Goal: Task Accomplishment & Management: Use online tool/utility

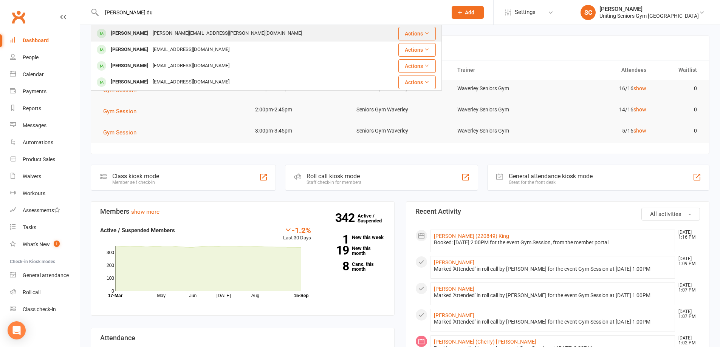
type input "[PERSON_NAME] du"
click at [169, 34] on div "[PERSON_NAME][EMAIL_ADDRESS][PERSON_NAME][DOMAIN_NAME]" at bounding box center [227, 33] width 154 height 11
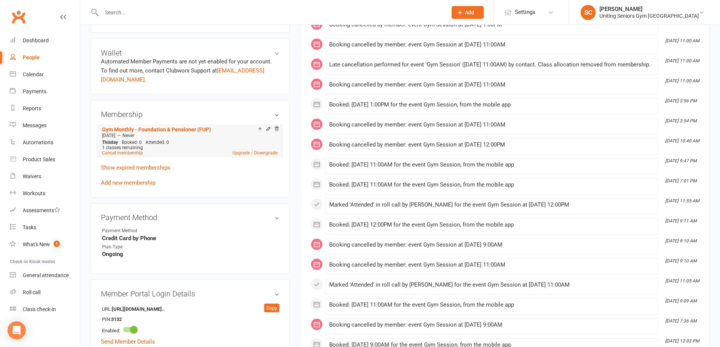
scroll to position [378, 0]
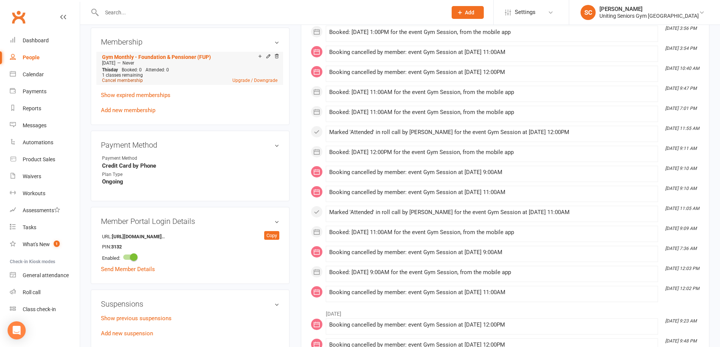
click at [128, 78] on link "Cancel membership" at bounding box center [122, 80] width 41 height 5
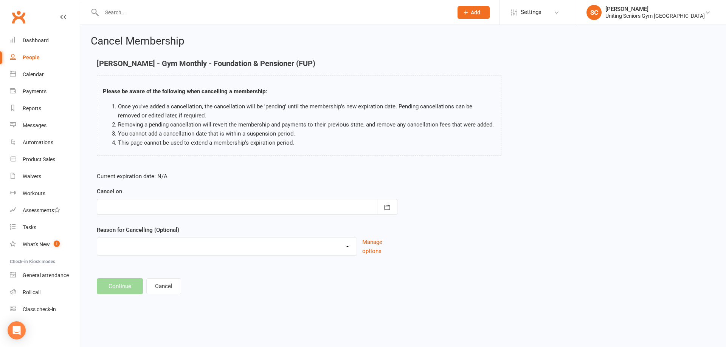
click at [188, 208] on div at bounding box center [247, 207] width 301 height 16
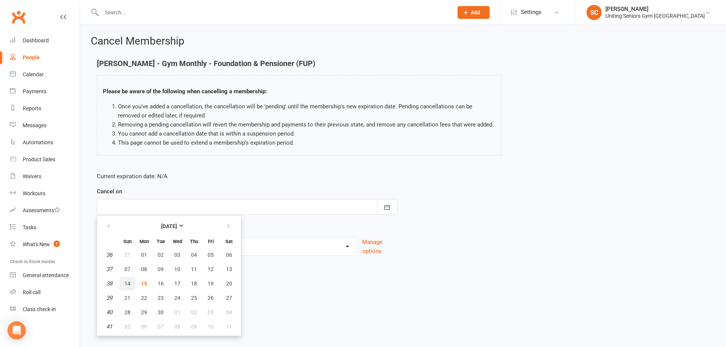
click at [131, 281] on button "14" at bounding box center [127, 284] width 16 height 14
type input "[DATE]"
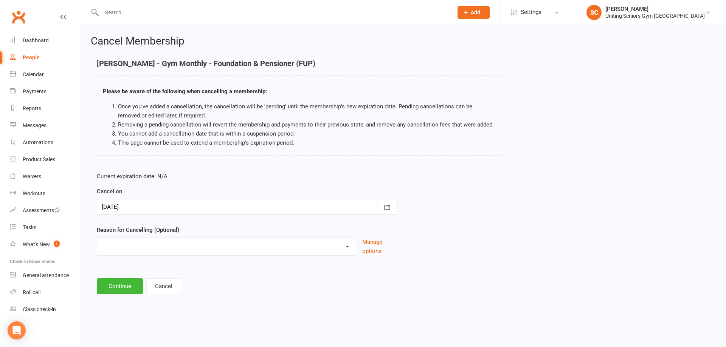
click at [131, 252] on select "Health reasons Holiday Injury Other Other reason" at bounding box center [226, 245] width 259 height 15
select select "3"
click at [97, 238] on select "Health reasons Holiday Injury Other Other reason" at bounding box center [226, 245] width 259 height 15
click at [127, 284] on button "Continue" at bounding box center [120, 287] width 46 height 16
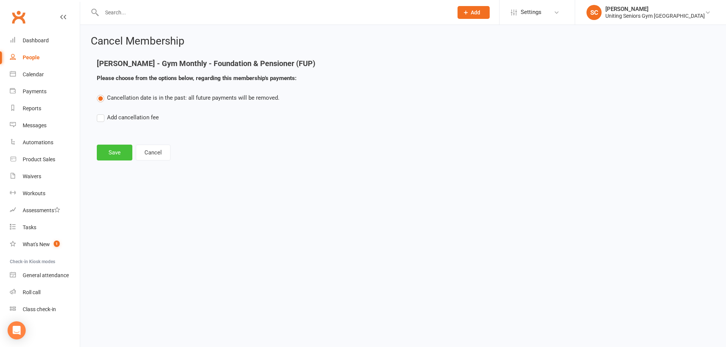
click at [109, 152] on button "Save" at bounding box center [115, 153] width 36 height 16
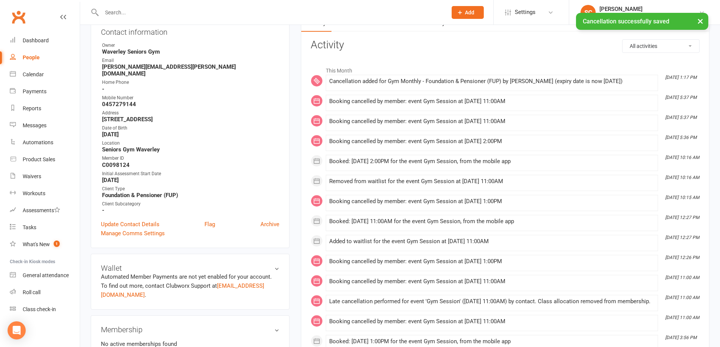
scroll to position [227, 0]
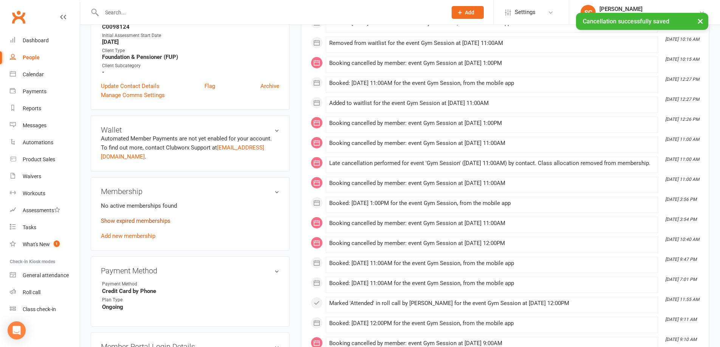
click at [124, 218] on link "Show expired memberships" at bounding box center [136, 221] width 70 height 7
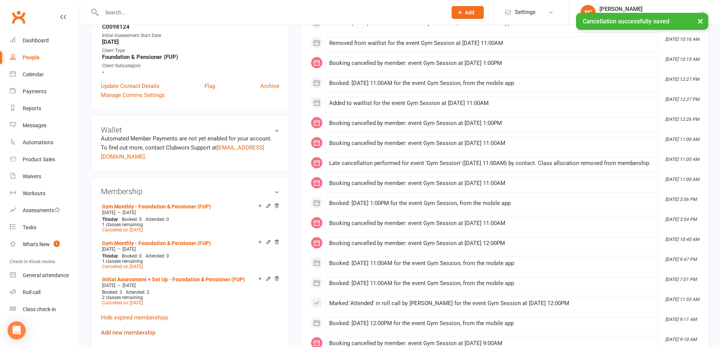
click at [124, 330] on link "Add new membership" at bounding box center [128, 333] width 54 height 7
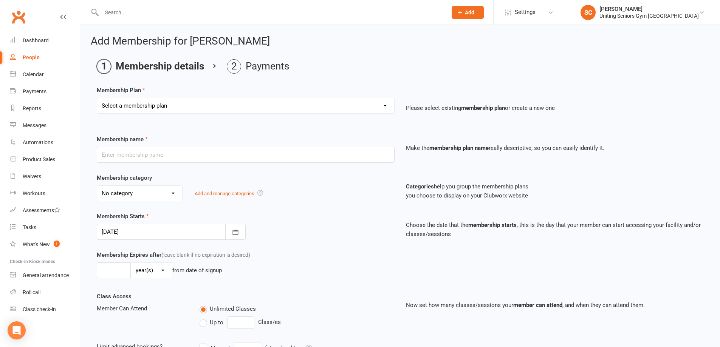
click at [130, 99] on select "Select a membership plan Create new Membership Plan Initial Assessment + Set Up…" at bounding box center [245, 105] width 297 height 15
select select "7"
click at [97, 98] on select "Select a membership plan Create new Membership Plan Initial Assessment + Set Up…" at bounding box center [245, 105] width 297 height 15
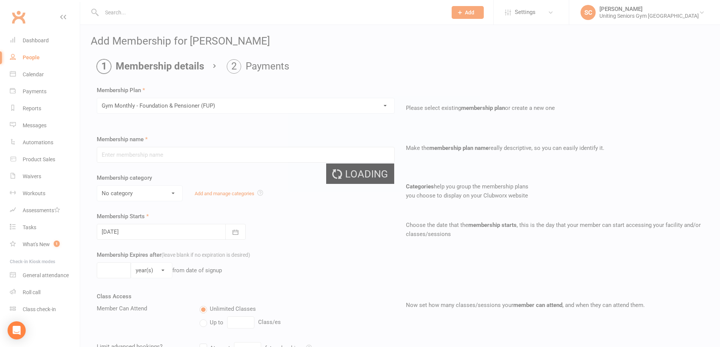
type input "Gym Monthly - Foundation & Pensioner (FUP)"
select select "3"
type input "0"
type input "1"
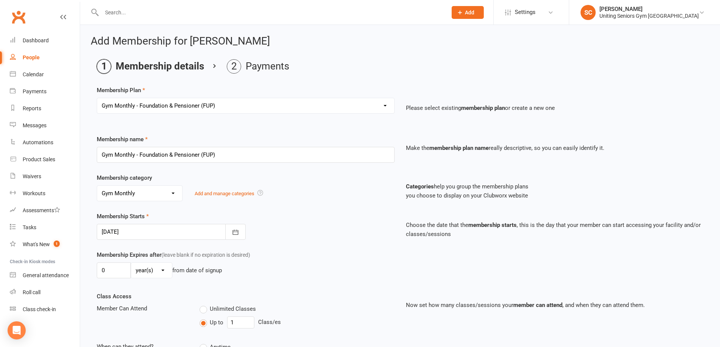
click at [143, 233] on div at bounding box center [171, 232] width 149 height 16
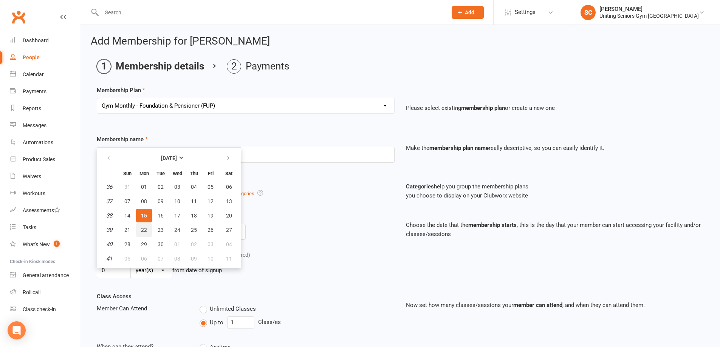
click at [145, 229] on span "22" at bounding box center [144, 230] width 6 height 6
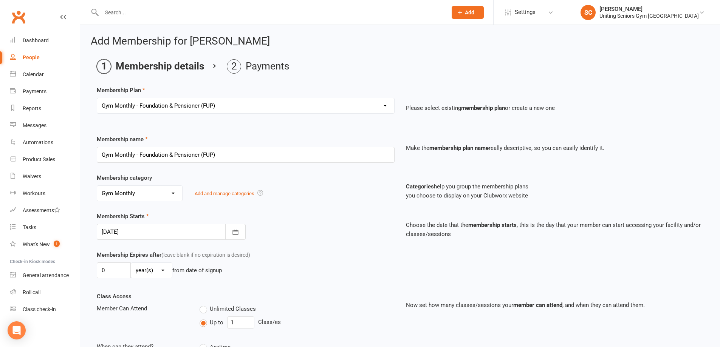
click at [140, 238] on div at bounding box center [171, 232] width 149 height 16
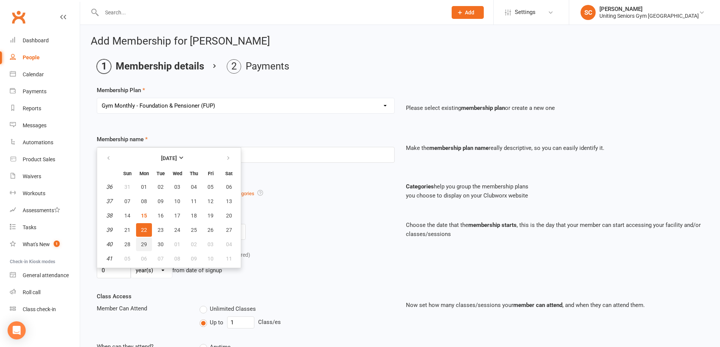
click at [143, 246] on span "29" at bounding box center [144, 245] width 6 height 6
type input "[DATE]"
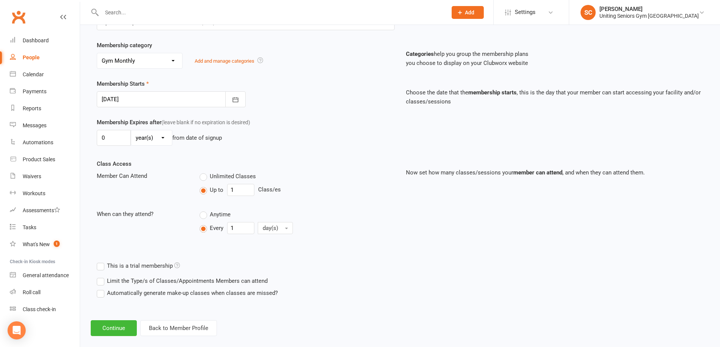
scroll to position [143, 0]
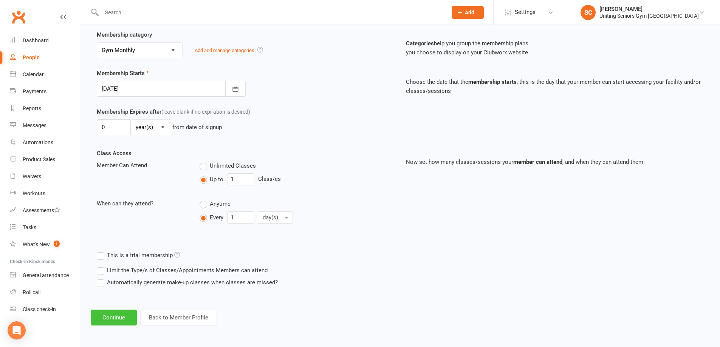
click at [121, 319] on button "Continue" at bounding box center [114, 318] width 46 height 16
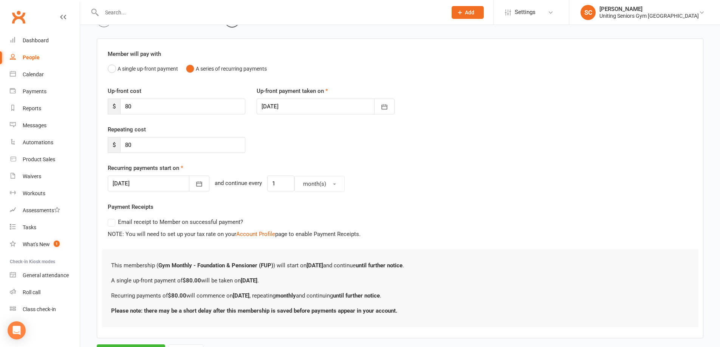
scroll to position [83, 0]
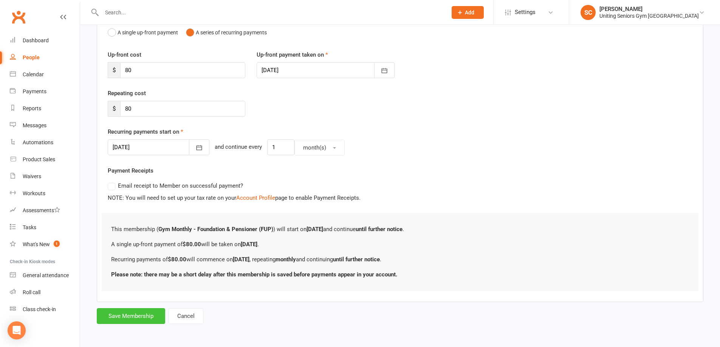
click at [145, 320] on button "Save Membership" at bounding box center [131, 317] width 68 height 16
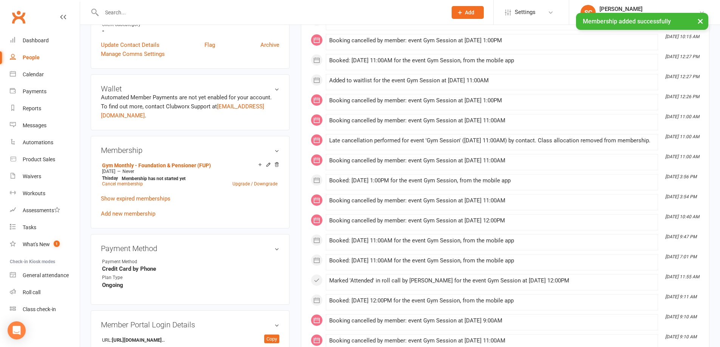
scroll to position [340, 0]
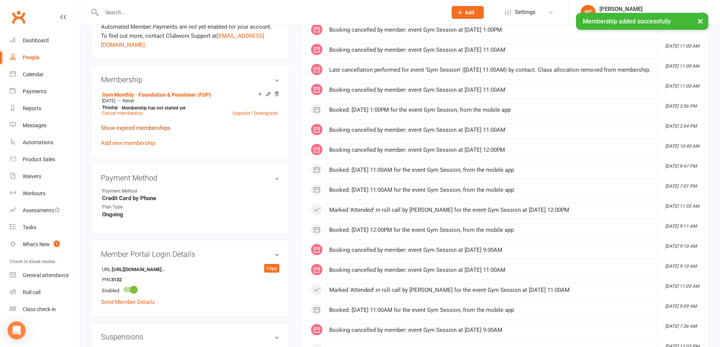
click at [142, 125] on link "Show expired memberships" at bounding box center [136, 128] width 70 height 7
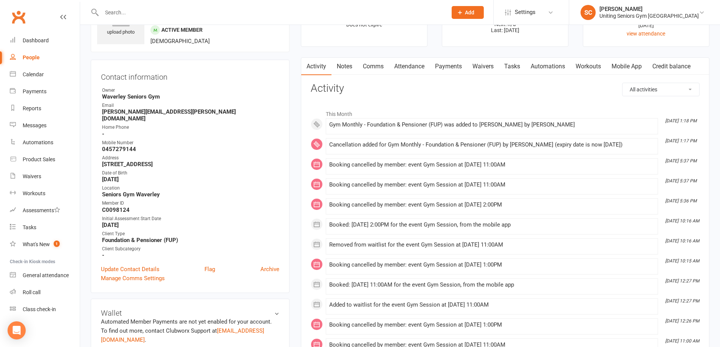
scroll to position [0, 0]
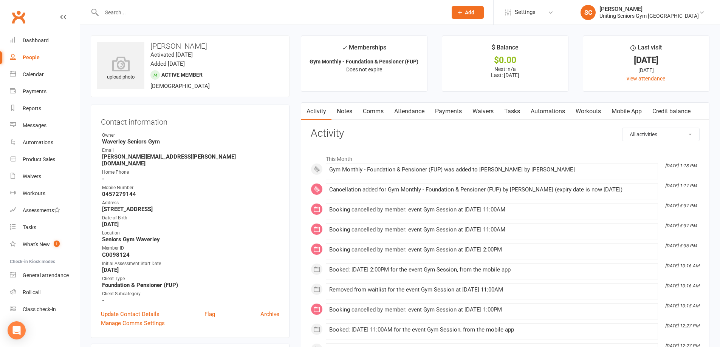
drag, startPoint x: 193, startPoint y: 220, endPoint x: 195, endPoint y: 215, distance: 5.1
click at [122, 14] on input "text" at bounding box center [270, 12] width 343 height 11
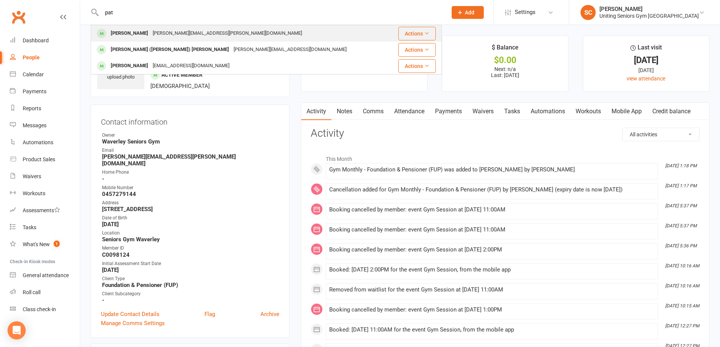
type input "pat"
click at [128, 31] on div "[PERSON_NAME]" at bounding box center [130, 33] width 42 height 11
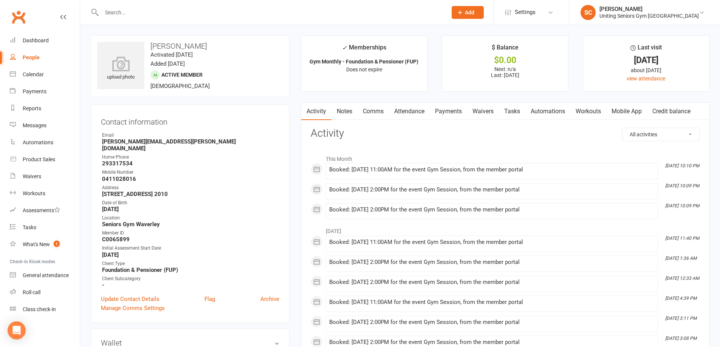
click at [417, 111] on link "Attendance" at bounding box center [409, 111] width 41 height 17
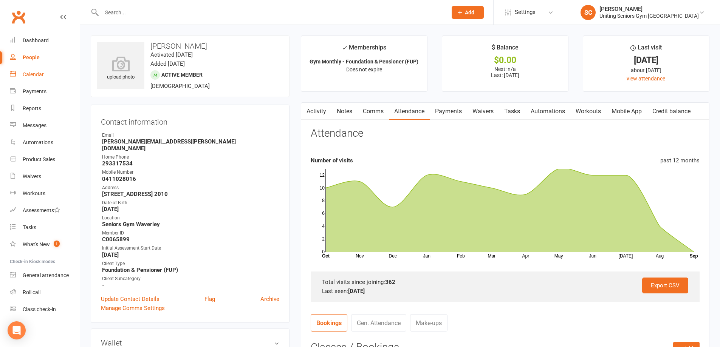
click at [28, 75] on div "Calendar" at bounding box center [33, 74] width 21 height 6
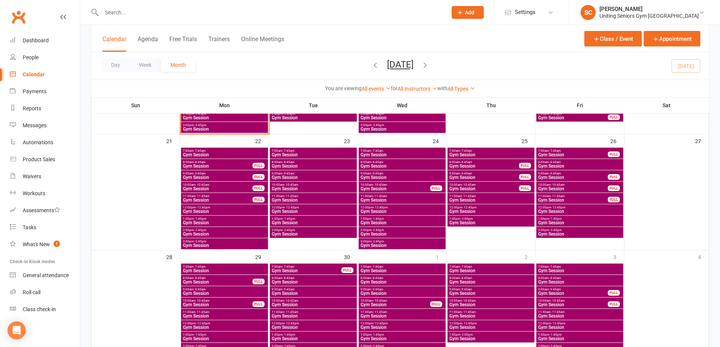
scroll to position [378, 0]
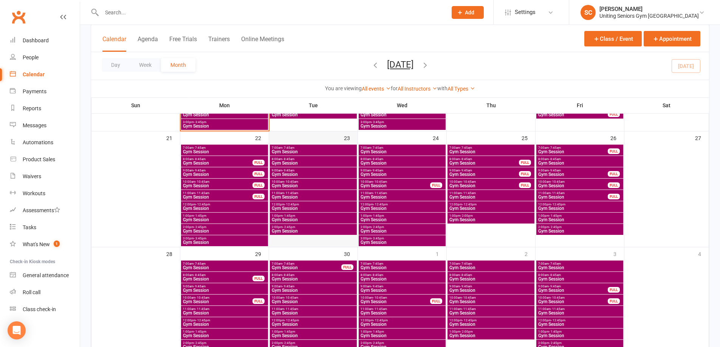
click at [295, 242] on div at bounding box center [313, 196] width 87 height 102
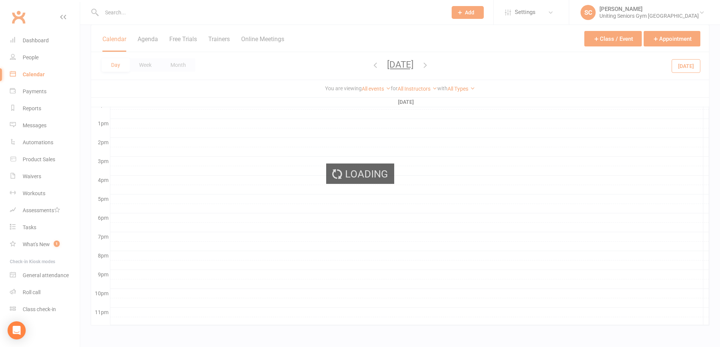
scroll to position [0, 0]
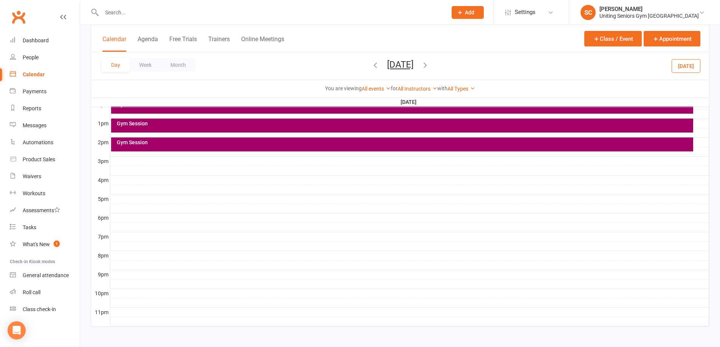
click at [116, 158] on div at bounding box center [409, 161] width 599 height 9
click at [443, 146] on div "Gym Session" at bounding box center [402, 145] width 582 height 14
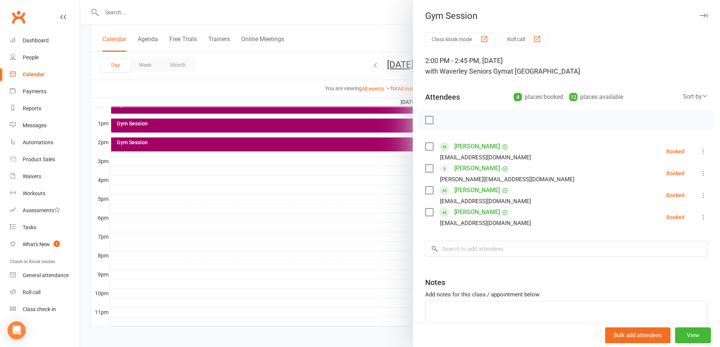
click at [316, 66] on div at bounding box center [400, 173] width 640 height 347
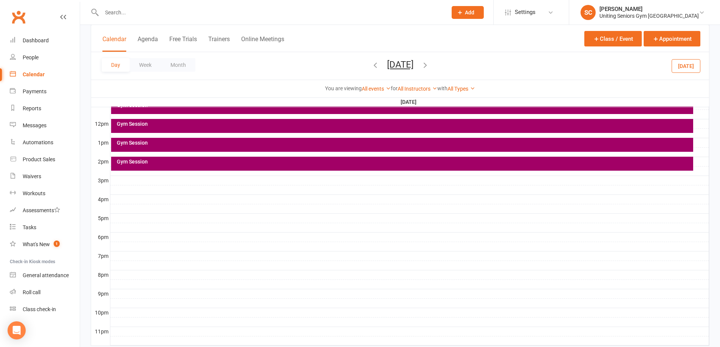
scroll to position [243, 0]
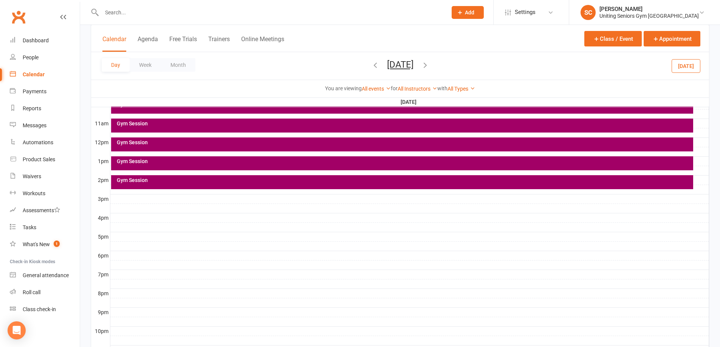
click at [462, 181] on div "Gym Session" at bounding box center [403, 180] width 575 height 5
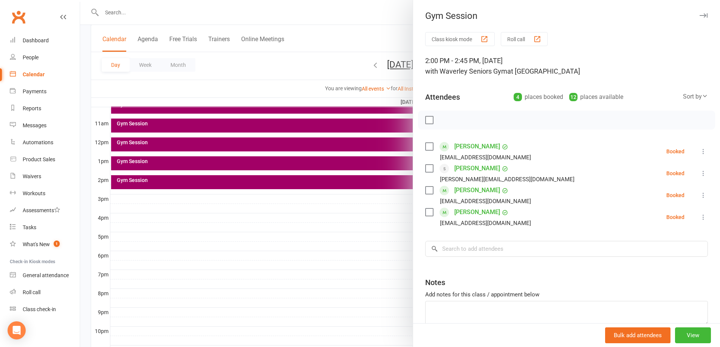
click at [314, 64] on div at bounding box center [400, 173] width 640 height 347
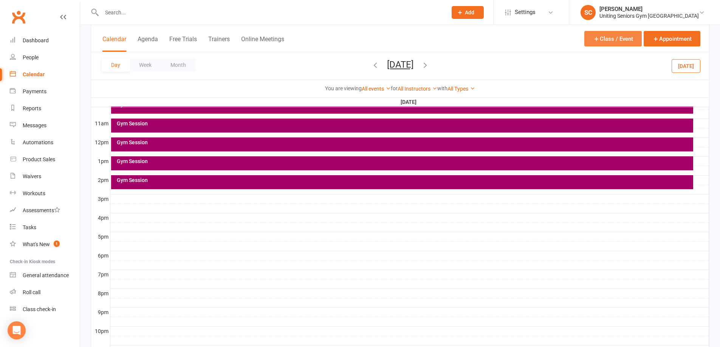
click at [623, 41] on button "Class / Event" at bounding box center [613, 39] width 57 height 16
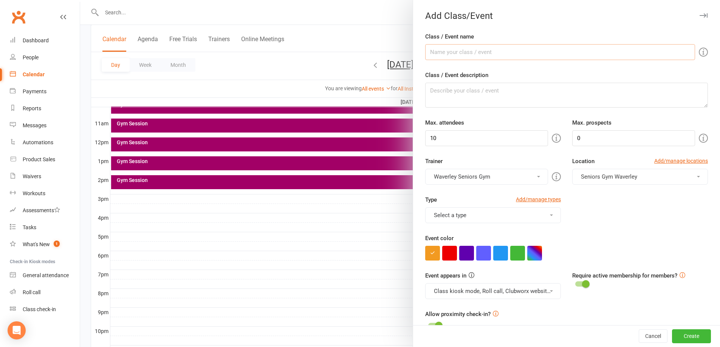
click at [478, 53] on input "Class / Event name" at bounding box center [560, 52] width 270 height 16
type input "Gym session"
click at [529, 144] on input "10" at bounding box center [486, 138] width 123 height 16
type input "16"
click at [518, 211] on button "Select a type" at bounding box center [493, 216] width 136 height 16
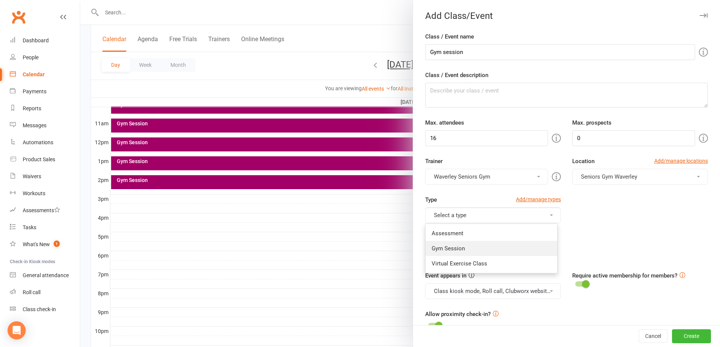
click at [495, 242] on link "Gym Session" at bounding box center [492, 248] width 132 height 15
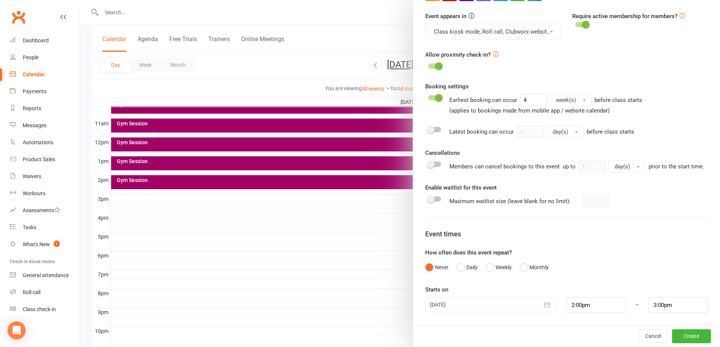
scroll to position [269, 0]
click at [639, 341] on button "Cancel" at bounding box center [653, 337] width 29 height 14
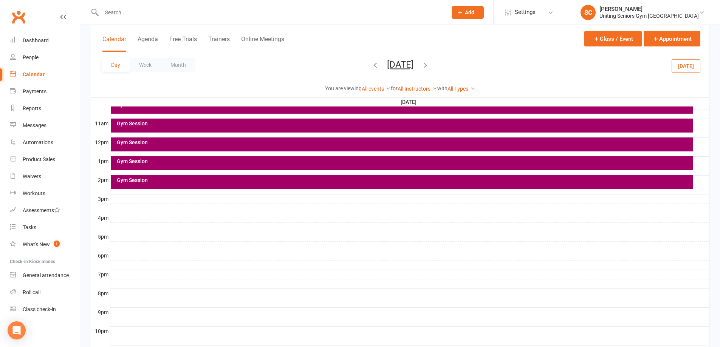
click at [35, 72] on div "Calendar" at bounding box center [34, 74] width 22 height 6
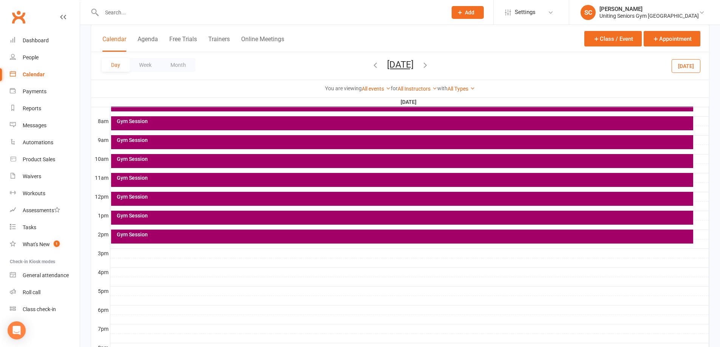
scroll to position [189, 0]
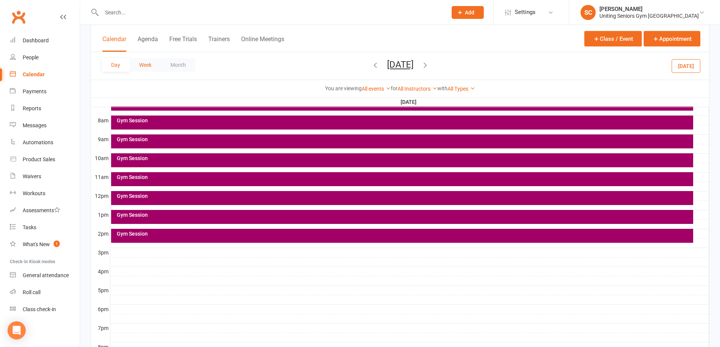
click at [147, 61] on button "Week" at bounding box center [145, 65] width 31 height 14
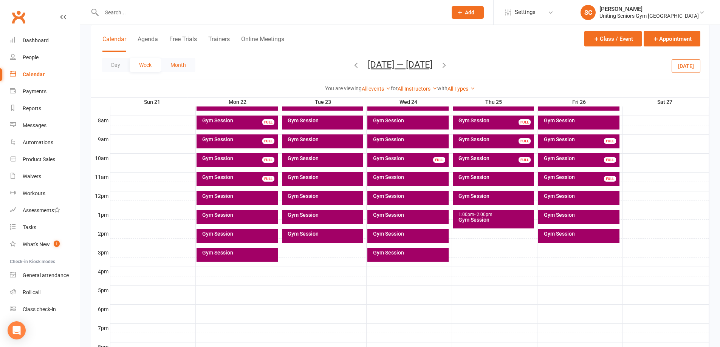
click at [177, 65] on button "Month" at bounding box center [178, 65] width 34 height 14
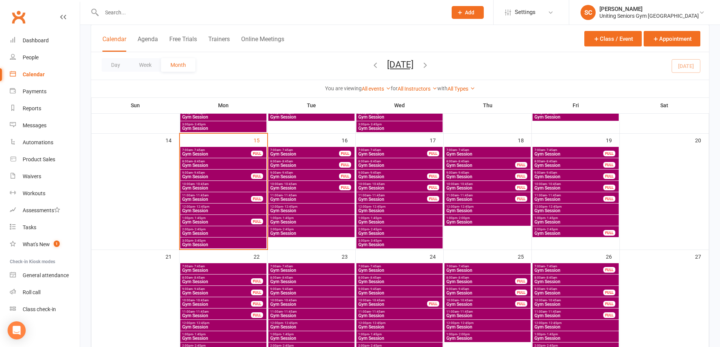
scroll to position [265, 0]
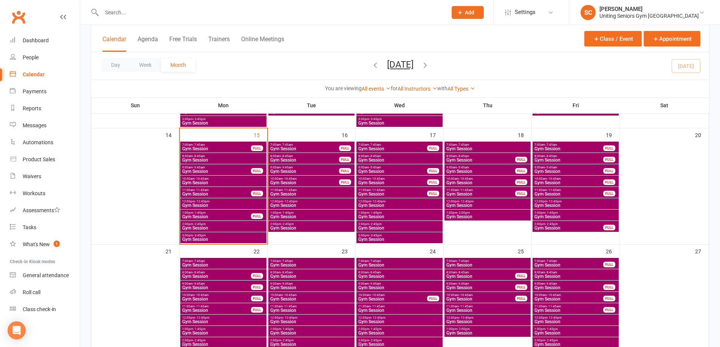
click at [290, 225] on span "- 2:45pm" at bounding box center [287, 224] width 12 height 3
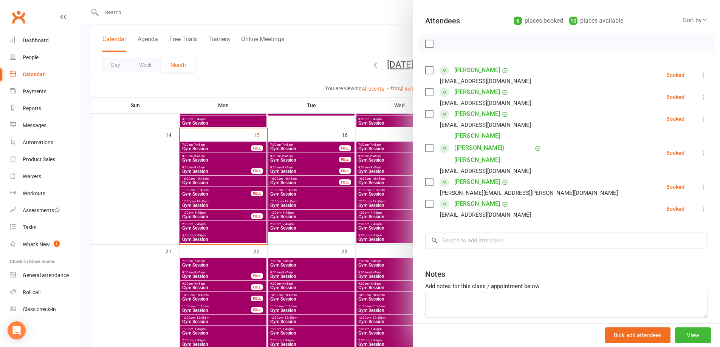
scroll to position [84, 0]
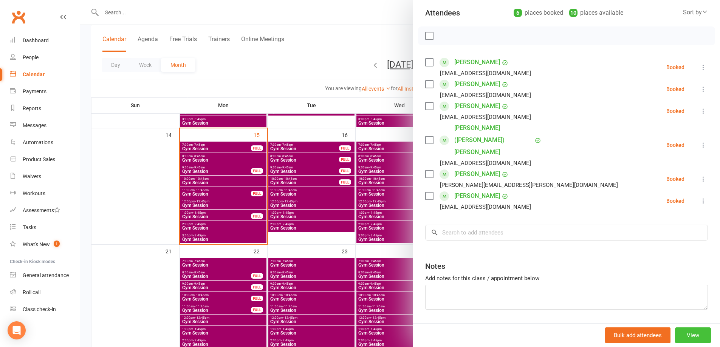
click at [693, 333] on button "View" at bounding box center [693, 336] width 36 height 16
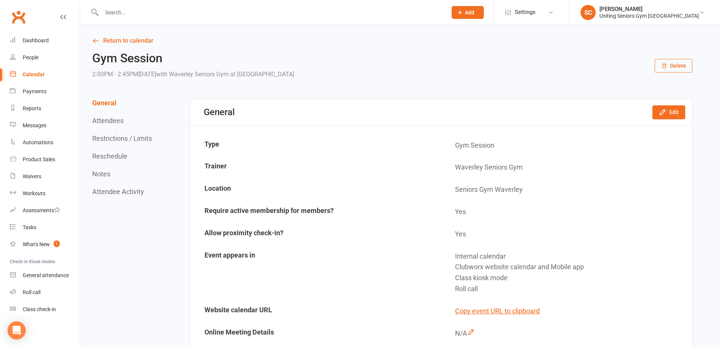
click at [475, 14] on span "Add" at bounding box center [469, 12] width 9 height 6
click at [557, 62] on div "Gym Session 2:00PM - 2:45PM[DATE] with Waverley Seniors Gym at [GEOGRAPHIC_DATA…" at bounding box center [392, 66] width 600 height 28
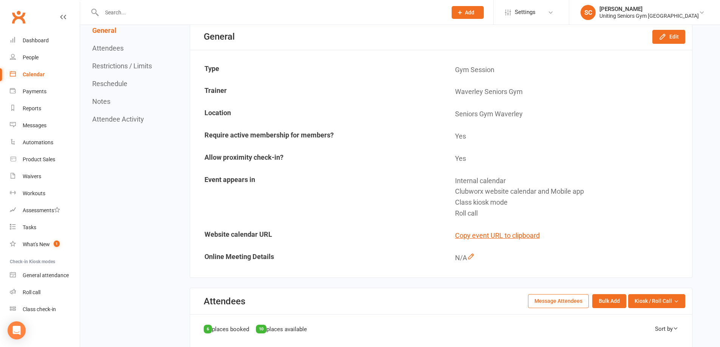
scroll to position [113, 0]
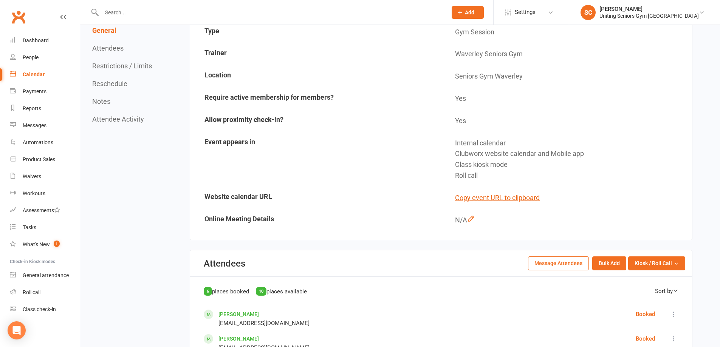
click at [130, 7] on input "text" at bounding box center [270, 12] width 343 height 11
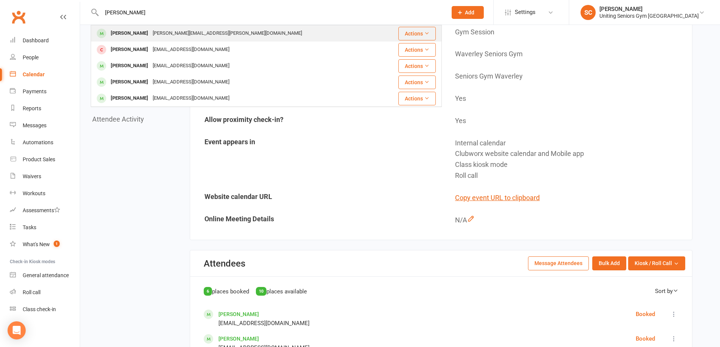
type input "[PERSON_NAME]"
drag, startPoint x: 147, startPoint y: 33, endPoint x: 179, endPoint y: 73, distance: 50.8
click at [147, 34] on div "[PERSON_NAME]" at bounding box center [130, 33] width 42 height 11
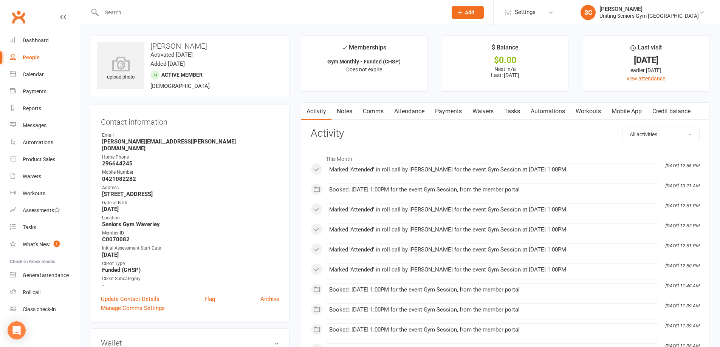
click at [632, 111] on link "Mobile App" at bounding box center [626, 111] width 41 height 17
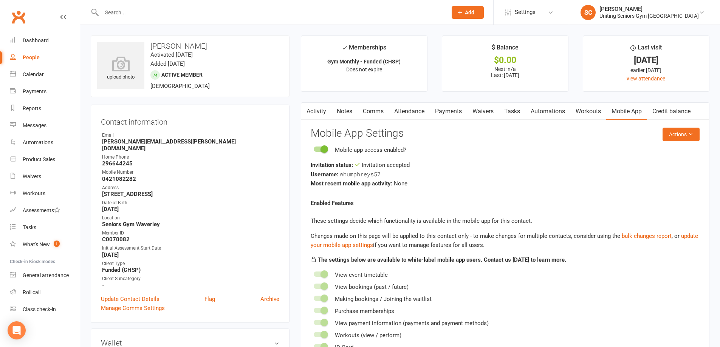
click at [25, 55] on div "People" at bounding box center [31, 57] width 17 height 6
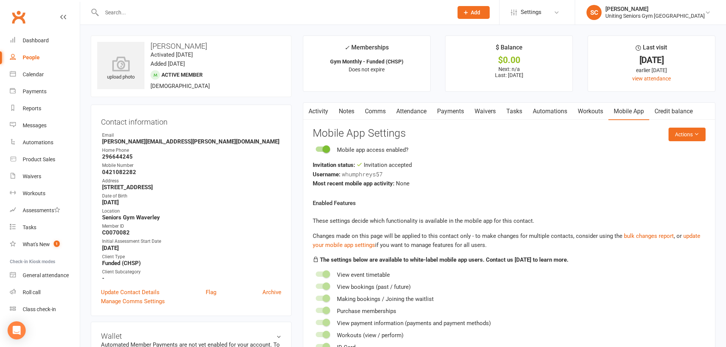
select select "100"
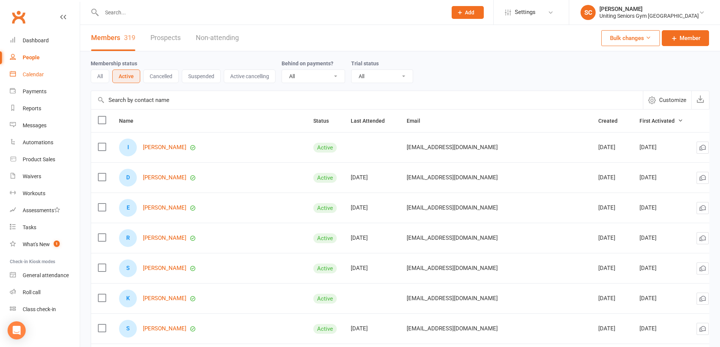
click at [29, 76] on div "Calendar" at bounding box center [33, 74] width 21 height 6
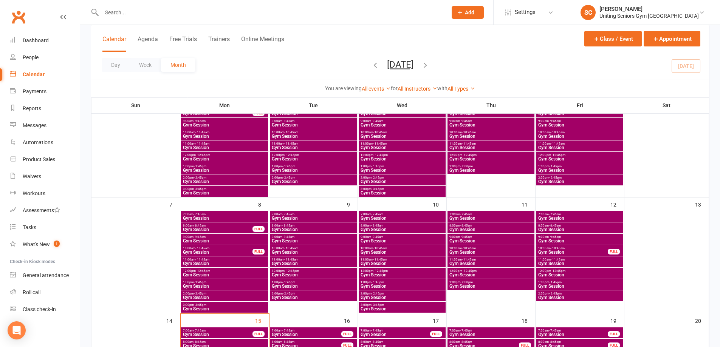
scroll to position [76, 0]
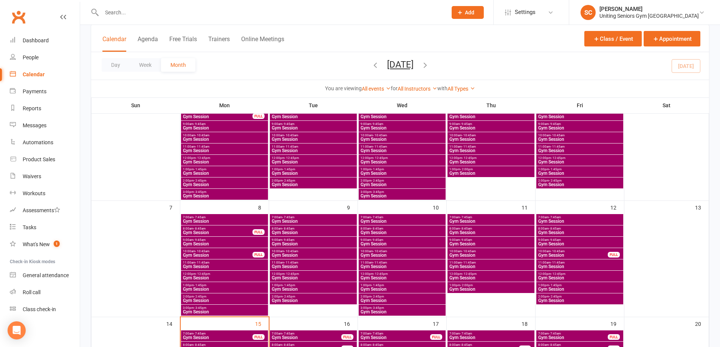
click at [613, 31] on div "Calendar Agenda Free Trials Trainers Online Meetings Class / Event Appointment" at bounding box center [400, 38] width 618 height 27
click at [612, 36] on button "Class / Event" at bounding box center [613, 39] width 57 height 16
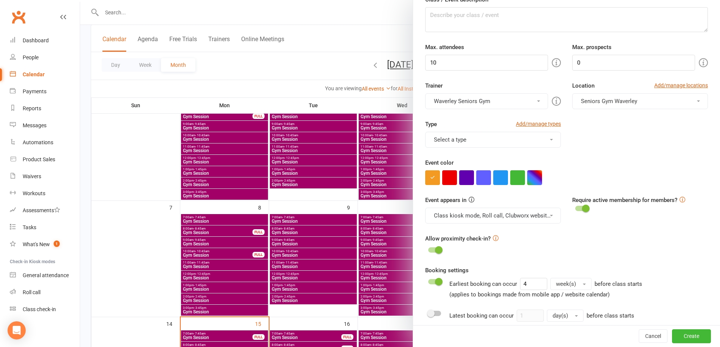
click at [534, 177] on button "button" at bounding box center [534, 178] width 15 height 15
click at [557, 172] on div at bounding box center [566, 178] width 283 height 15
drag, startPoint x: 641, startPoint y: 335, endPoint x: 403, endPoint y: 28, distance: 389.2
click at [640, 335] on button "Cancel" at bounding box center [653, 337] width 29 height 14
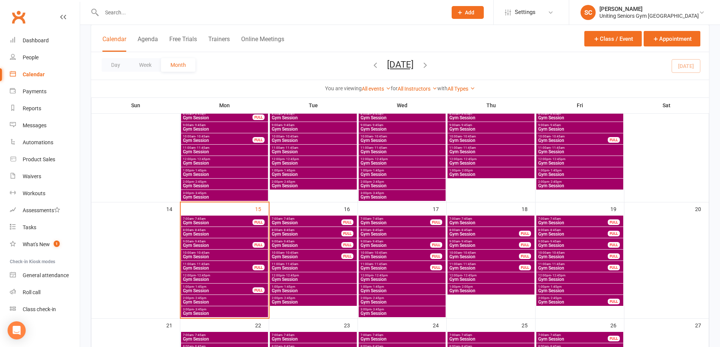
scroll to position [189, 0]
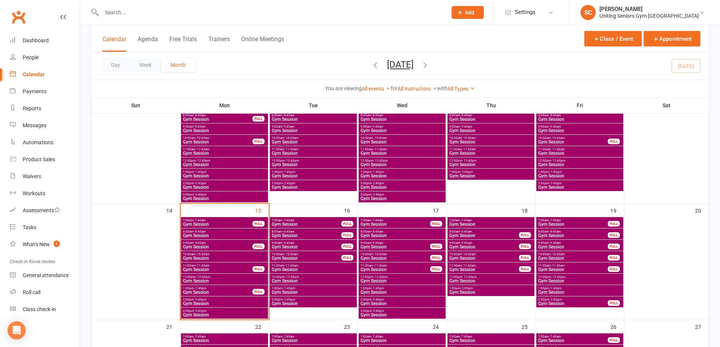
click at [206, 196] on span "3:00pm - 3:45pm" at bounding box center [225, 194] width 84 height 3
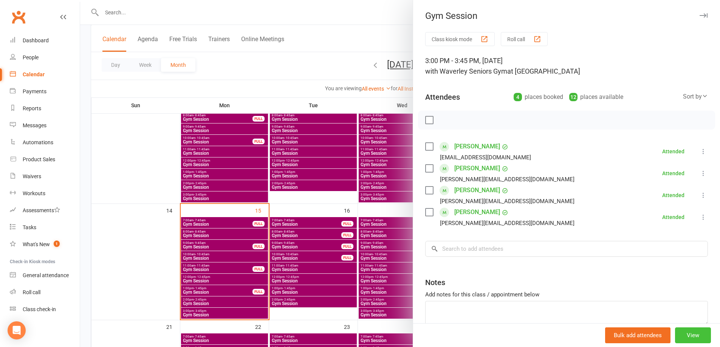
click at [690, 334] on button "View" at bounding box center [693, 336] width 36 height 16
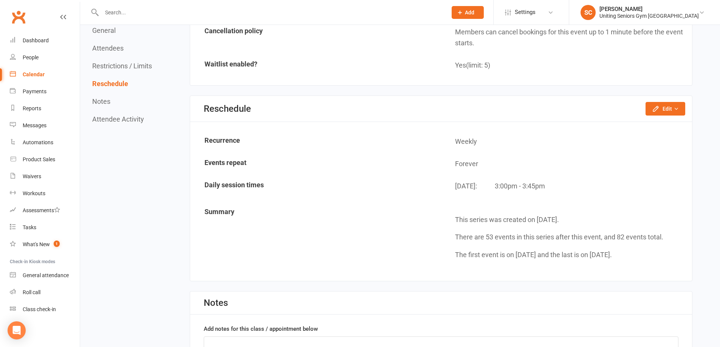
scroll to position [794, 0]
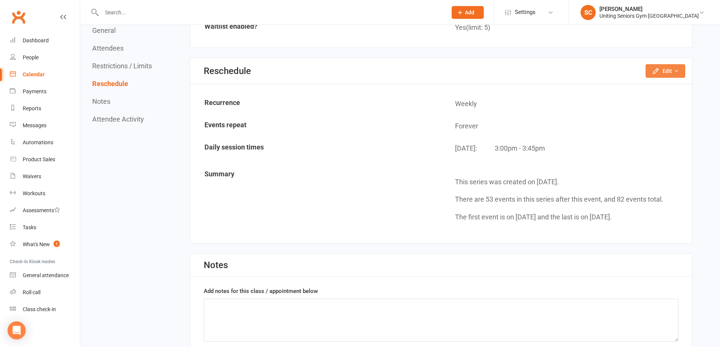
click at [674, 69] on icon "button" at bounding box center [676, 70] width 5 height 5
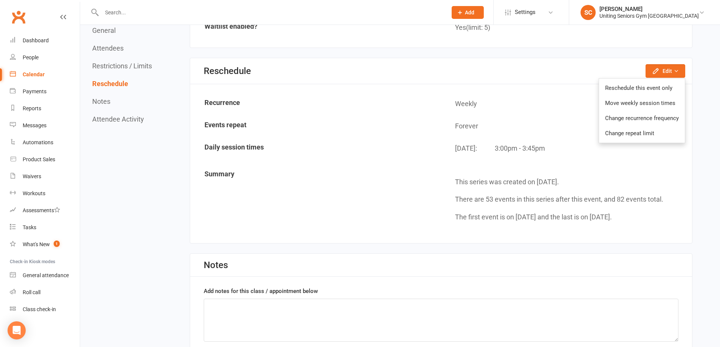
click at [582, 77] on div "Reschedule Edit Reschedule this event only Move weekly session times Change rec…" at bounding box center [441, 71] width 502 height 26
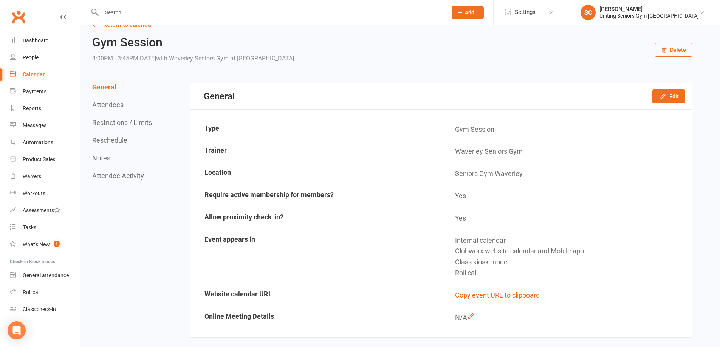
scroll to position [0, 0]
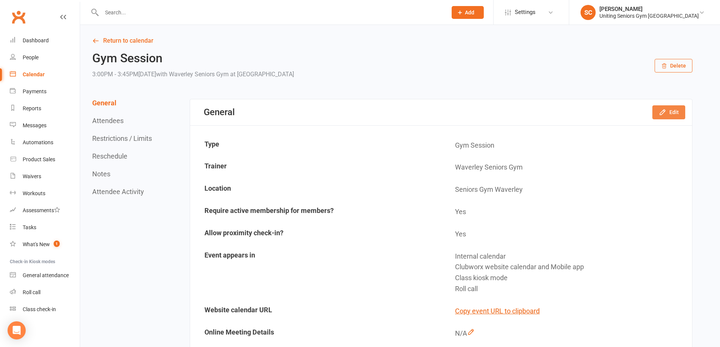
click at [681, 114] on button "Edit" at bounding box center [669, 112] width 33 height 14
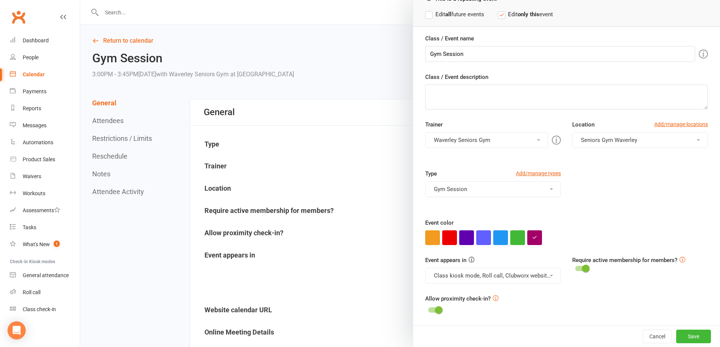
scroll to position [46, 0]
click at [650, 338] on button "Cancel" at bounding box center [657, 337] width 29 height 14
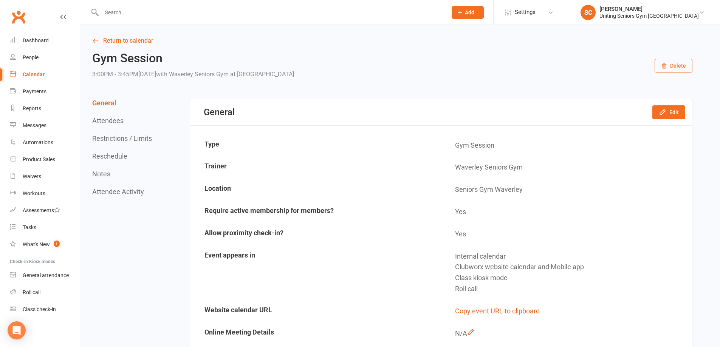
click at [33, 74] on div "Calendar" at bounding box center [34, 74] width 22 height 6
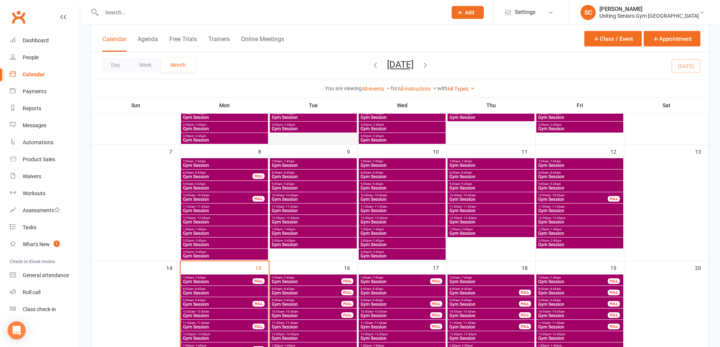
scroll to position [151, 0]
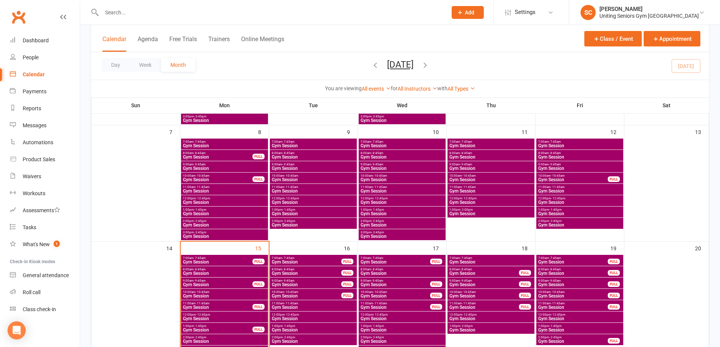
click at [209, 234] on span "Gym Session" at bounding box center [225, 236] width 84 height 5
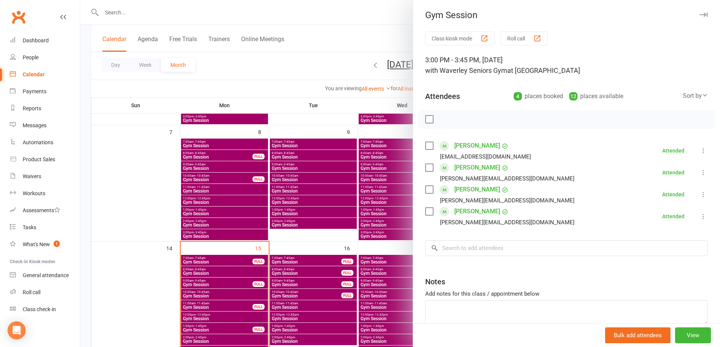
scroll to position [0, 0]
click at [678, 334] on button "View" at bounding box center [693, 336] width 36 height 16
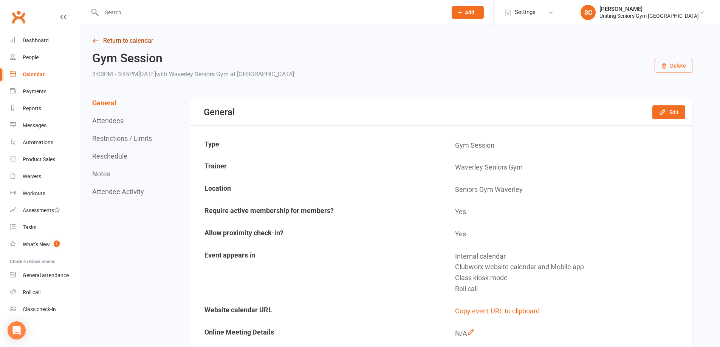
click at [135, 40] on link "Return to calendar" at bounding box center [392, 41] width 600 height 11
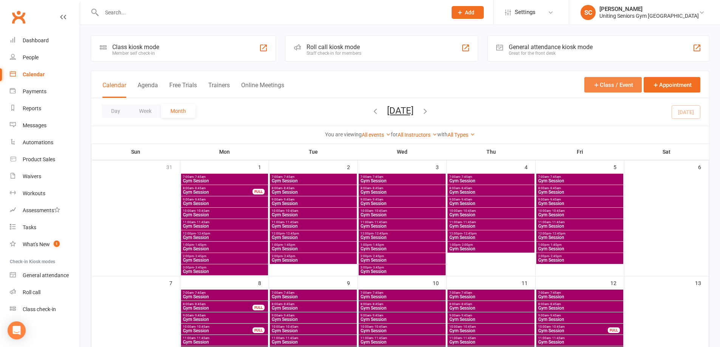
click at [621, 86] on button "Class / Event" at bounding box center [613, 85] width 57 height 16
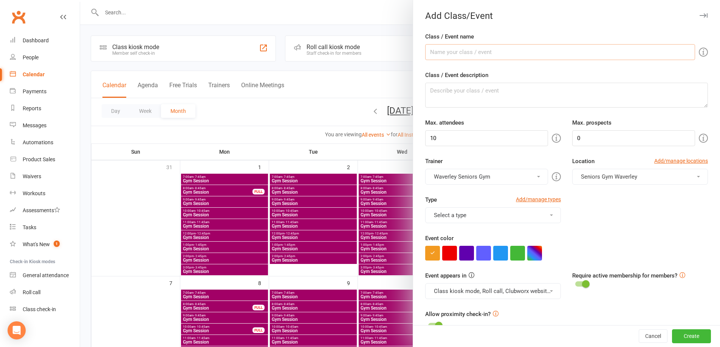
click at [473, 50] on input "Class / Event name" at bounding box center [560, 52] width 270 height 16
click at [536, 251] on button "button" at bounding box center [534, 253] width 15 height 15
click at [588, 229] on div "Type Add/manage types Select a type Assessment Gym Session Virtual Exercise Cla…" at bounding box center [567, 214] width 294 height 39
click at [534, 254] on button "button" at bounding box center [534, 253] width 15 height 15
click at [602, 255] on div at bounding box center [566, 253] width 283 height 15
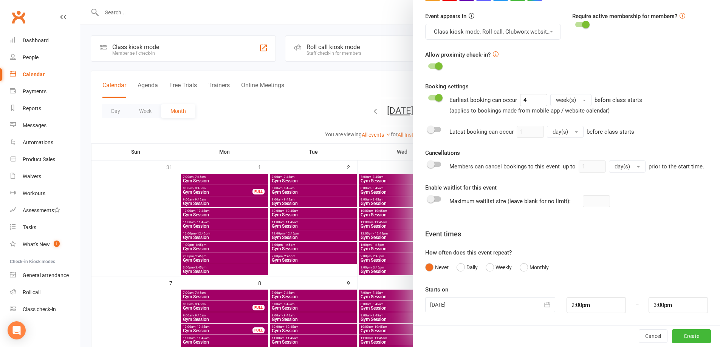
scroll to position [269, 0]
click at [641, 337] on button "Cancel" at bounding box center [653, 337] width 29 height 14
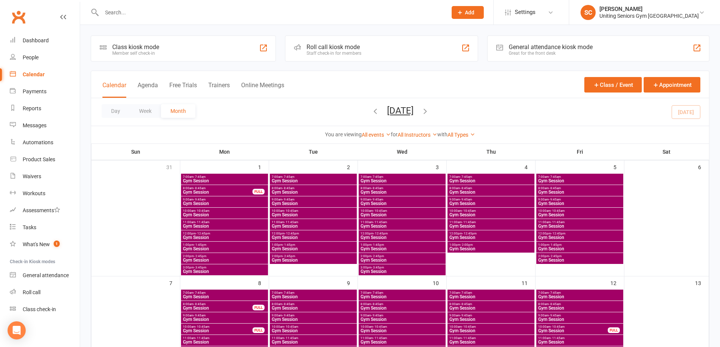
click at [231, 270] on span "Gym Session" at bounding box center [225, 272] width 84 height 5
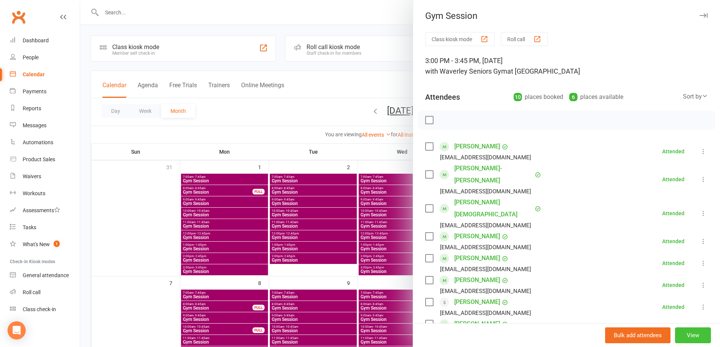
click at [680, 335] on button "View" at bounding box center [693, 336] width 36 height 16
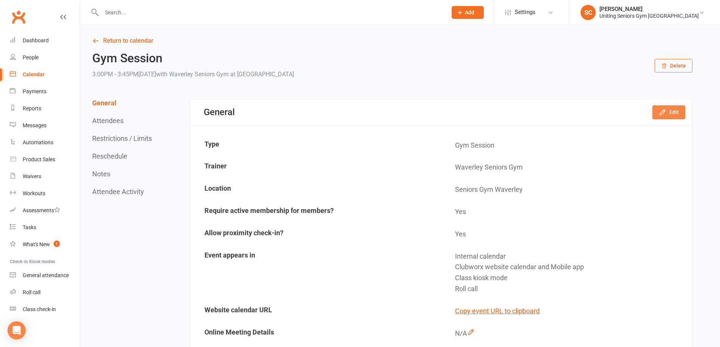
click at [664, 113] on icon "button" at bounding box center [662, 112] width 5 height 5
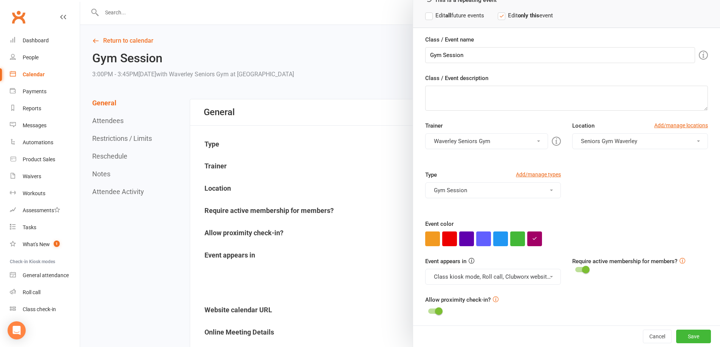
scroll to position [46, 0]
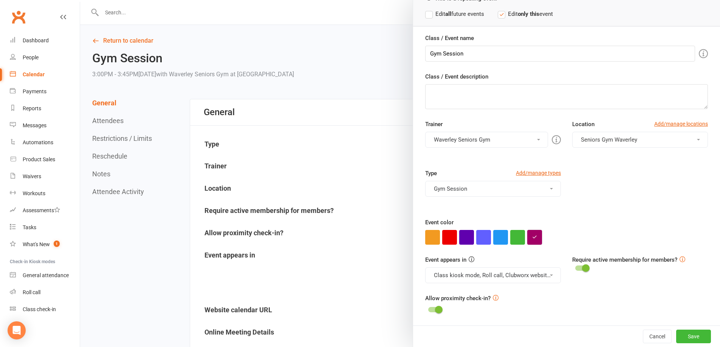
click at [534, 236] on icon "button" at bounding box center [534, 237] width 5 height 5
click at [651, 338] on button "Cancel" at bounding box center [657, 337] width 29 height 14
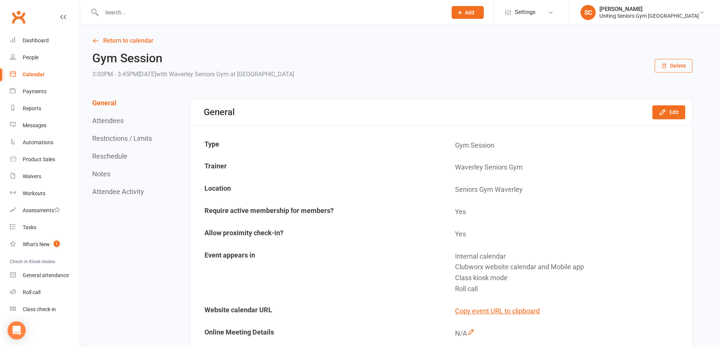
click at [32, 74] on div "Calendar" at bounding box center [34, 74] width 22 height 6
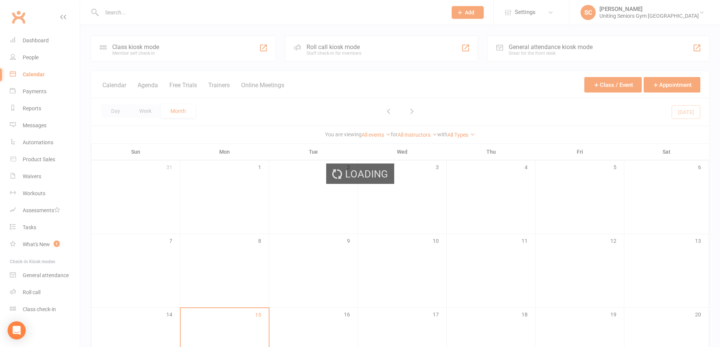
click at [606, 89] on div "Loading" at bounding box center [360, 173] width 720 height 347
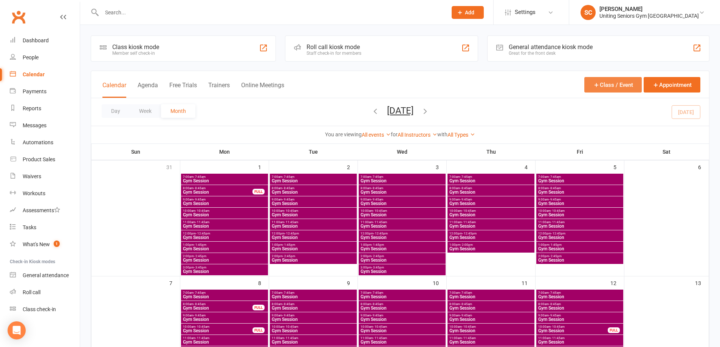
click at [623, 85] on button "Class / Event" at bounding box center [613, 85] width 57 height 16
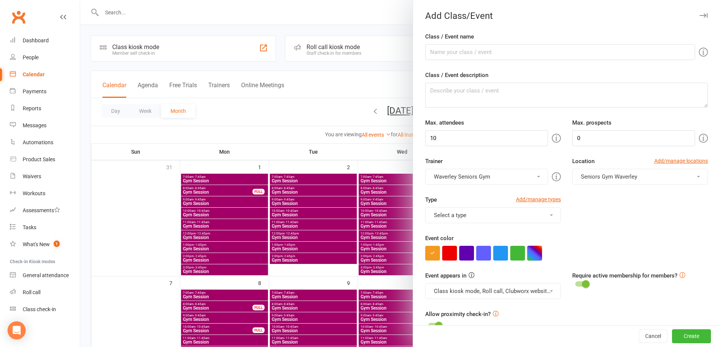
click at [535, 254] on button "button" at bounding box center [534, 253] width 15 height 15
click at [504, 297] on input "text" at bounding box center [496, 297] width 38 height 9
type input "a200066"
click at [491, 298] on input "a200066" at bounding box center [496, 297] width 38 height 9
click at [499, 298] on input "a200066" at bounding box center [496, 297] width 38 height 9
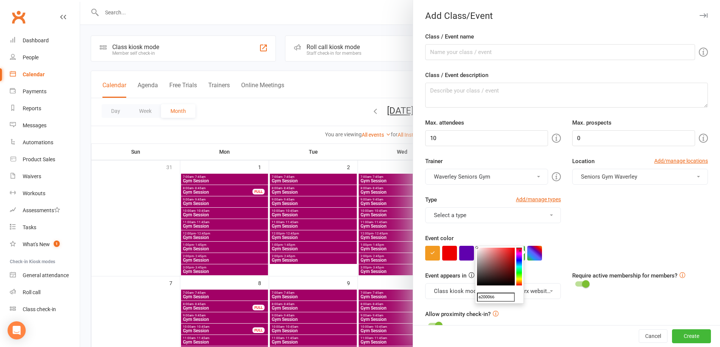
click at [479, 295] on input "a200066" at bounding box center [496, 297] width 38 height 9
click at [462, 253] on button "button" at bounding box center [466, 253] width 15 height 15
click at [532, 258] on button "button" at bounding box center [534, 253] width 15 height 15
click at [493, 299] on input "text" at bounding box center [496, 297] width 38 height 9
type input "a200066"
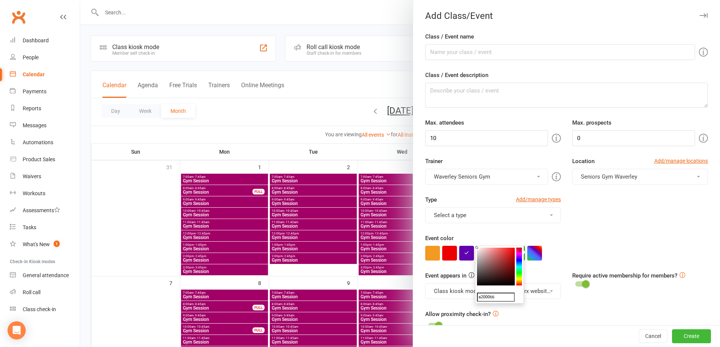
click at [519, 251] on button "×" at bounding box center [520, 251] width 8 height 10
click at [599, 237] on div "Event color" at bounding box center [566, 247] width 283 height 27
click at [641, 335] on button "Cancel" at bounding box center [653, 337] width 29 height 14
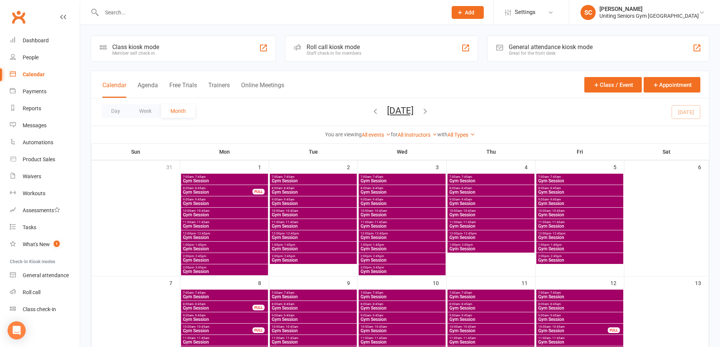
click at [218, 270] on span "Gym Session" at bounding box center [225, 272] width 84 height 5
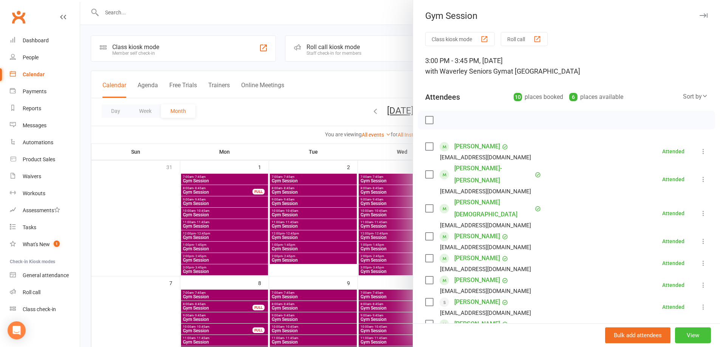
click at [684, 335] on button "View" at bounding box center [693, 336] width 36 height 16
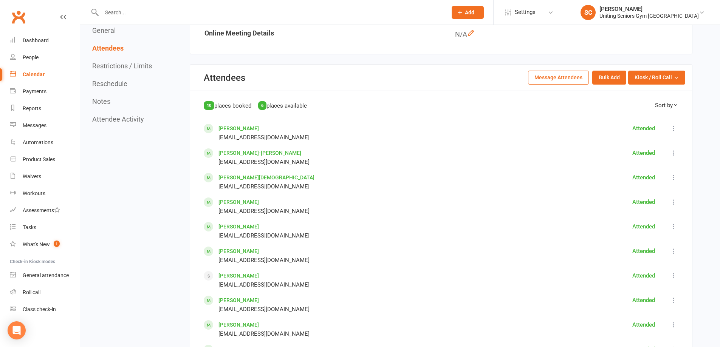
scroll to position [302, 0]
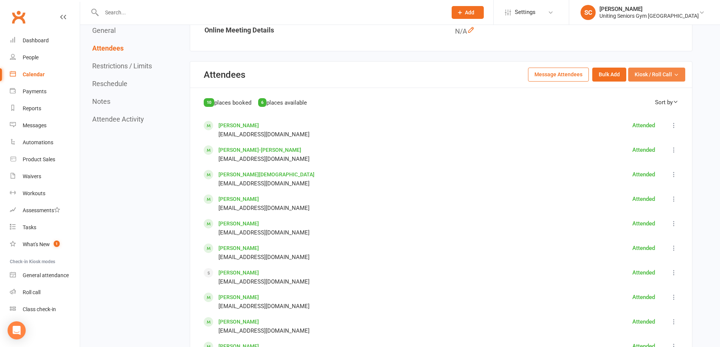
click at [675, 78] on button "Kiosk / Roll Call" at bounding box center [656, 75] width 57 height 14
drag, startPoint x: 700, startPoint y: 99, endPoint x: 710, endPoint y: 126, distance: 28.2
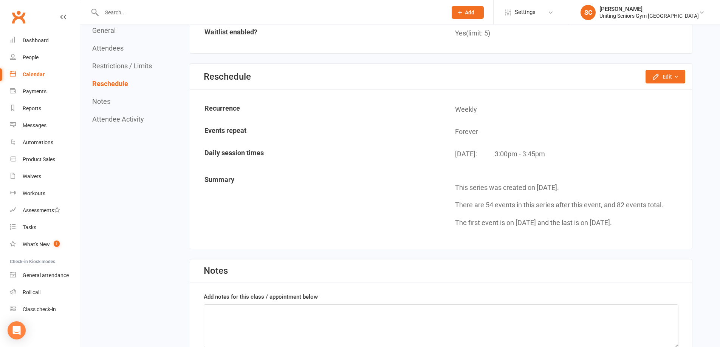
scroll to position [818, 0]
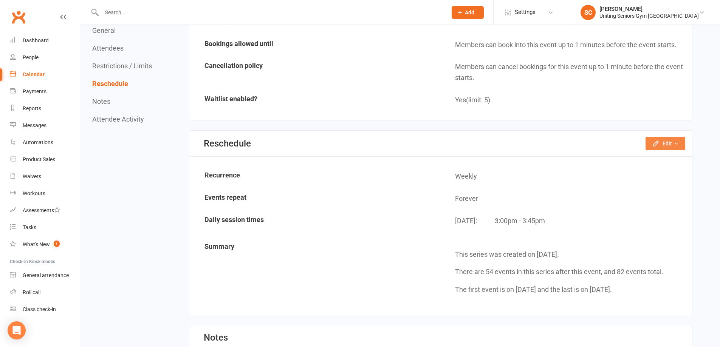
click at [677, 144] on icon "button" at bounding box center [676, 143] width 5 height 5
click at [683, 242] on td "This series was created on [DATE]. There are 54 events in this series after thi…" at bounding box center [567, 272] width 250 height 70
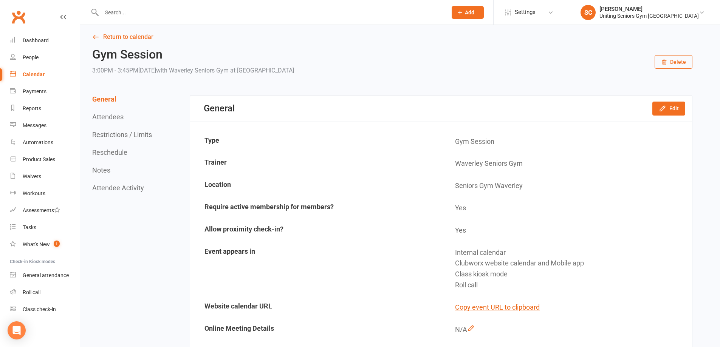
scroll to position [0, 0]
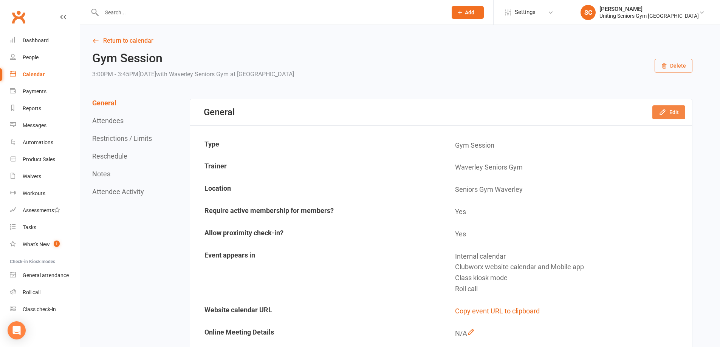
click at [681, 116] on button "Edit" at bounding box center [669, 112] width 33 height 14
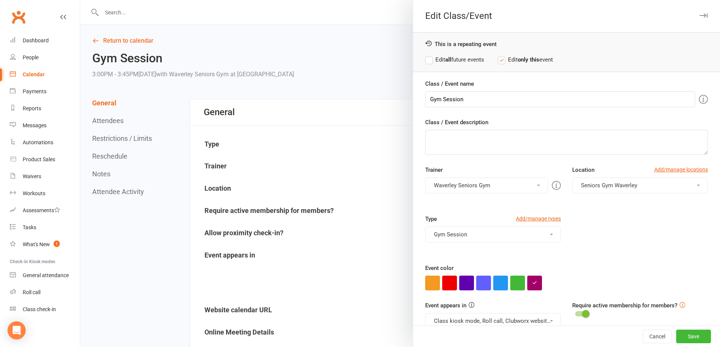
click at [700, 15] on icon "button" at bounding box center [704, 15] width 8 height 5
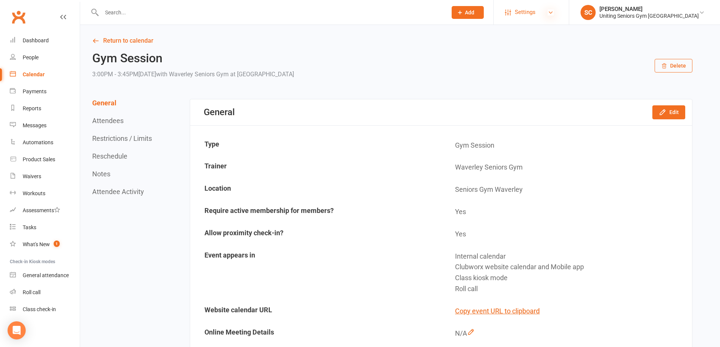
click at [554, 14] on icon at bounding box center [551, 12] width 6 height 6
click at [408, 119] on div "General Edit" at bounding box center [441, 112] width 502 height 26
click at [674, 110] on button "Edit" at bounding box center [669, 112] width 33 height 14
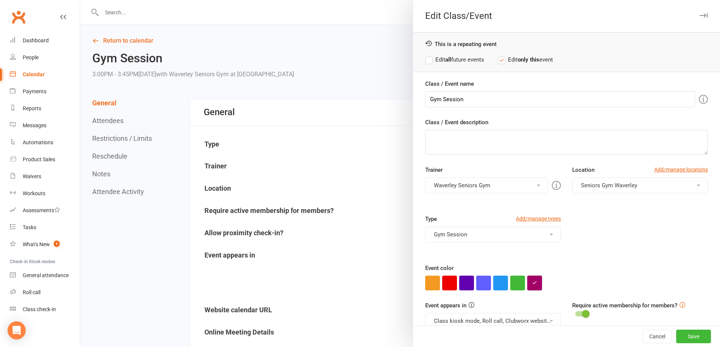
click at [534, 279] on button "button" at bounding box center [534, 283] width 15 height 15
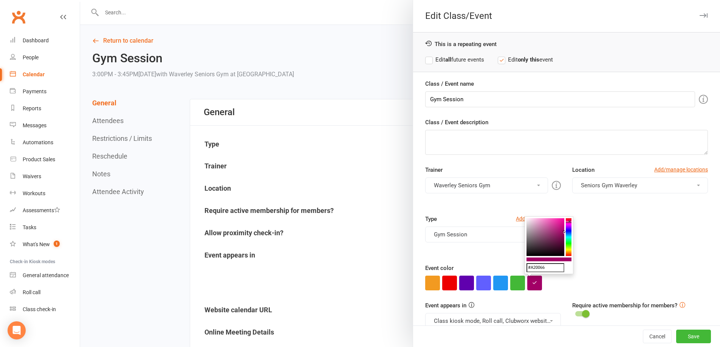
drag, startPoint x: 550, startPoint y: 268, endPoint x: 520, endPoint y: 268, distance: 30.3
click at [670, 265] on div "Event color" at bounding box center [566, 277] width 283 height 27
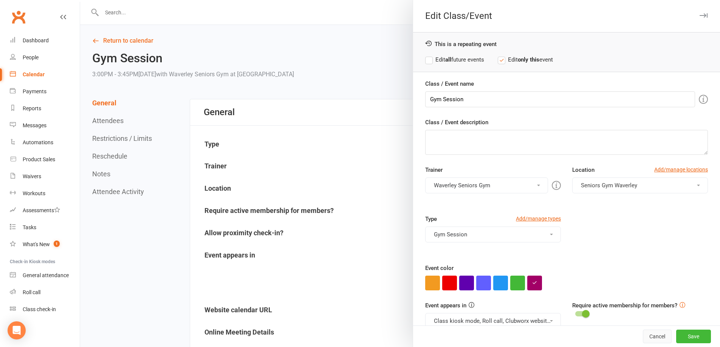
click at [643, 343] on button "Cancel" at bounding box center [657, 337] width 29 height 14
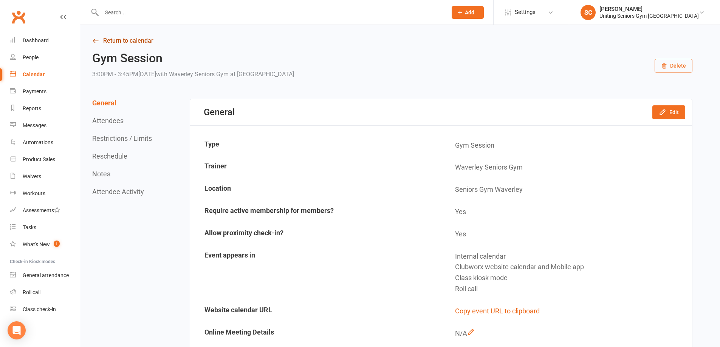
click at [107, 41] on link "Return to calendar" at bounding box center [392, 41] width 600 height 11
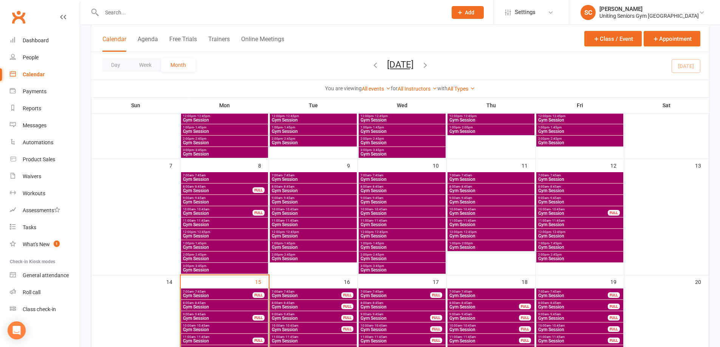
scroll to position [151, 0]
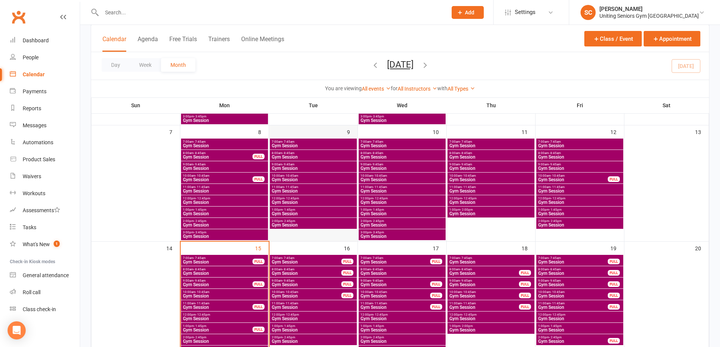
click at [289, 236] on div at bounding box center [313, 190] width 87 height 102
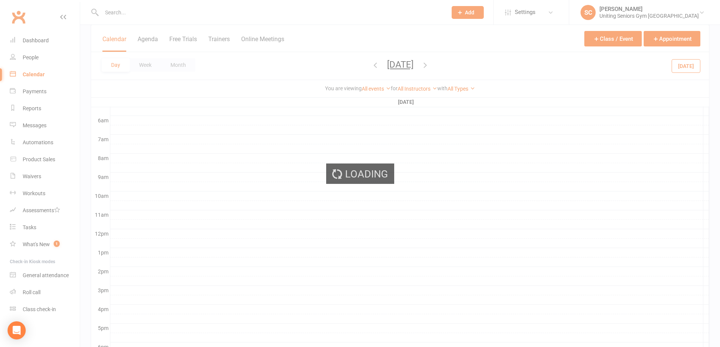
scroll to position [0, 0]
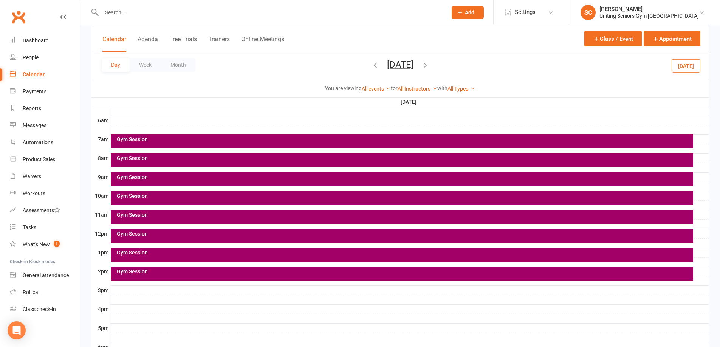
click at [122, 286] on div at bounding box center [409, 290] width 599 height 9
click at [122, 279] on button "Add Event" at bounding box center [116, 277] width 25 height 9
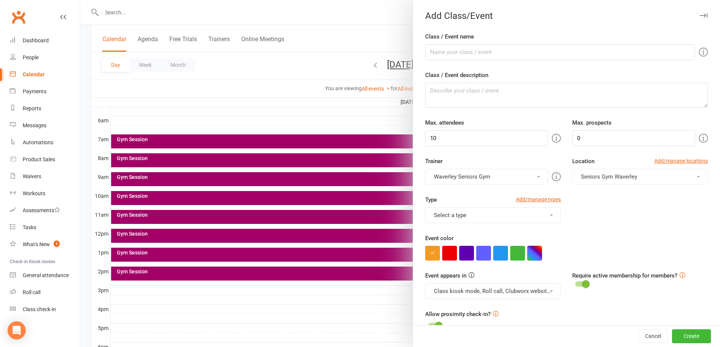
click at [537, 250] on button "button" at bounding box center [534, 253] width 15 height 15
click at [495, 300] on input "text" at bounding box center [496, 297] width 38 height 9
paste input "#A20066"
type input "#A20066"
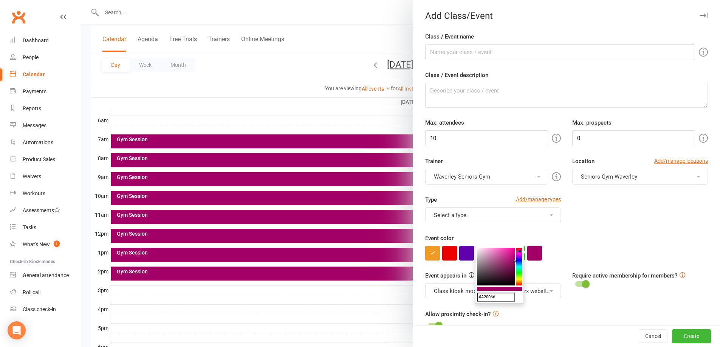
click at [534, 255] on button "button" at bounding box center [534, 253] width 15 height 15
click at [579, 249] on div at bounding box center [566, 253] width 283 height 15
click at [461, 49] on input "Class / Event name" at bounding box center [560, 52] width 270 height 16
type input "Gym session"
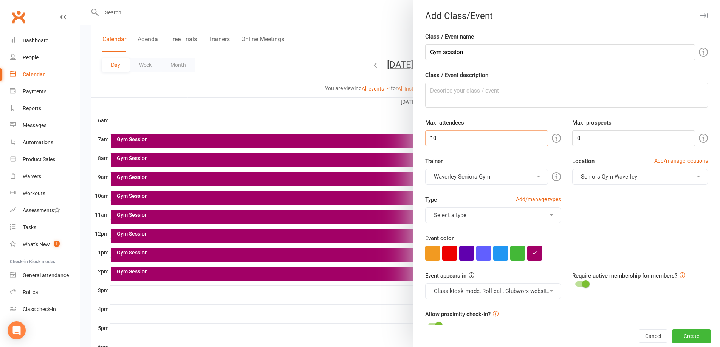
click at [475, 139] on input "10" at bounding box center [486, 138] width 123 height 16
click at [527, 137] on input "10" at bounding box center [486, 138] width 123 height 16
click at [485, 143] on input "10" at bounding box center [486, 138] width 123 height 16
type input "16"
click at [502, 213] on button "Select a type" at bounding box center [493, 216] width 136 height 16
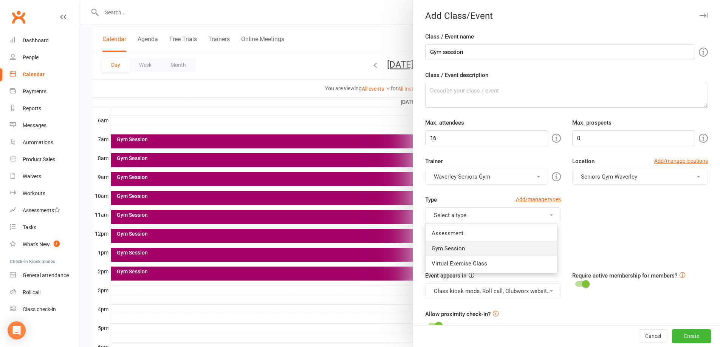
click at [492, 243] on link "Gym Session" at bounding box center [492, 248] width 132 height 15
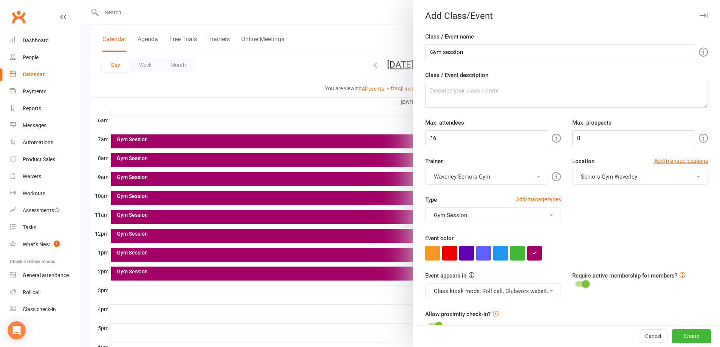
click at [656, 229] on div "Type Add/manage types Gym Session Assessment Gym Session Virtual Exercise Class" at bounding box center [567, 214] width 294 height 39
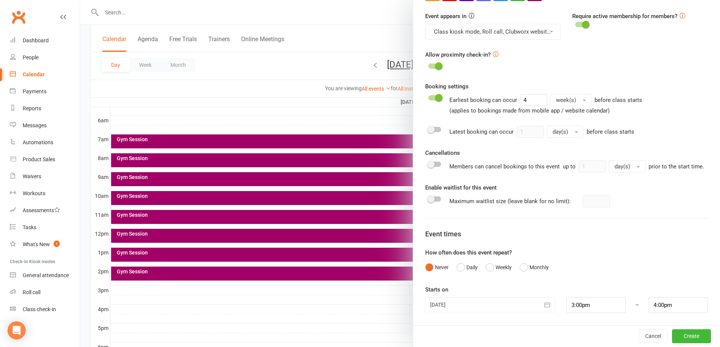
scroll to position [269, 0]
click at [490, 268] on button "Weekly" at bounding box center [499, 268] width 26 height 14
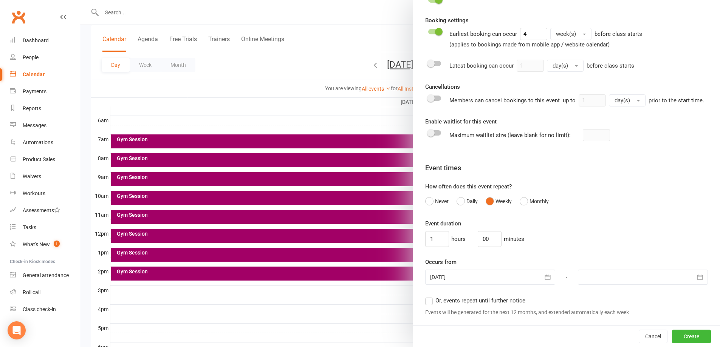
scroll to position [458, 0]
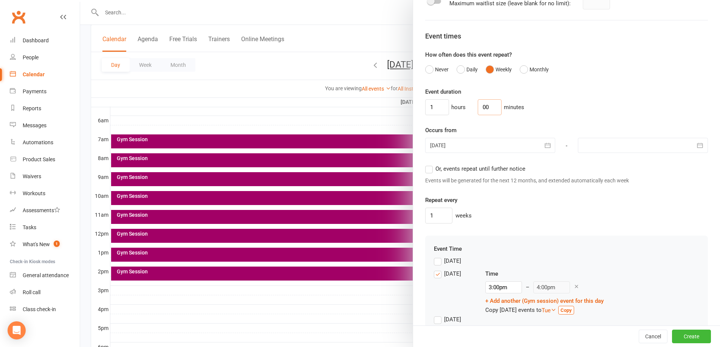
drag, startPoint x: 487, startPoint y: 116, endPoint x: 475, endPoint y: 117, distance: 12.2
click at [478, 115] on input "00" at bounding box center [490, 107] width 24 height 16
type input "45"
click at [439, 115] on input "1" at bounding box center [437, 107] width 24 height 16
click at [544, 149] on icon "button" at bounding box center [548, 146] width 8 height 8
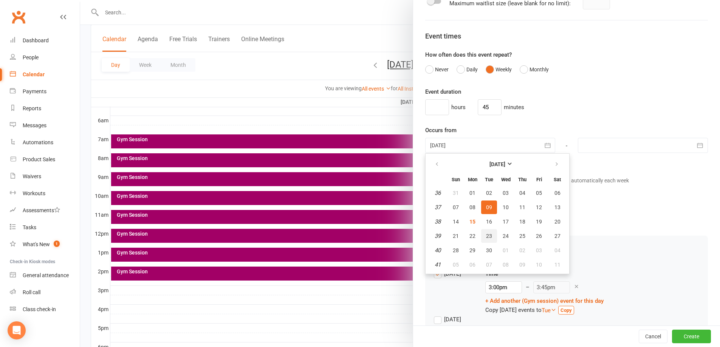
click at [486, 239] on span "23" at bounding box center [489, 236] width 6 height 6
type input "[DATE]"
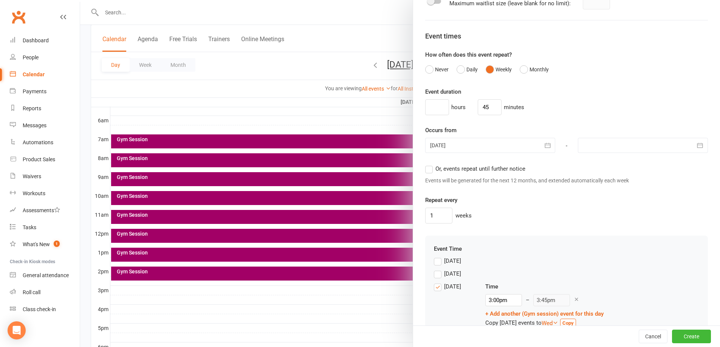
click at [430, 174] on label "Or, events repeat until further notice" at bounding box center [475, 168] width 100 height 9
click at [430, 164] on input "Or, events repeat until further notice" at bounding box center [427, 164] width 5 height 0
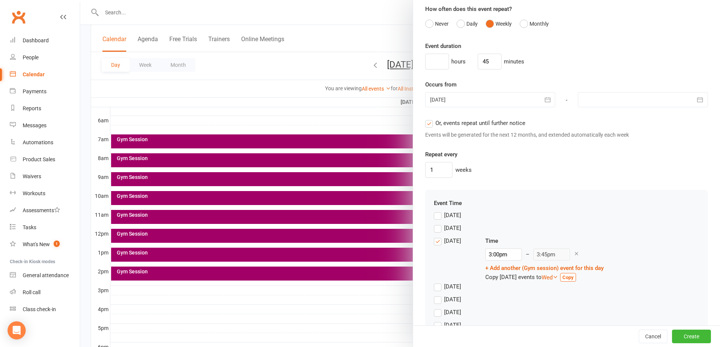
scroll to position [541, 0]
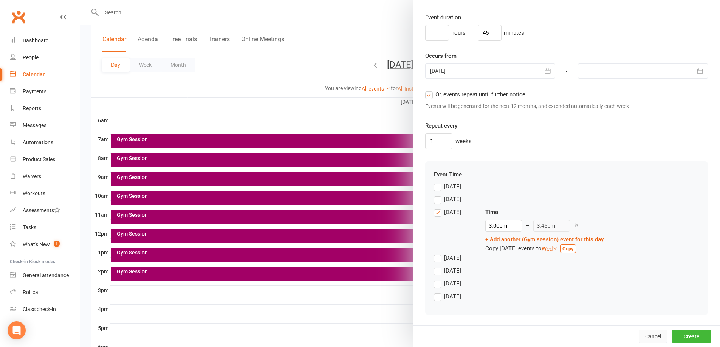
click at [649, 334] on button "Cancel" at bounding box center [653, 337] width 29 height 14
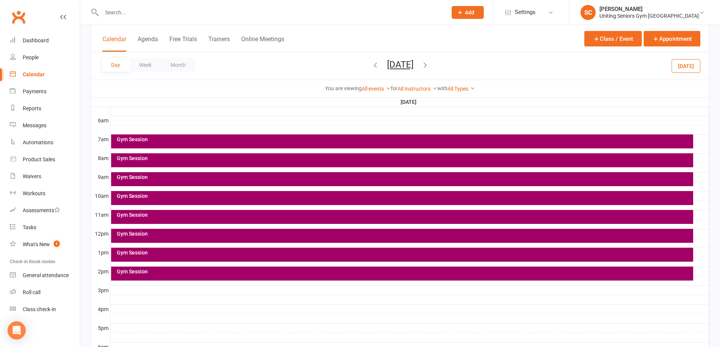
click at [116, 39] on button "Calendar" at bounding box center [114, 44] width 24 height 16
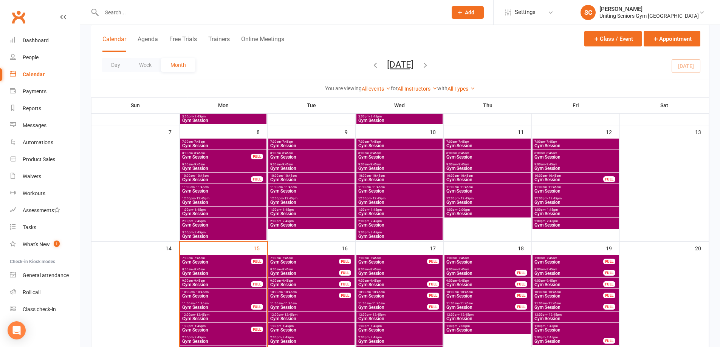
click at [216, 236] on span "Gym Session" at bounding box center [223, 236] width 83 height 5
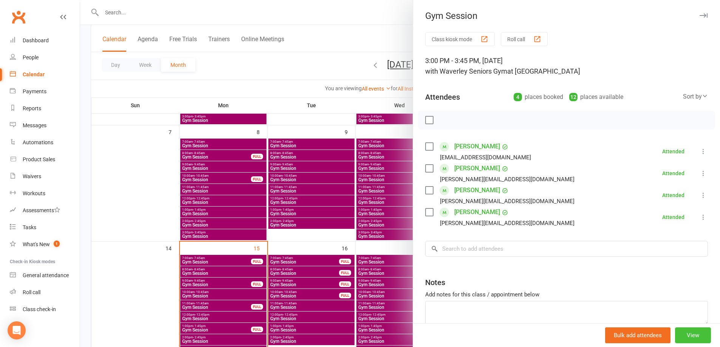
click at [690, 333] on button "View" at bounding box center [693, 336] width 36 height 16
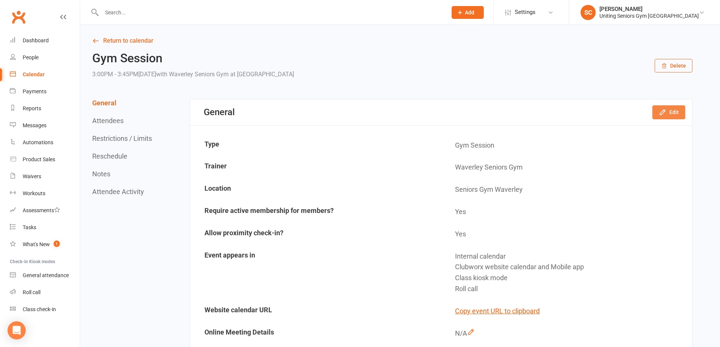
click at [658, 110] on button "Edit" at bounding box center [669, 112] width 33 height 14
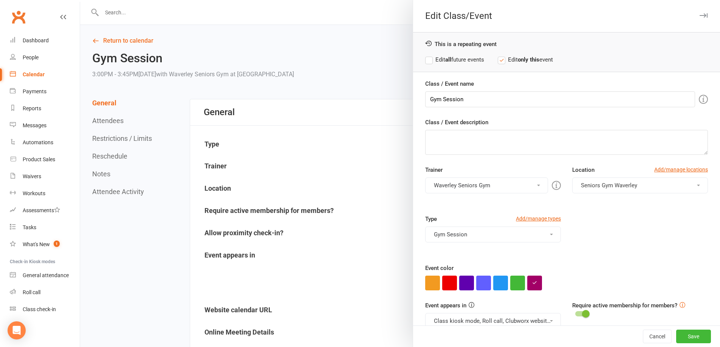
drag, startPoint x: 693, startPoint y: 14, endPoint x: 653, endPoint y: 61, distance: 61.4
click at [700, 15] on icon "button" at bounding box center [704, 15] width 8 height 5
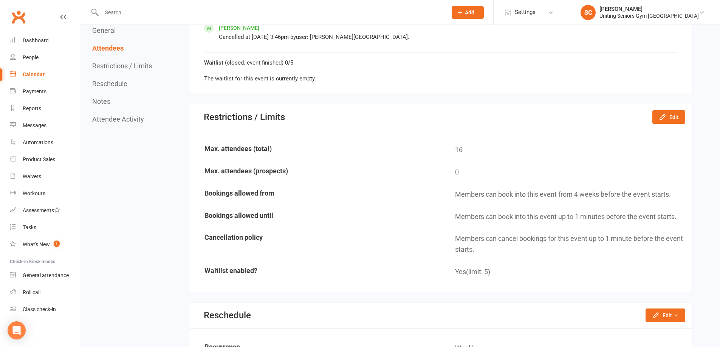
scroll to position [567, 0]
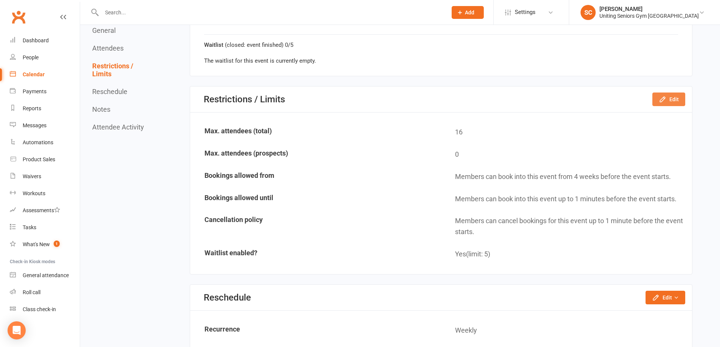
click at [670, 99] on button "Edit" at bounding box center [669, 100] width 33 height 14
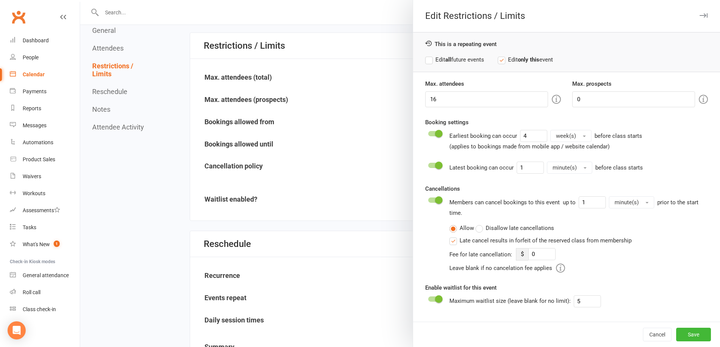
scroll to position [643, 0]
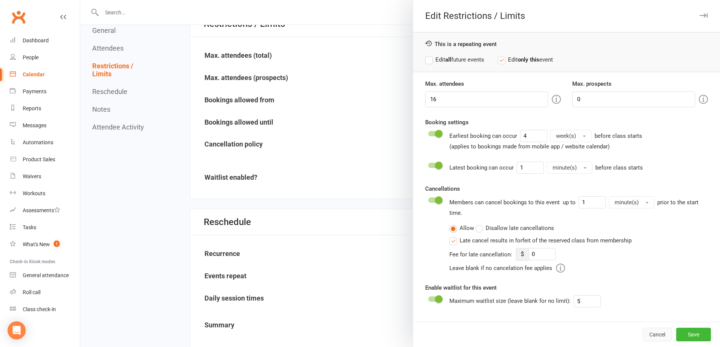
click at [652, 339] on button "Cancel" at bounding box center [657, 335] width 29 height 14
click at [700, 18] on button "button" at bounding box center [703, 15] width 9 height 9
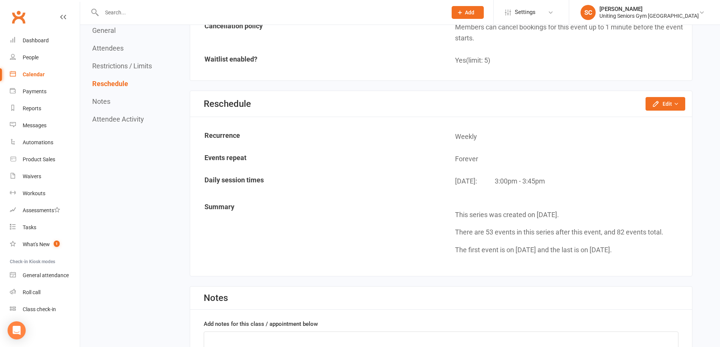
scroll to position [832, 0]
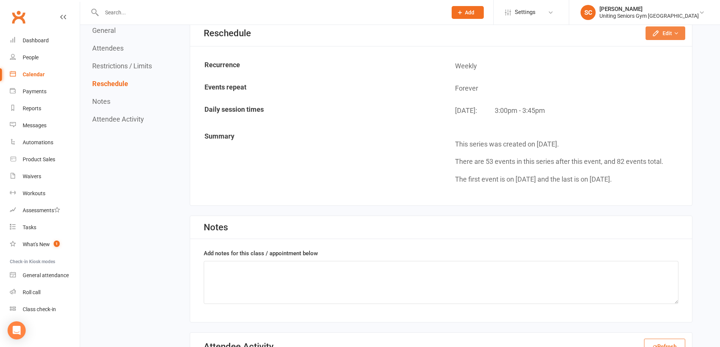
click at [668, 33] on button "Edit" at bounding box center [666, 33] width 40 height 14
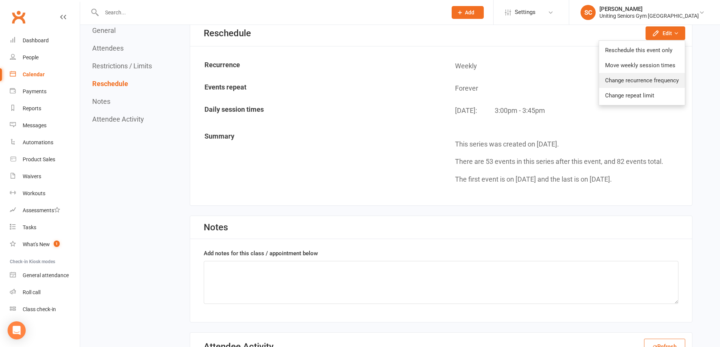
click at [669, 81] on link "Change recurrence frequency" at bounding box center [642, 80] width 86 height 15
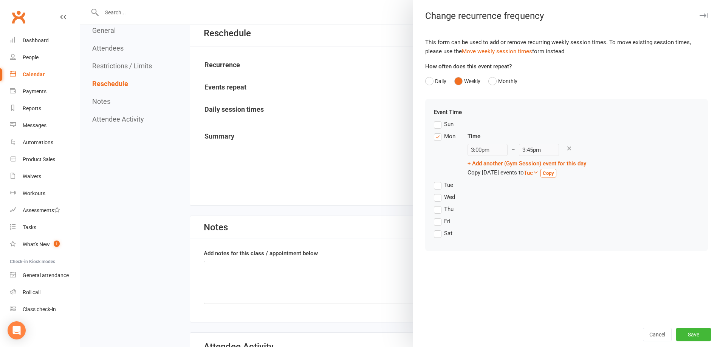
click at [434, 185] on label "Tue" at bounding box center [443, 185] width 19 height 9
click at [434, 181] on input "Tue" at bounding box center [436, 181] width 5 height 0
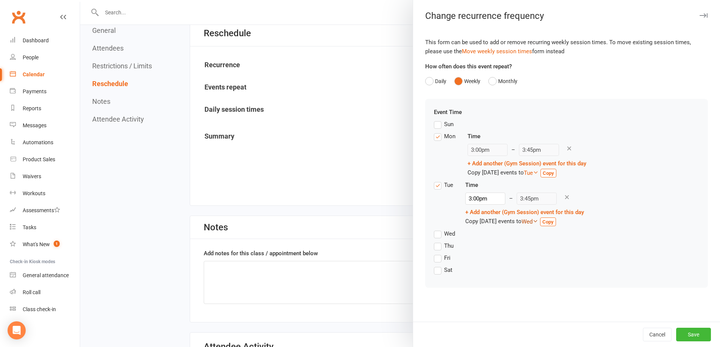
click at [538, 220] on icon at bounding box center [536, 222] width 6 height 6
click at [589, 238] on div "Wed" at bounding box center [566, 236] width 265 height 12
click at [689, 334] on button "Save" at bounding box center [693, 335] width 35 height 14
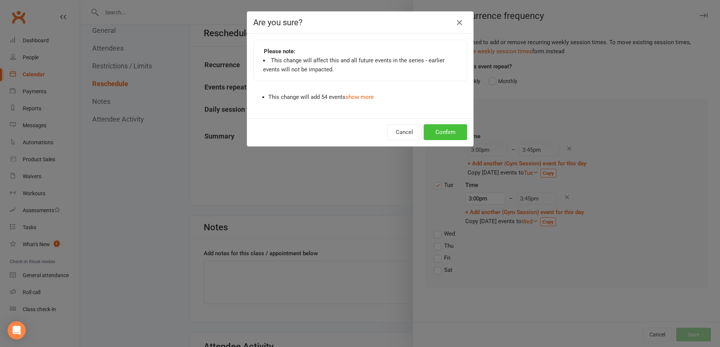
click at [445, 131] on button "Confirm" at bounding box center [445, 132] width 43 height 16
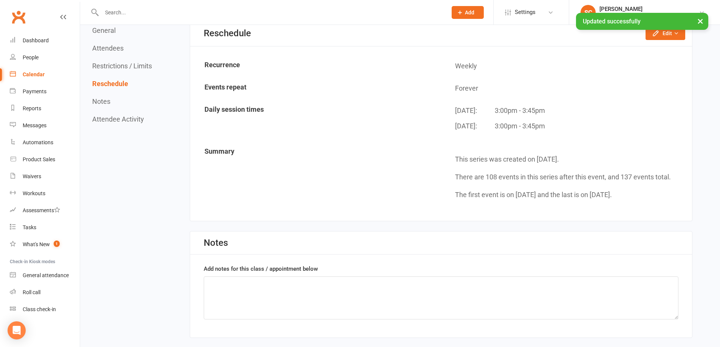
click at [40, 76] on div "Calendar" at bounding box center [34, 74] width 22 height 6
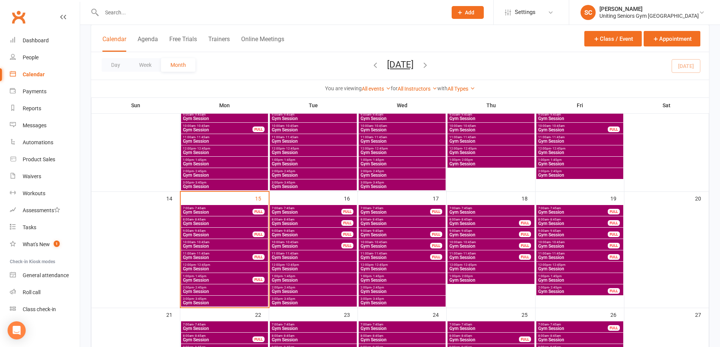
scroll to position [227, 0]
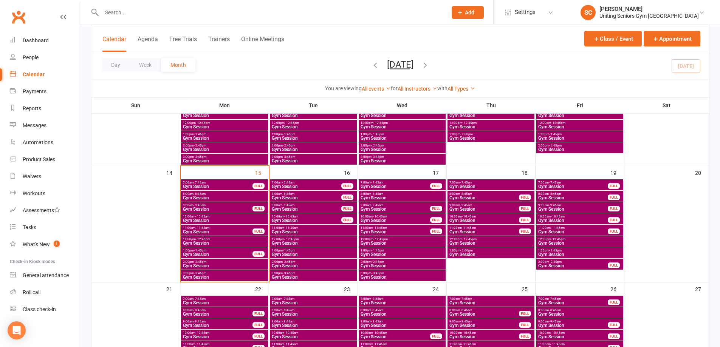
click at [305, 275] on span "3:00pm - 3:45pm" at bounding box center [313, 273] width 84 height 3
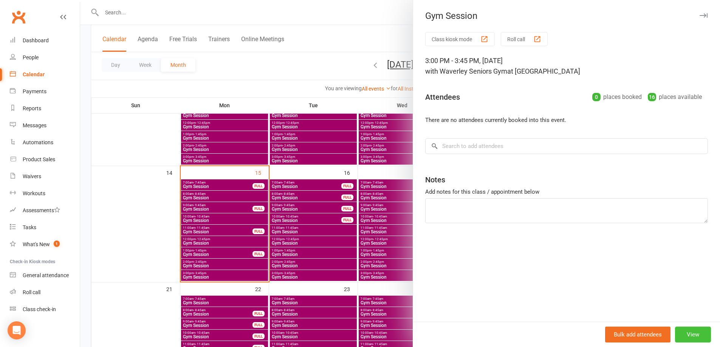
click at [688, 334] on button "View" at bounding box center [693, 335] width 36 height 16
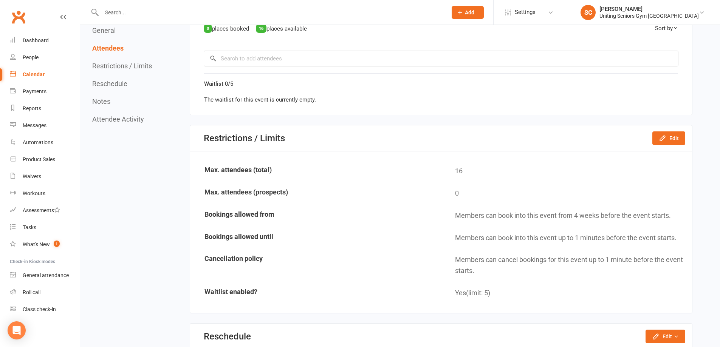
scroll to position [378, 0]
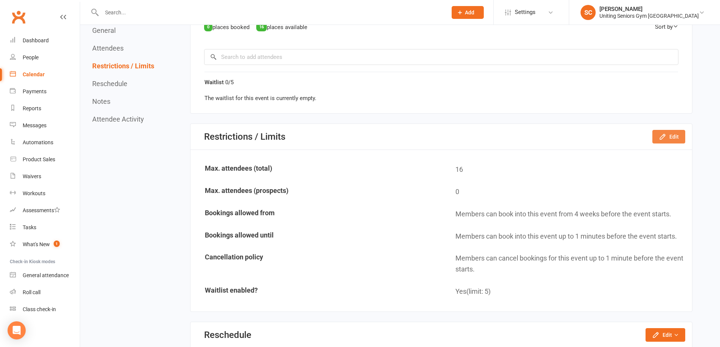
click at [678, 141] on button "Edit" at bounding box center [669, 137] width 33 height 14
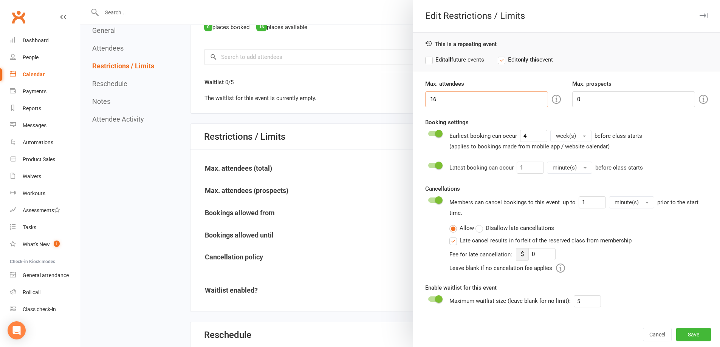
drag, startPoint x: 459, startPoint y: 101, endPoint x: 392, endPoint y: 99, distance: 66.2
click at [392, 0] on div "Edit Restrictions / Limits This is a repeating event Edit all future events Edi…" at bounding box center [400, 0] width 640 height 0
type input "0"
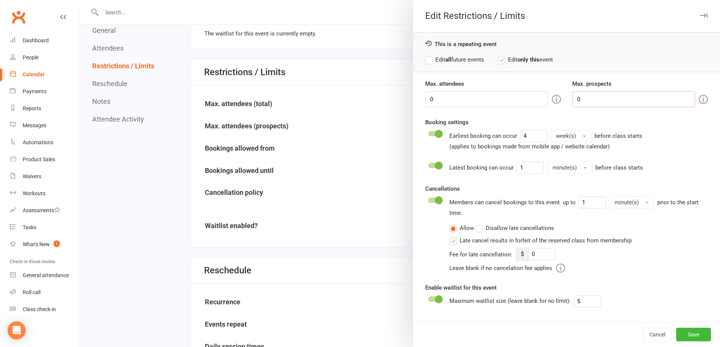
scroll to position [454, 0]
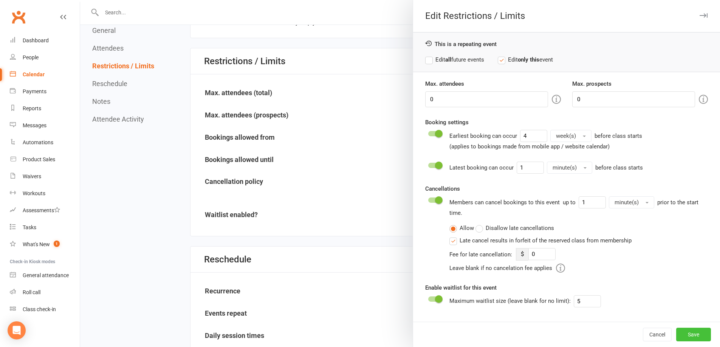
click at [693, 334] on button "Save" at bounding box center [693, 335] width 35 height 14
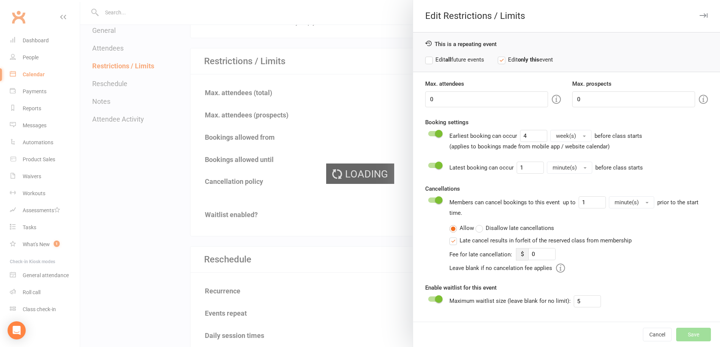
type input "0"
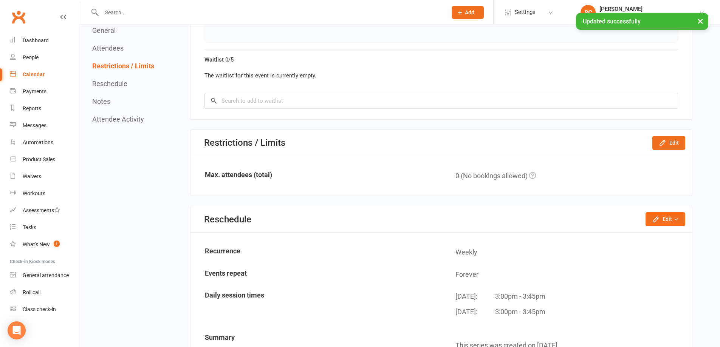
click at [24, 78] on link "Calendar" at bounding box center [45, 74] width 70 height 17
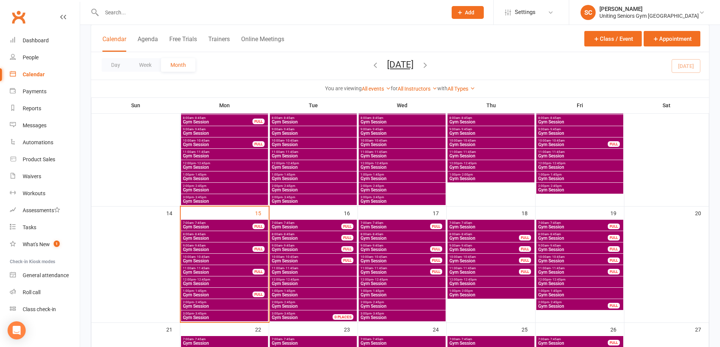
scroll to position [189, 0]
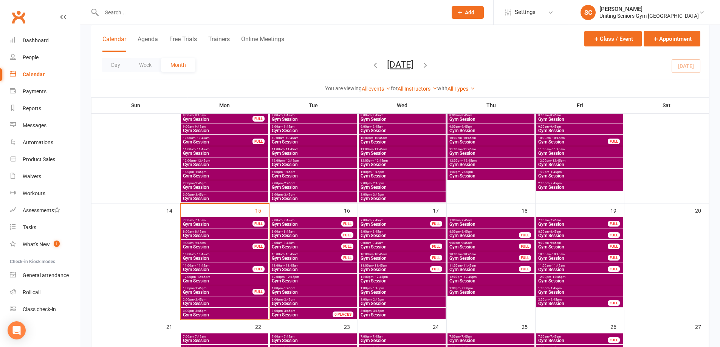
click at [236, 312] on span "3:00pm - 3:45pm" at bounding box center [225, 311] width 84 height 3
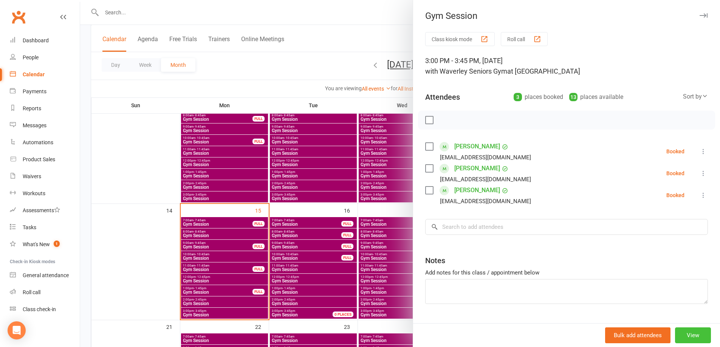
click at [686, 331] on button "View" at bounding box center [693, 336] width 36 height 16
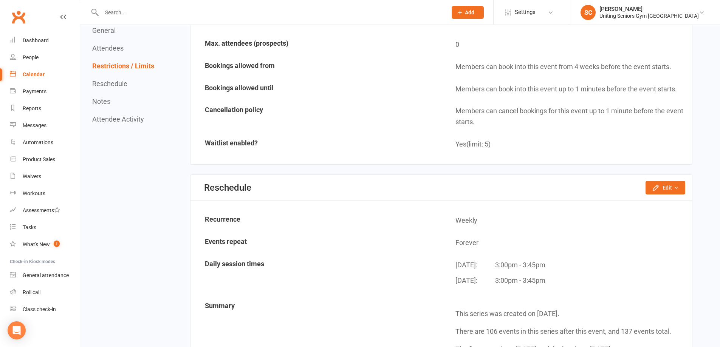
scroll to position [605, 0]
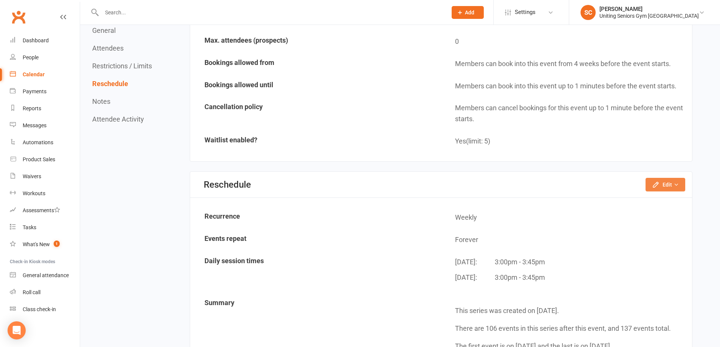
click at [672, 178] on button "Edit" at bounding box center [666, 185] width 40 height 14
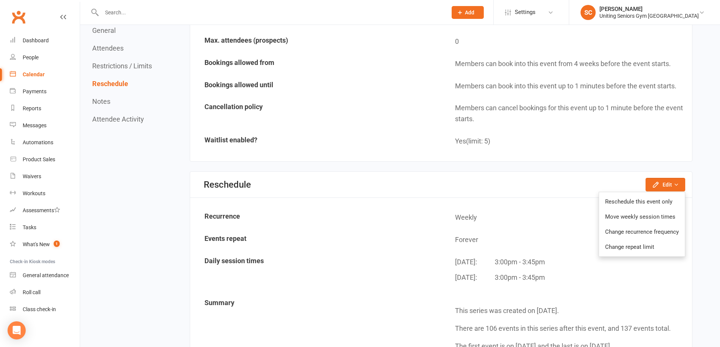
click at [551, 192] on div "Reschedule Edit Reschedule this event only Move weekly session times Change rec…" at bounding box center [441, 185] width 502 height 26
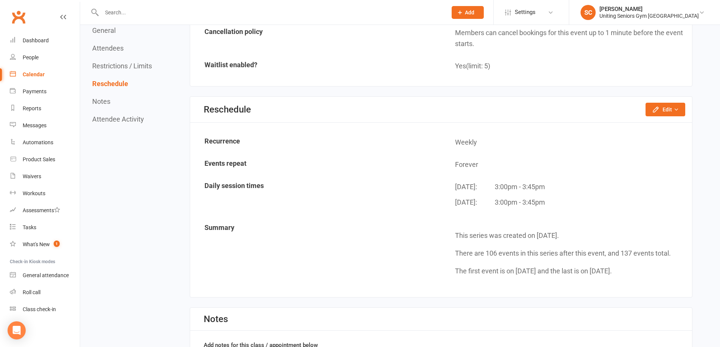
scroll to position [681, 0]
click at [675, 113] on button "Edit" at bounding box center [666, 109] width 40 height 14
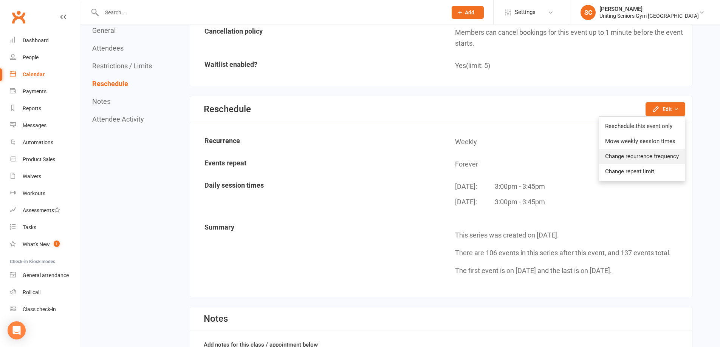
click at [670, 158] on link "Change recurrence frequency" at bounding box center [642, 156] width 86 height 15
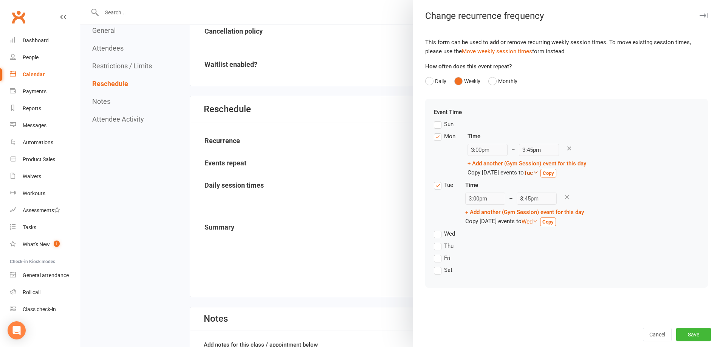
click at [539, 174] on icon at bounding box center [536, 173] width 6 height 6
click at [603, 167] on div "Mon Time 3:00pm – 3:45pm + Add another (Gym Session) event for this day Copy [D…" at bounding box center [566, 156] width 265 height 49
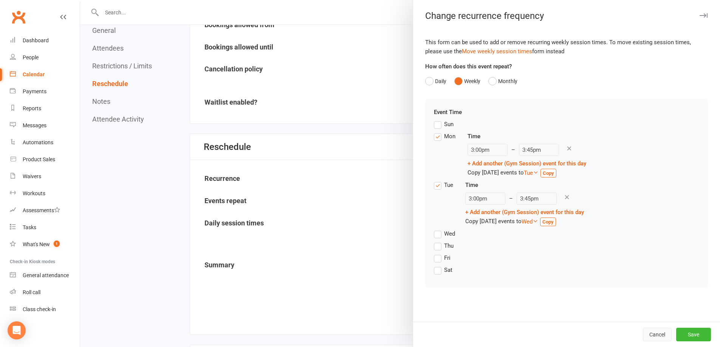
click at [655, 334] on button "Cancel" at bounding box center [657, 335] width 29 height 14
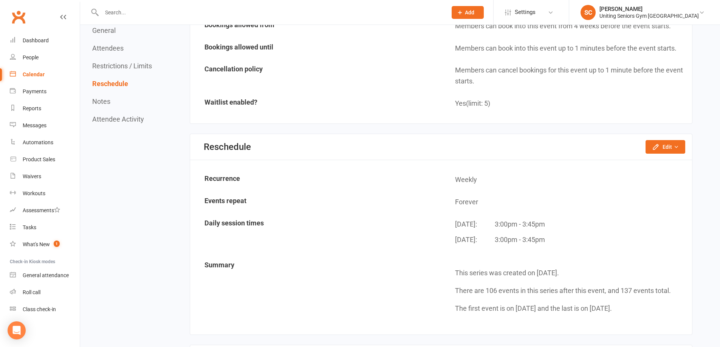
click at [42, 73] on div "Calendar" at bounding box center [34, 74] width 22 height 6
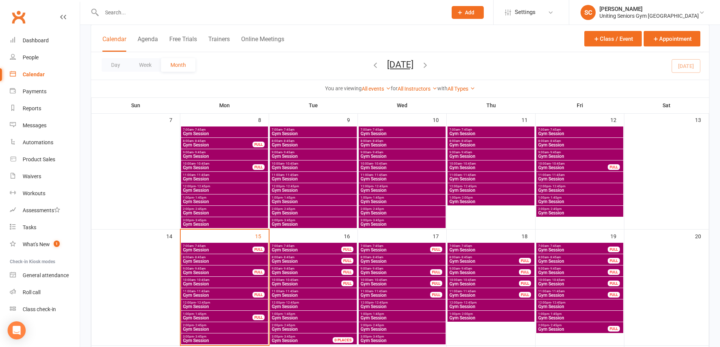
scroll to position [189, 0]
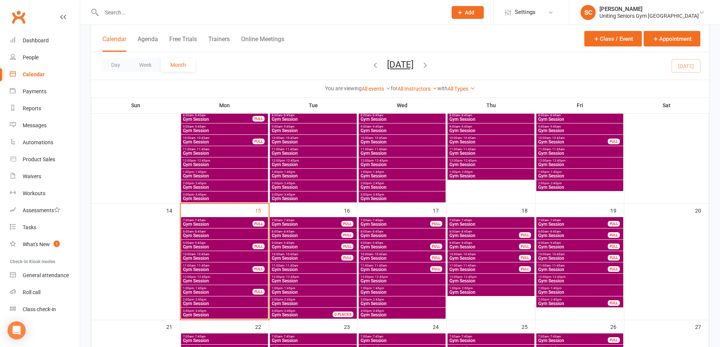
click at [297, 198] on span "Gym Session" at bounding box center [313, 199] width 84 height 5
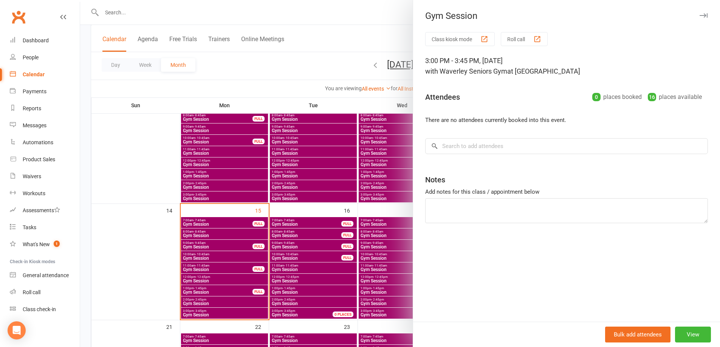
click at [311, 81] on div at bounding box center [400, 173] width 640 height 347
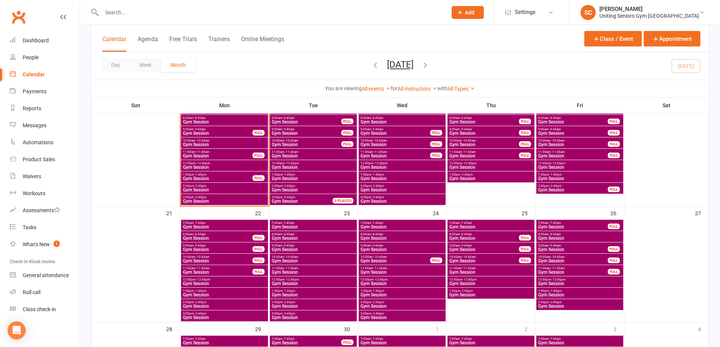
scroll to position [302, 0]
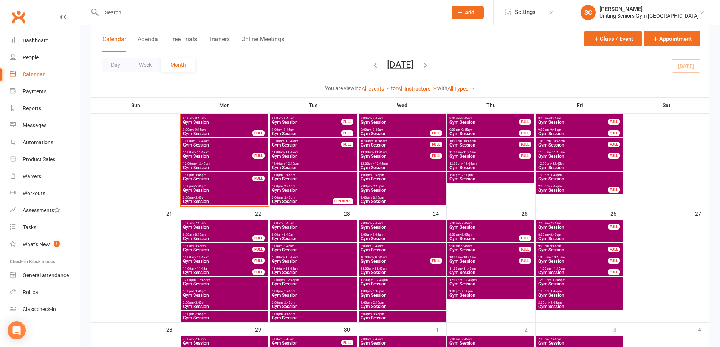
click at [248, 201] on span "Gym Session" at bounding box center [225, 202] width 84 height 5
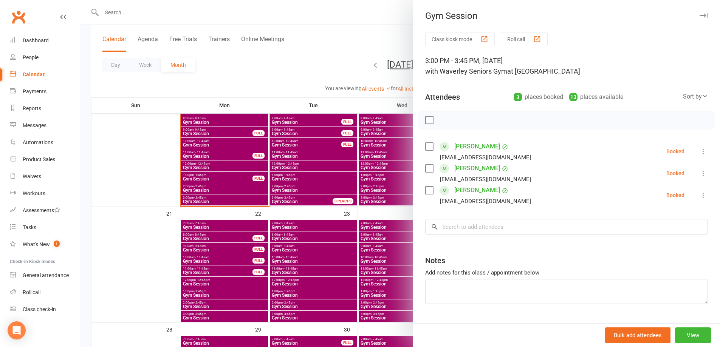
click at [311, 78] on div at bounding box center [400, 173] width 640 height 347
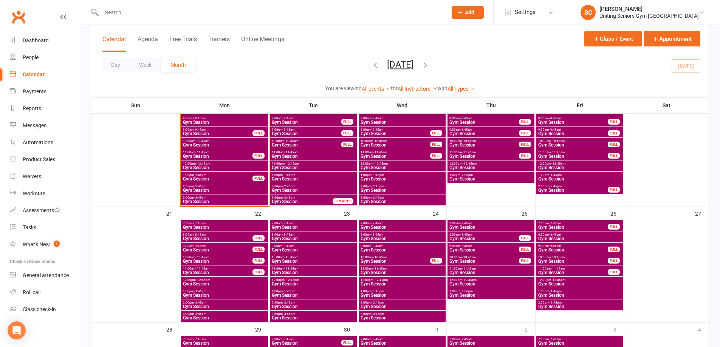
click at [425, 305] on span "Gym Session" at bounding box center [402, 307] width 84 height 5
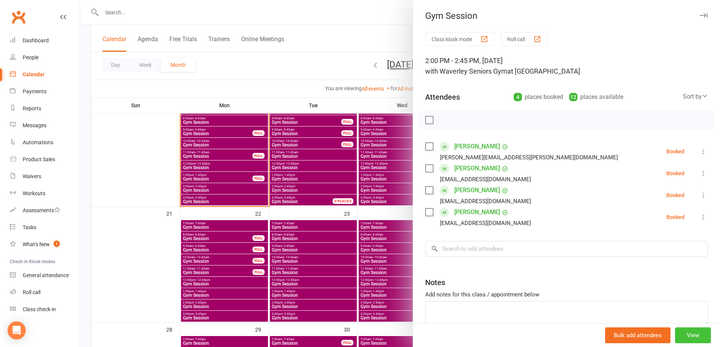
click at [679, 334] on button "View" at bounding box center [693, 336] width 36 height 16
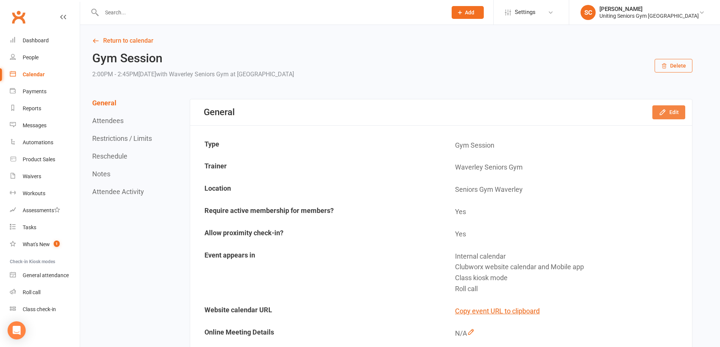
click at [676, 112] on button "Edit" at bounding box center [669, 112] width 33 height 14
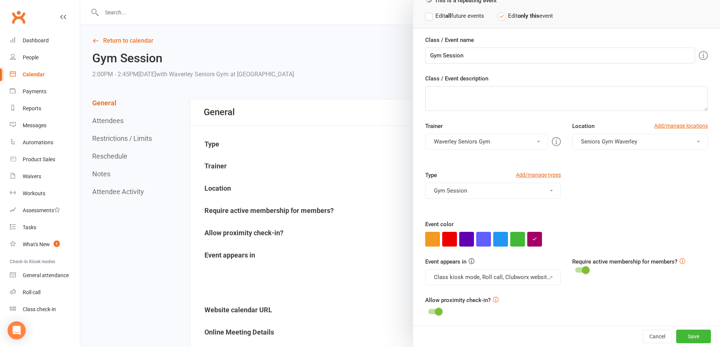
scroll to position [46, 0]
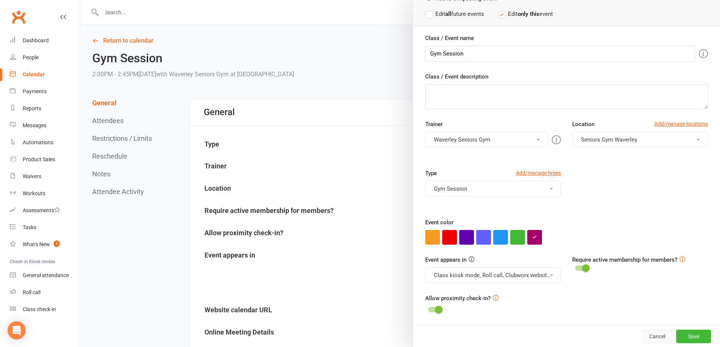
click at [644, 333] on button "Cancel" at bounding box center [657, 337] width 29 height 14
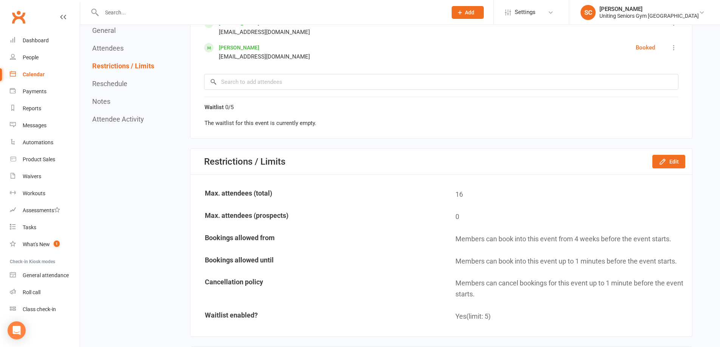
scroll to position [454, 0]
click at [31, 71] on div "Calendar" at bounding box center [34, 74] width 22 height 6
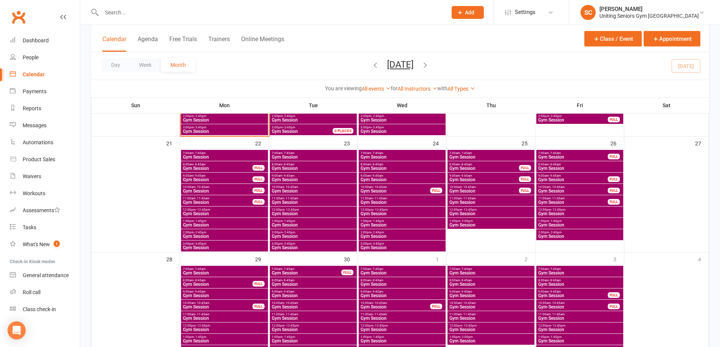
scroll to position [378, 0]
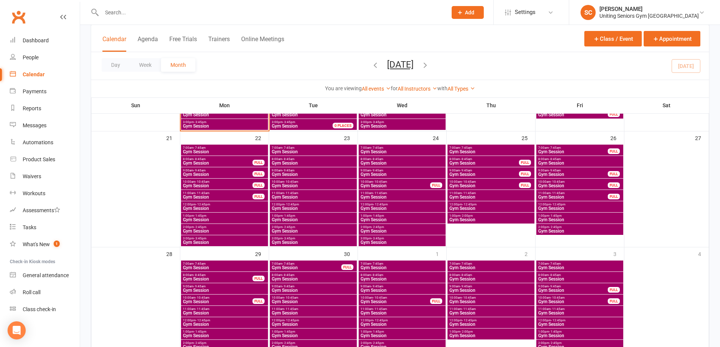
click at [211, 230] on span "Gym Session" at bounding box center [225, 231] width 84 height 5
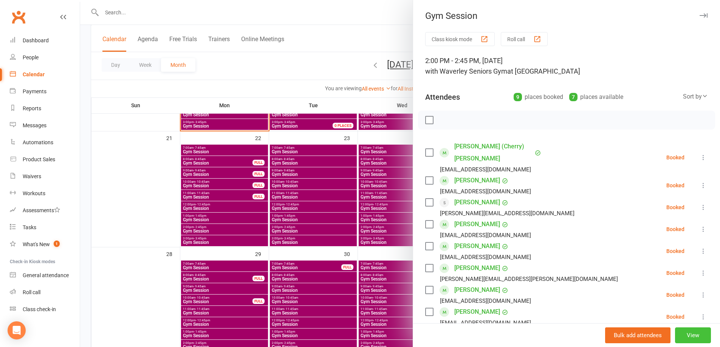
click at [686, 333] on button "View" at bounding box center [693, 336] width 36 height 16
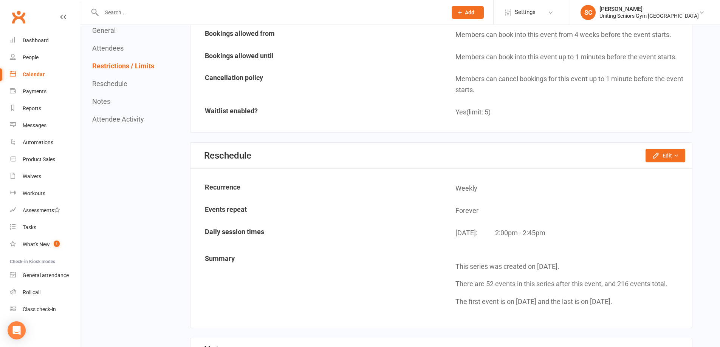
scroll to position [832, 0]
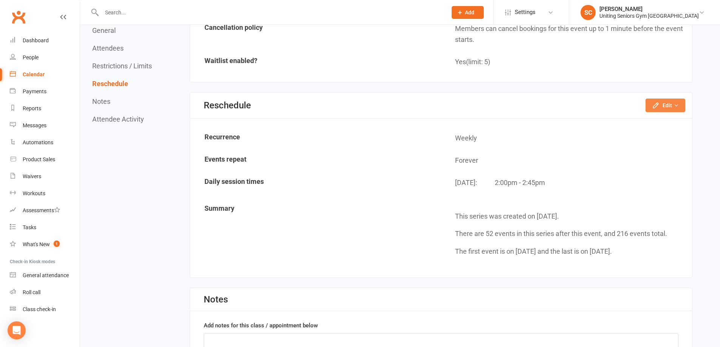
click at [670, 106] on button "Edit" at bounding box center [666, 106] width 40 height 14
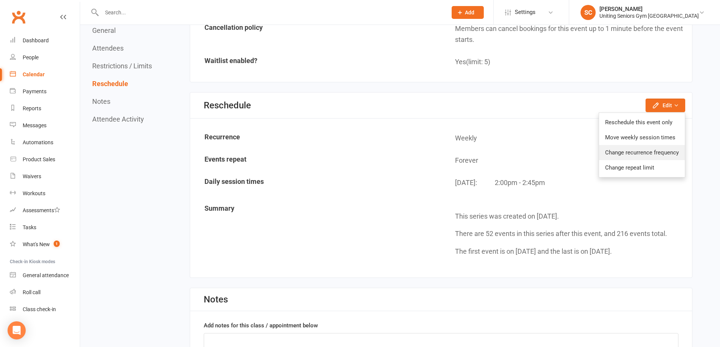
click at [659, 153] on link "Change recurrence frequency" at bounding box center [642, 152] width 86 height 15
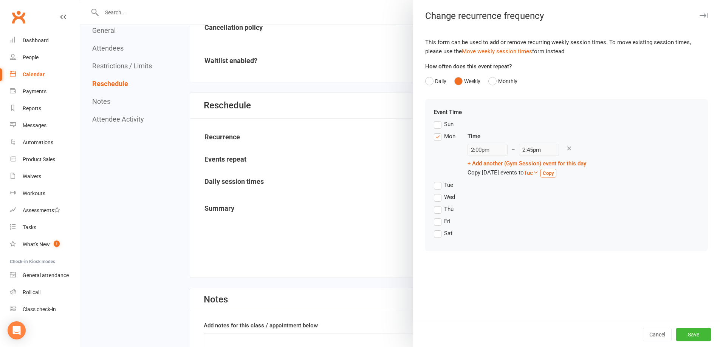
click at [437, 212] on label "Thu" at bounding box center [444, 209] width 20 height 9
click at [437, 205] on input "Thu" at bounding box center [436, 205] width 5 height 0
click at [539, 172] on icon at bounding box center [536, 173] width 6 height 6
click at [623, 172] on div "Mon Time 2:00pm – 2:45pm + Add another (Gym Session) event for this day Copy [D…" at bounding box center [566, 156] width 265 height 49
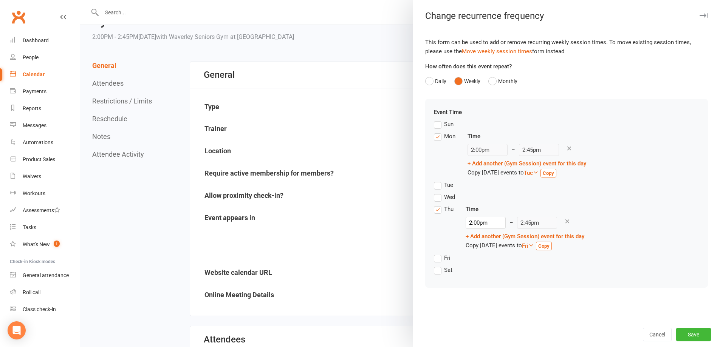
scroll to position [0, 0]
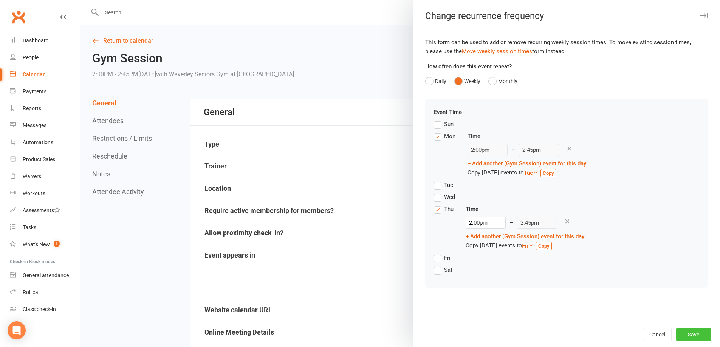
click at [693, 334] on button "Save" at bounding box center [693, 335] width 35 height 14
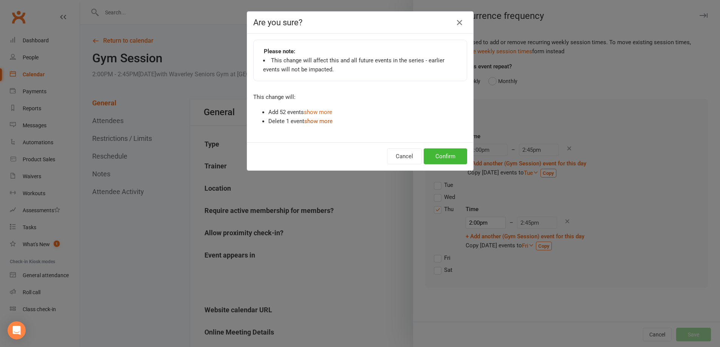
click at [322, 123] on link "show more" at bounding box center [318, 121] width 28 height 7
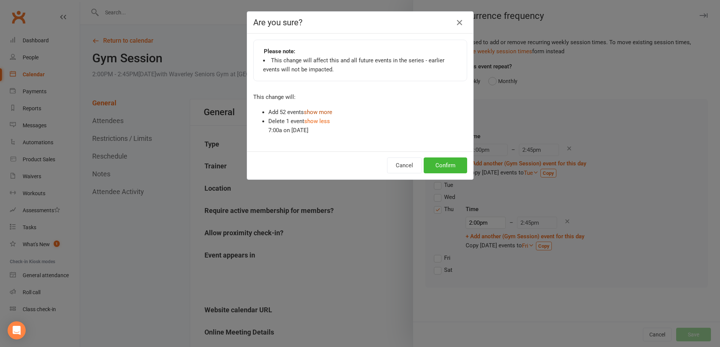
click at [324, 112] on link "show more" at bounding box center [318, 112] width 28 height 7
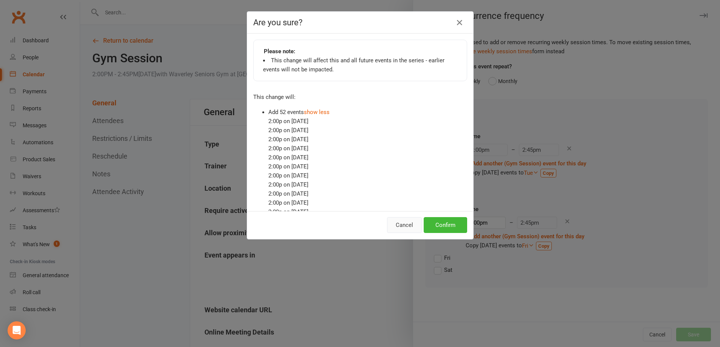
click at [409, 225] on button "Cancel" at bounding box center [404, 225] width 35 height 16
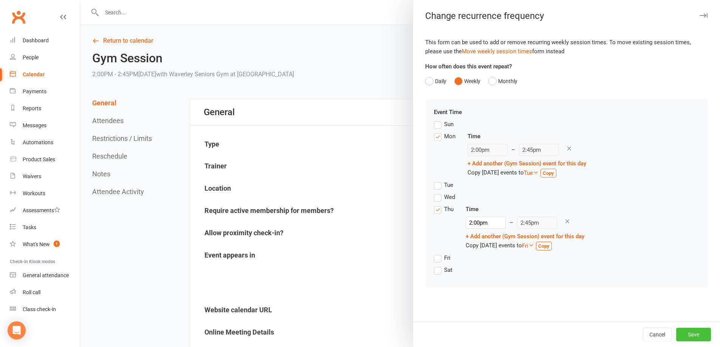
click at [690, 332] on button "Save" at bounding box center [693, 335] width 35 height 14
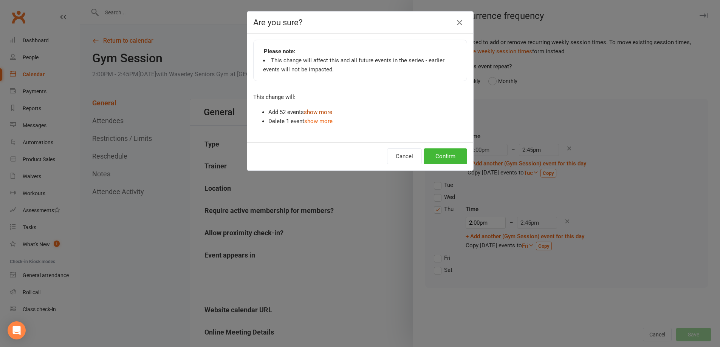
click at [317, 112] on link "show more" at bounding box center [318, 112] width 28 height 7
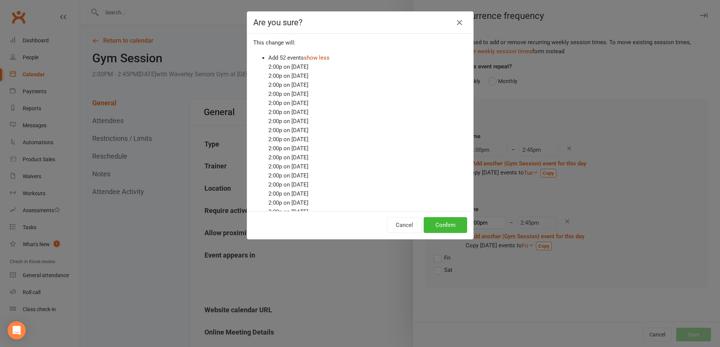
scroll to position [38, 0]
click at [446, 226] on button "Confirm" at bounding box center [445, 225] width 43 height 16
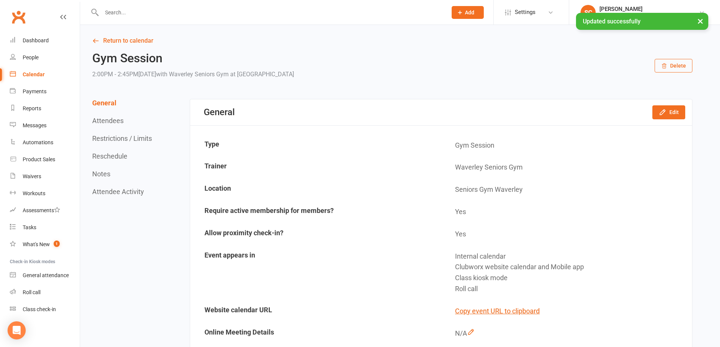
click at [40, 74] on div "Calendar" at bounding box center [34, 74] width 22 height 6
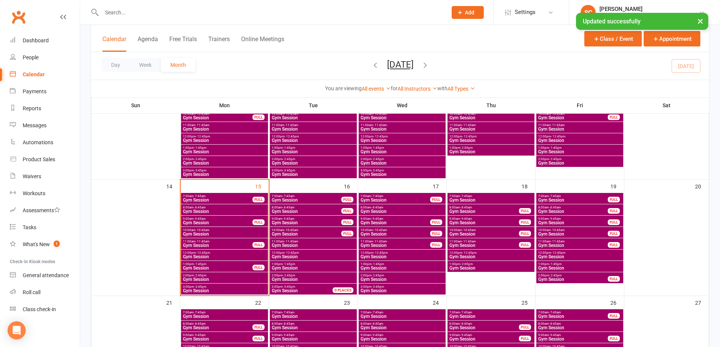
scroll to position [227, 0]
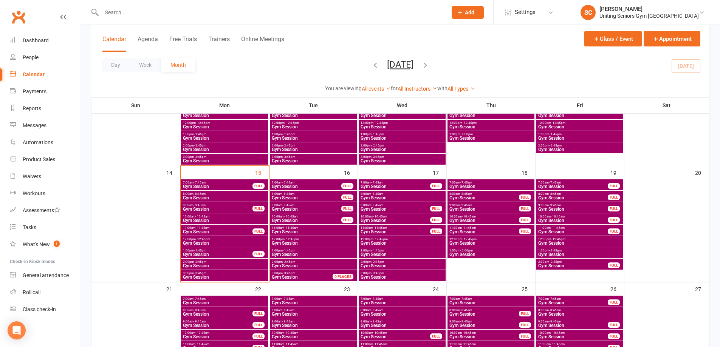
click at [291, 274] on span "- 3:45pm" at bounding box center [289, 273] width 12 height 3
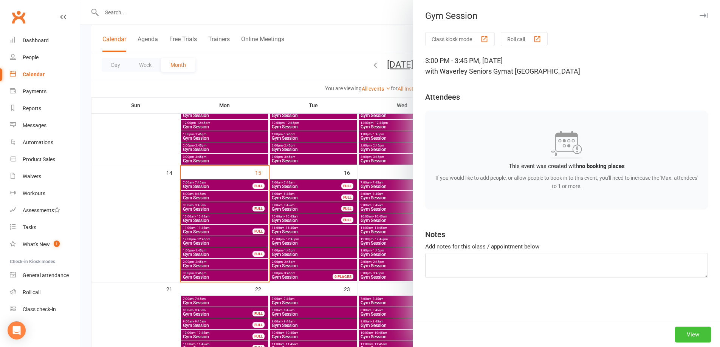
click at [687, 330] on button "View" at bounding box center [693, 335] width 36 height 16
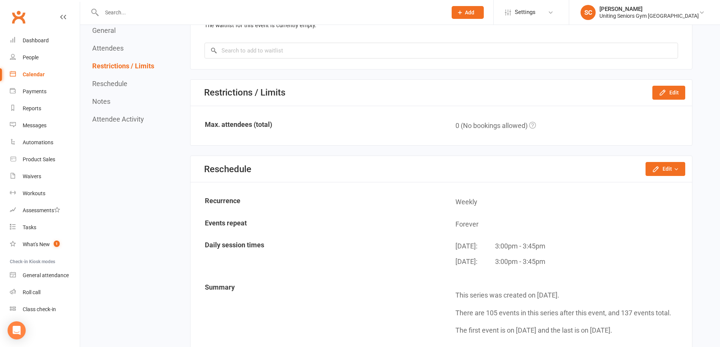
scroll to position [529, 0]
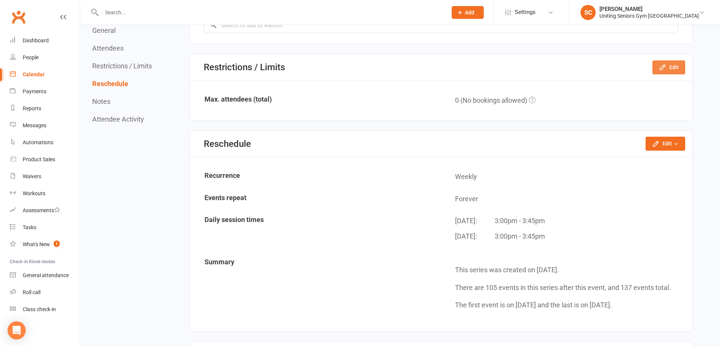
click at [661, 64] on icon "button" at bounding box center [663, 68] width 8 height 8
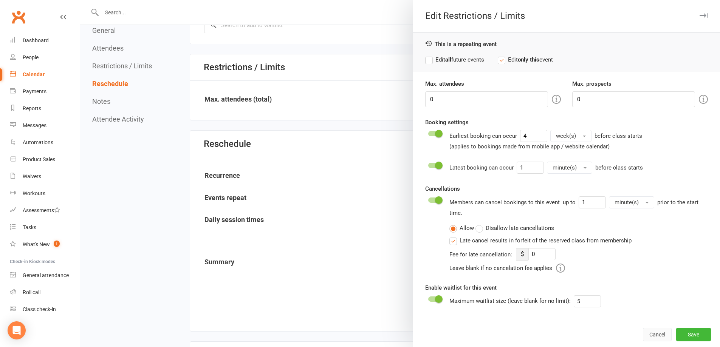
click at [656, 330] on button "Cancel" at bounding box center [657, 335] width 29 height 14
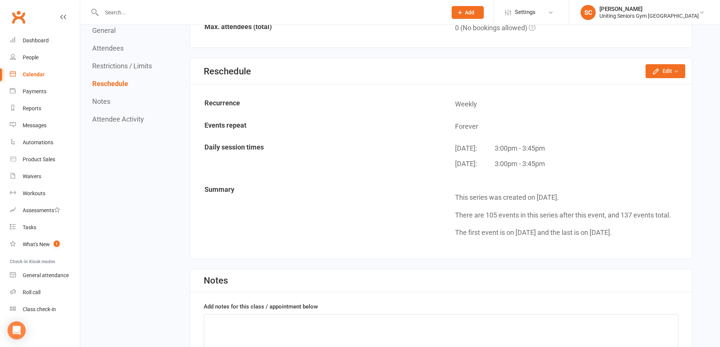
scroll to position [605, 0]
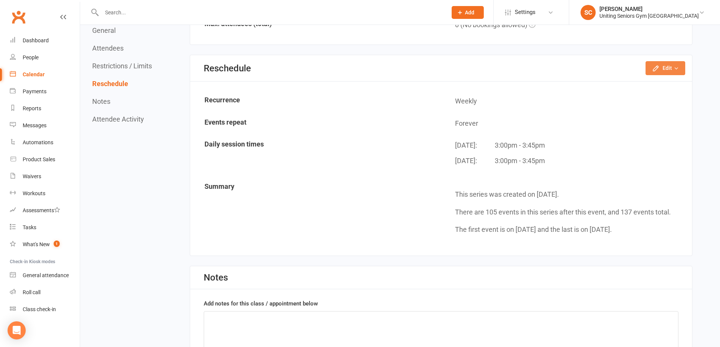
click at [669, 69] on button "Edit" at bounding box center [666, 68] width 40 height 14
click at [627, 200] on p "This series was created on [DATE]." at bounding box center [570, 194] width 231 height 11
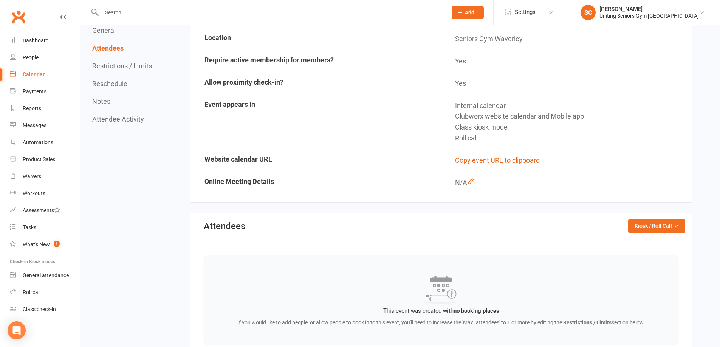
scroll to position [0, 0]
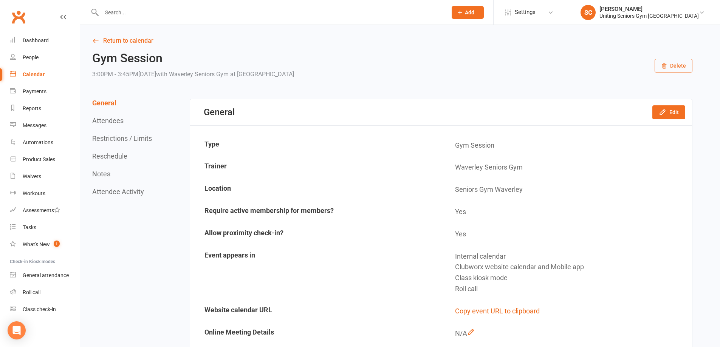
click at [679, 60] on button "Delete" at bounding box center [674, 66] width 38 height 14
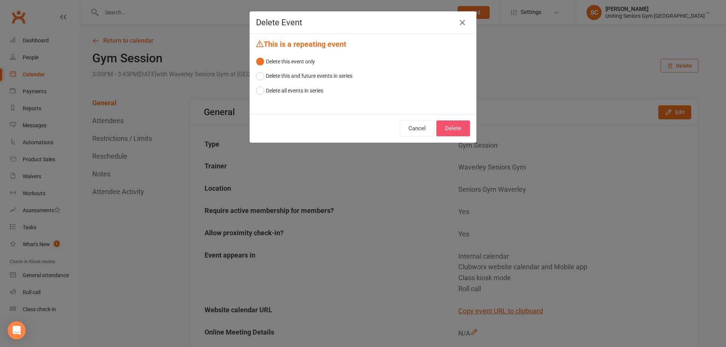
click at [458, 129] on button "Delete" at bounding box center [453, 129] width 34 height 16
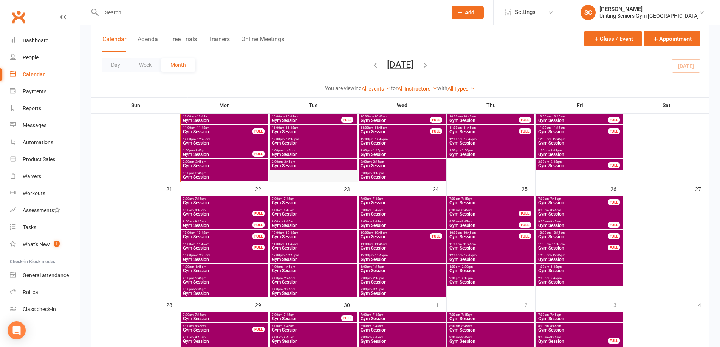
scroll to position [340, 0]
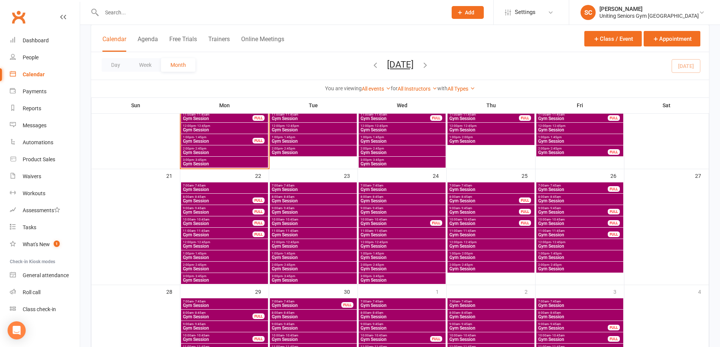
click at [293, 278] on span "Gym Session" at bounding box center [313, 280] width 84 height 5
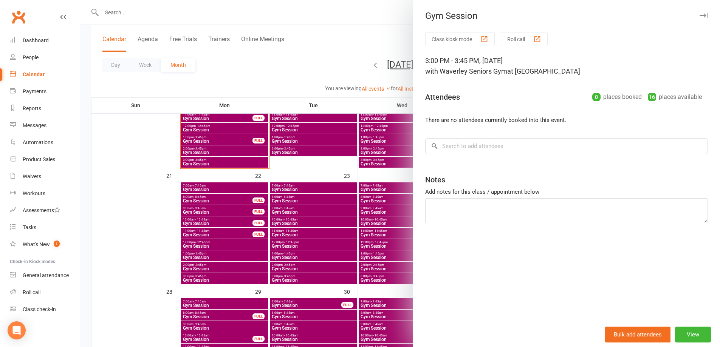
click at [322, 64] on div at bounding box center [400, 173] width 640 height 347
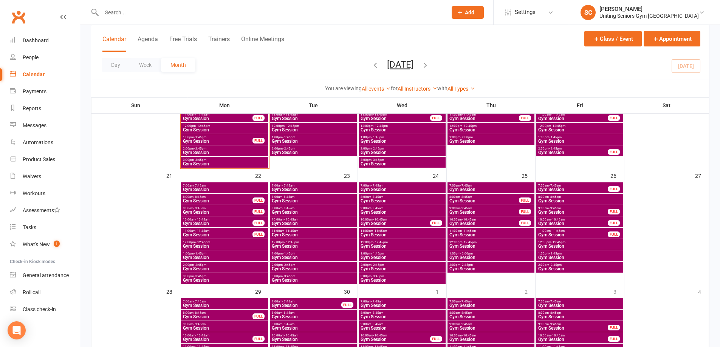
click at [482, 267] on span "Gym Session" at bounding box center [491, 269] width 84 height 5
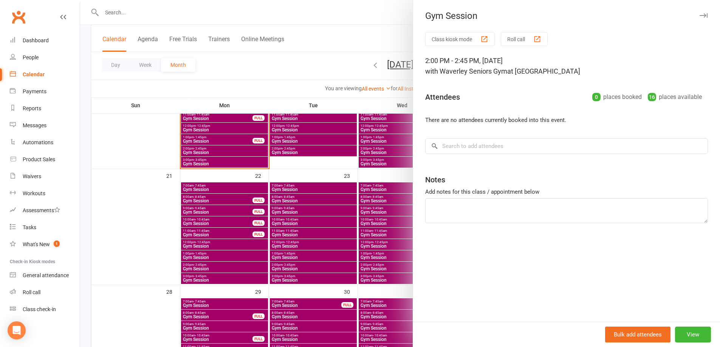
click at [299, 76] on div at bounding box center [400, 173] width 640 height 347
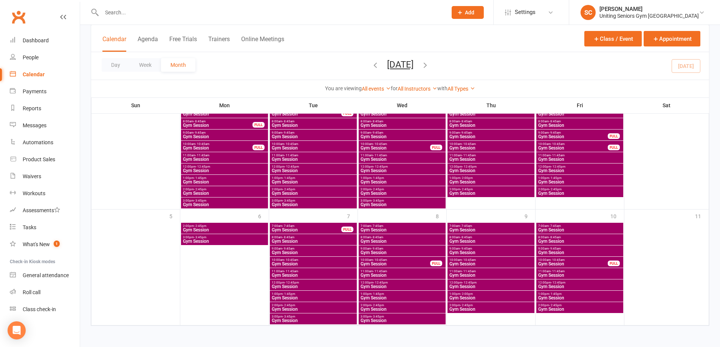
scroll to position [532, 0]
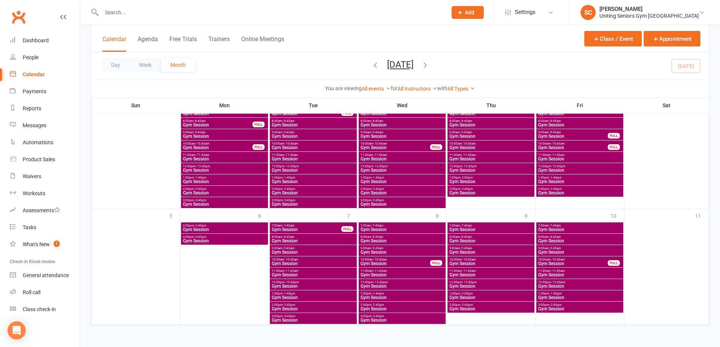
click at [202, 229] on span "Gym Session" at bounding box center [225, 230] width 84 height 5
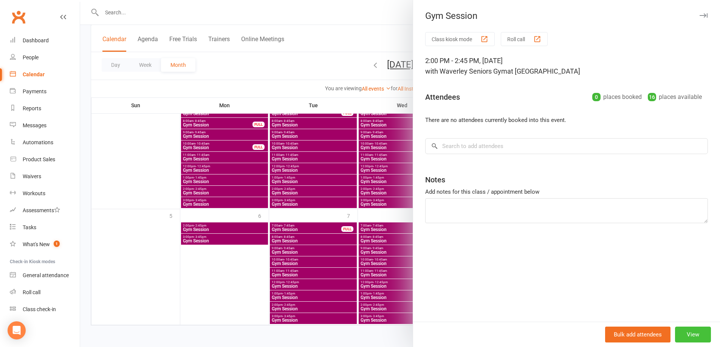
click at [692, 335] on button "View" at bounding box center [693, 335] width 36 height 16
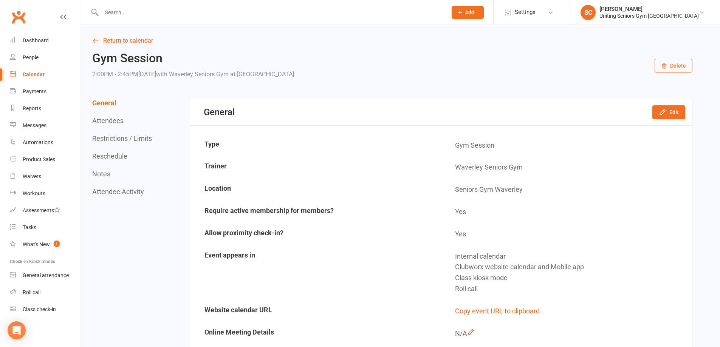
click at [676, 62] on button "Delete" at bounding box center [674, 66] width 38 height 14
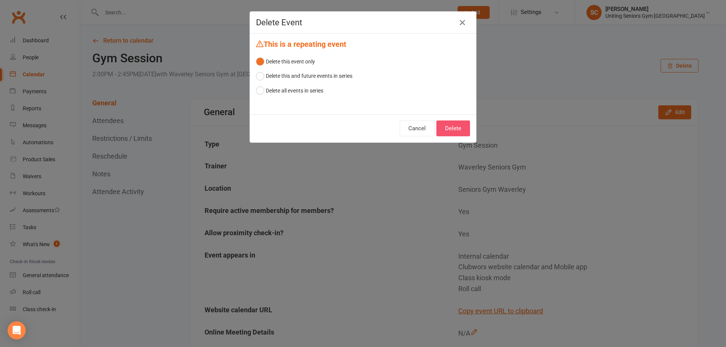
click at [459, 129] on button "Delete" at bounding box center [453, 129] width 34 height 16
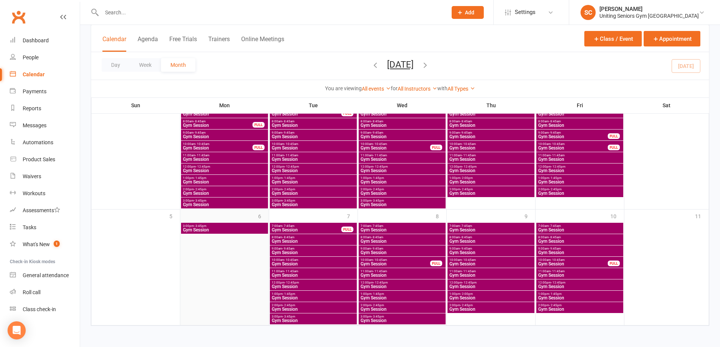
scroll to position [532, 0]
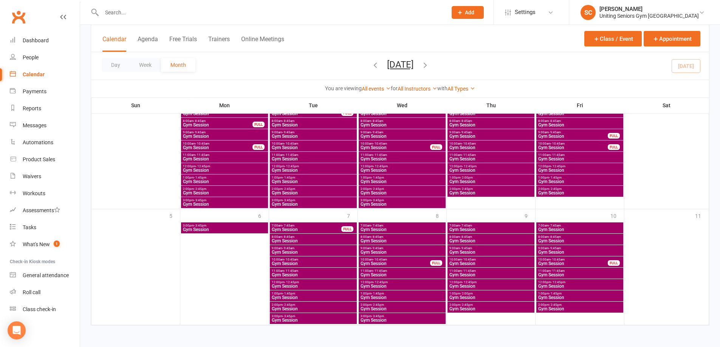
click at [232, 228] on span "Gym Session" at bounding box center [225, 230] width 84 height 5
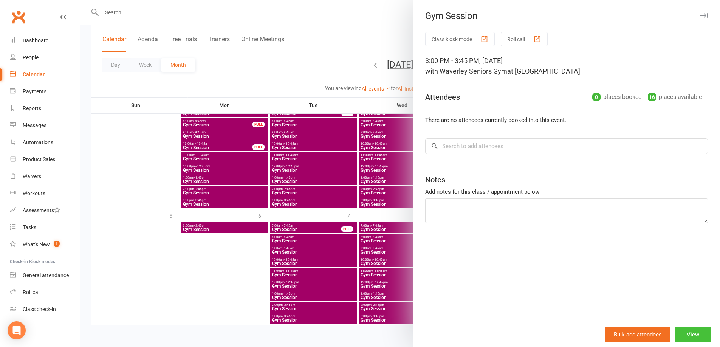
click at [695, 337] on button "View" at bounding box center [693, 335] width 36 height 16
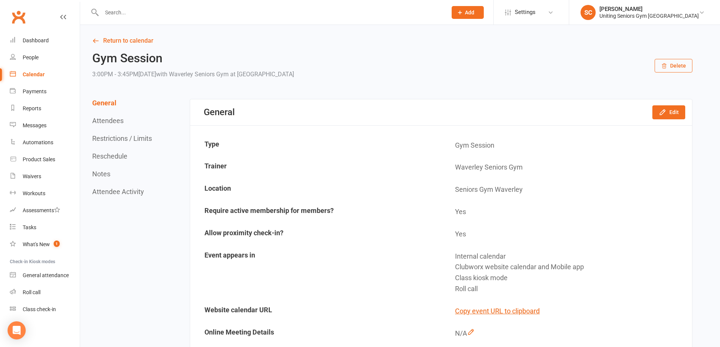
click at [678, 70] on button "Delete" at bounding box center [674, 66] width 38 height 14
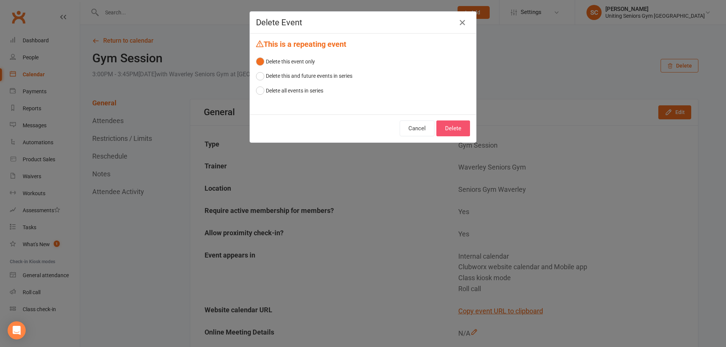
click at [461, 129] on button "Delete" at bounding box center [453, 129] width 34 height 16
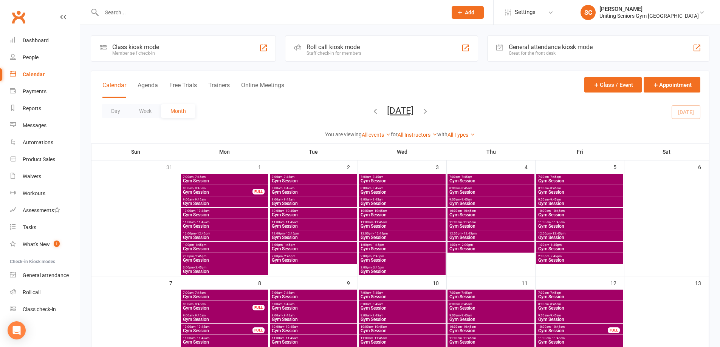
click at [371, 110] on icon "button" at bounding box center [375, 111] width 8 height 8
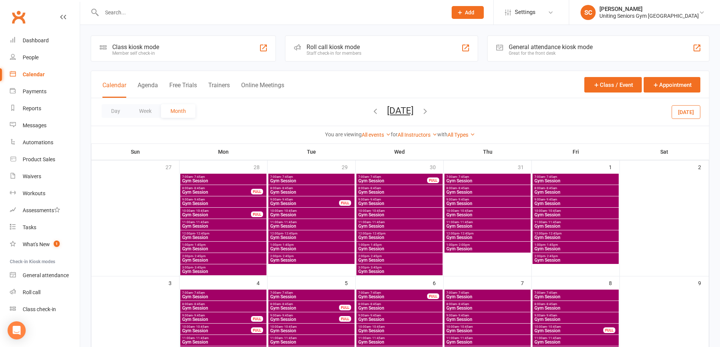
click at [371, 112] on icon "button" at bounding box center [375, 111] width 8 height 8
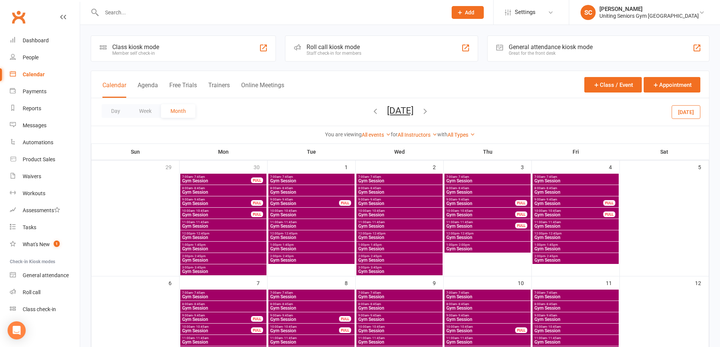
click at [371, 111] on icon "button" at bounding box center [375, 111] width 8 height 8
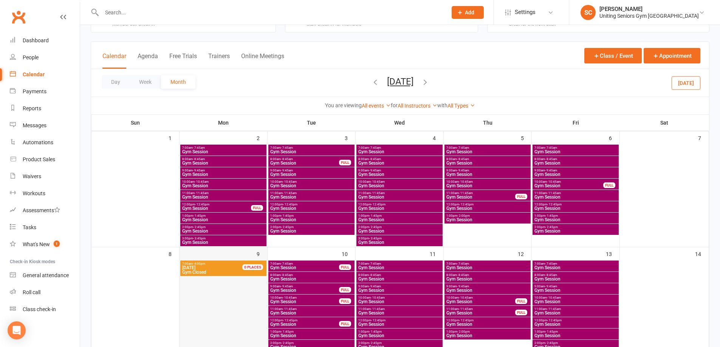
scroll to position [76, 0]
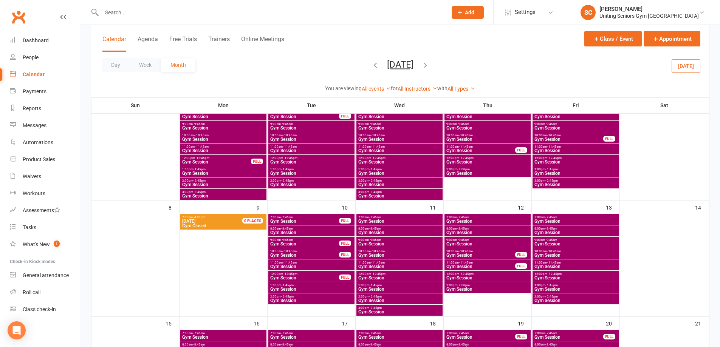
click at [195, 223] on span "[DATE]" at bounding box center [188, 221] width 13 height 5
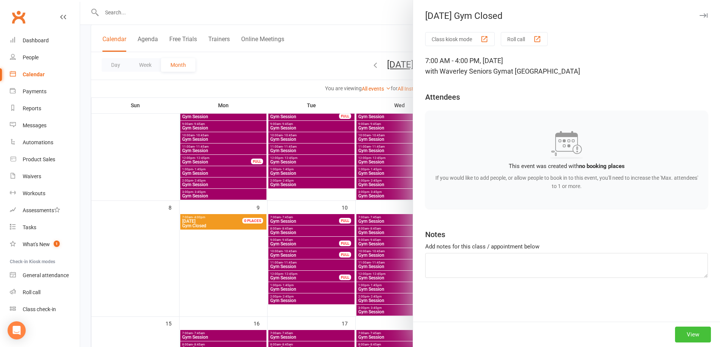
click at [695, 334] on button "View" at bounding box center [693, 335] width 36 height 16
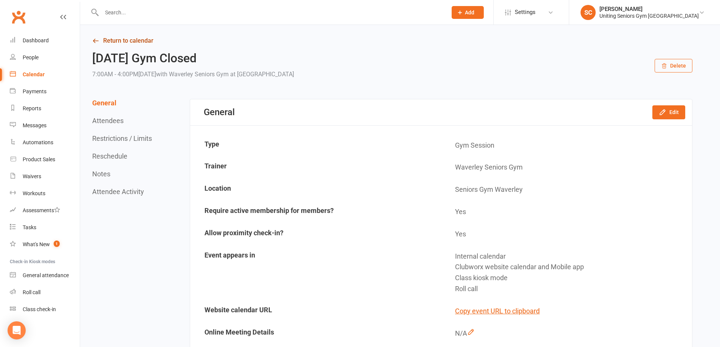
click at [95, 41] on icon at bounding box center [95, 40] width 7 height 7
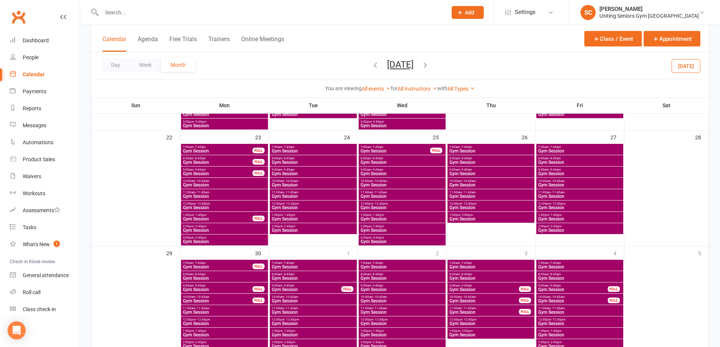
scroll to position [532, 0]
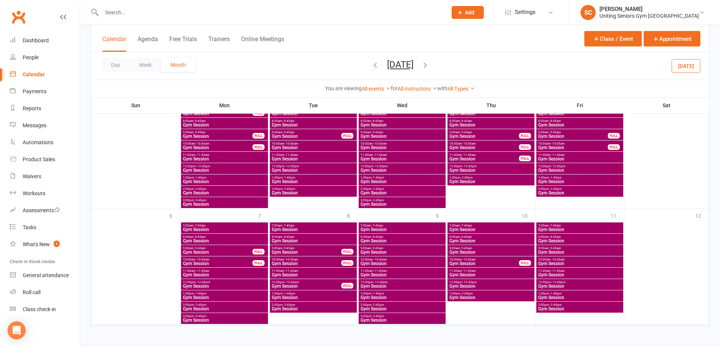
click at [430, 64] on icon "button" at bounding box center [425, 65] width 8 height 8
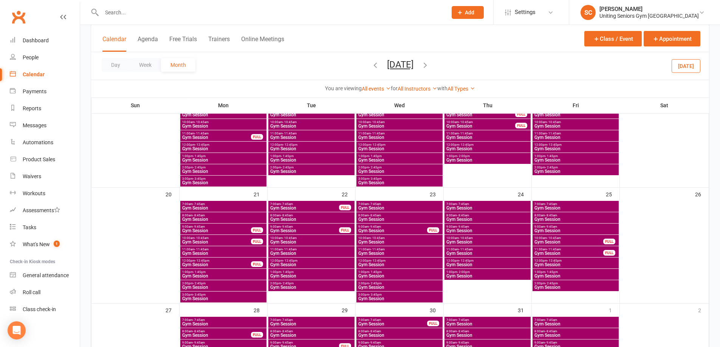
click at [430, 65] on icon "button" at bounding box center [425, 65] width 8 height 8
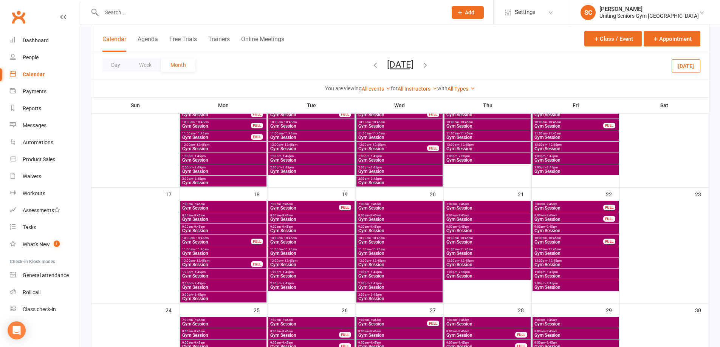
click at [430, 65] on icon "button" at bounding box center [425, 65] width 8 height 8
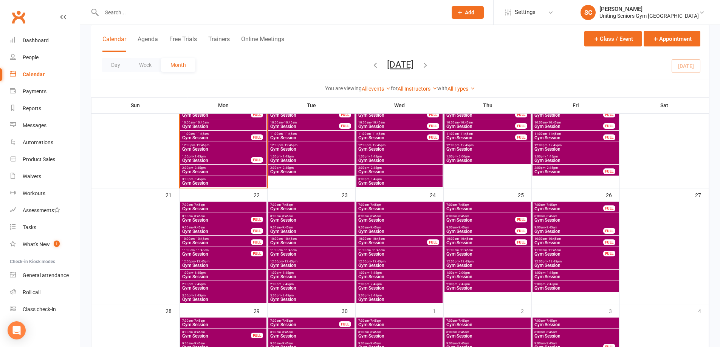
click at [430, 65] on icon "button" at bounding box center [425, 65] width 8 height 8
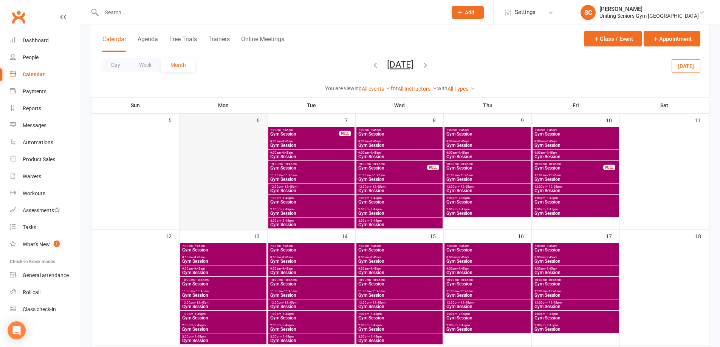
scroll to position [116, 0]
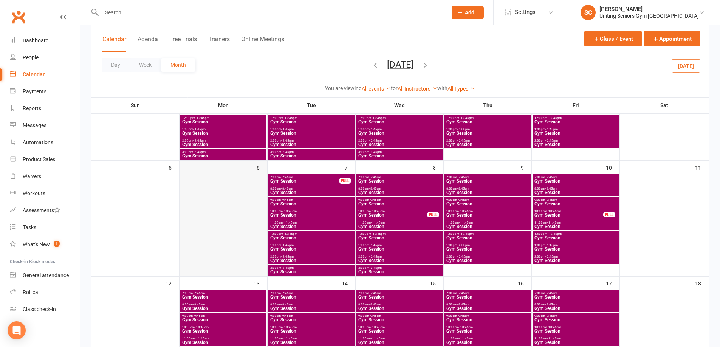
click at [245, 205] on div at bounding box center [223, 225] width 86 height 102
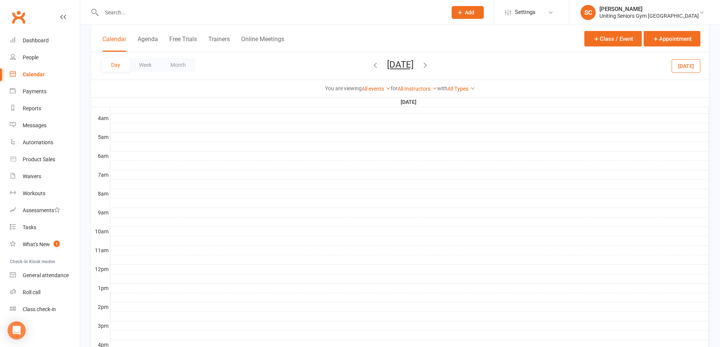
scroll to position [0, 0]
click at [123, 173] on div at bounding box center [409, 175] width 599 height 9
click at [130, 155] on button "Add Appointment" at bounding box center [127, 155] width 44 height 9
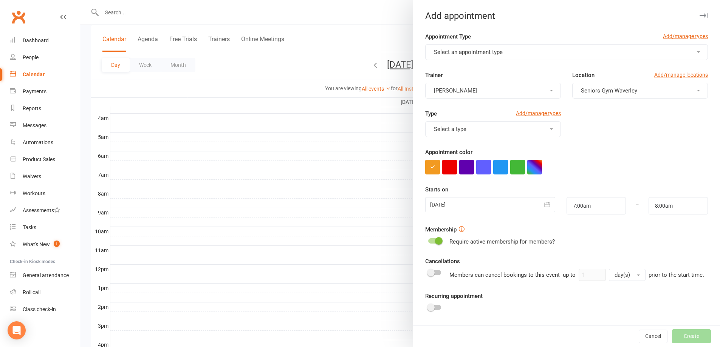
click at [475, 53] on span "Select an appointment type" at bounding box center [468, 52] width 69 height 7
click at [461, 51] on span "Select an appointment type" at bounding box center [468, 52] width 69 height 7
click at [529, 53] on button "Select an appointment type" at bounding box center [566, 52] width 283 height 16
click at [535, 67] on form "Appointment Type Add/manage types Select an appointment type Trainer [PERSON_NA…" at bounding box center [566, 191] width 283 height 319
click at [488, 127] on button "Select a type" at bounding box center [493, 129] width 136 height 16
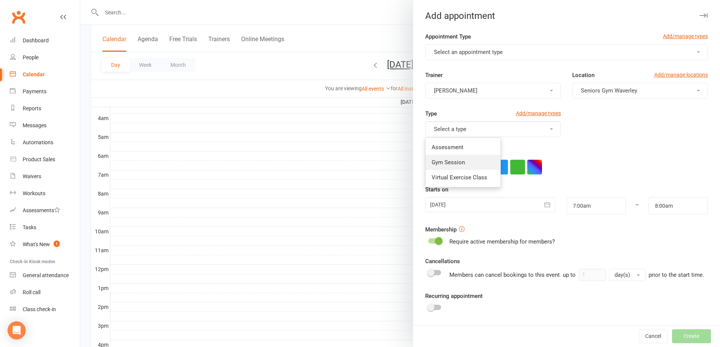
click at [449, 161] on span "Gym Session" at bounding box center [448, 162] width 33 height 7
click at [463, 52] on span "Select an appointment type" at bounding box center [468, 52] width 69 height 7
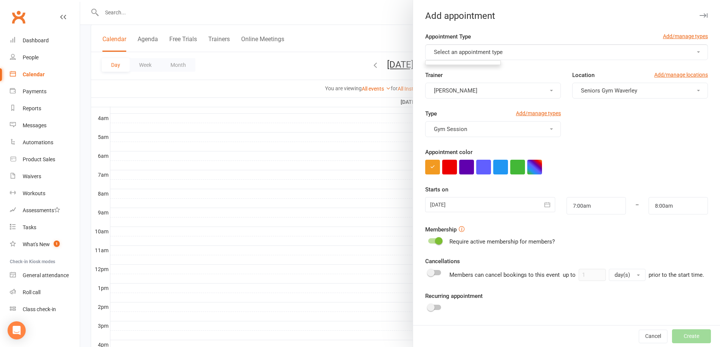
click at [489, 62] on ul at bounding box center [463, 62] width 76 height 5
click at [692, 53] on button "Select an appointment type" at bounding box center [566, 52] width 283 height 16
click at [692, 37] on link "Add/manage types" at bounding box center [685, 36] width 45 height 8
click at [644, 334] on button "Cancel" at bounding box center [653, 337] width 29 height 14
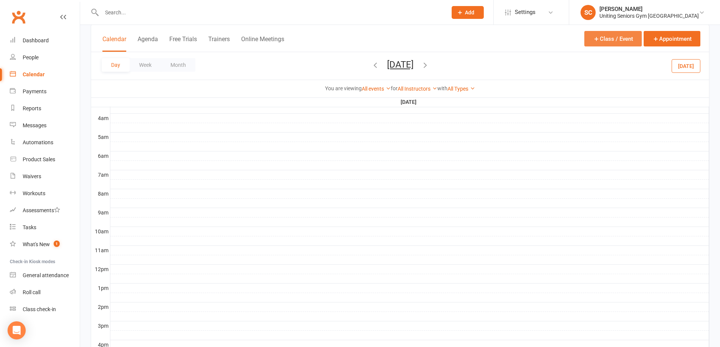
click at [623, 34] on button "Class / Event" at bounding box center [613, 39] width 57 height 16
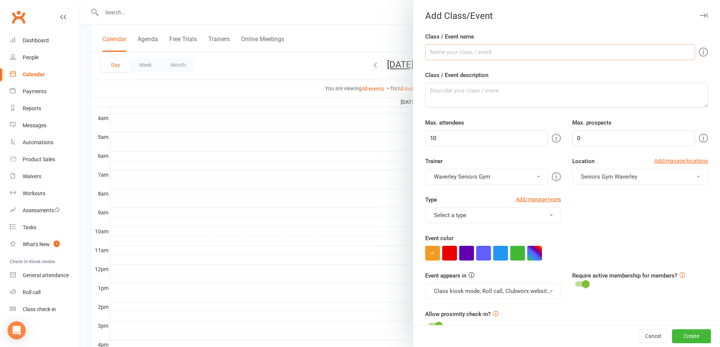
click at [476, 52] on input "Class / Event name" at bounding box center [560, 52] width 270 height 16
type input "[DATE] Public Holiday"
drag, startPoint x: 476, startPoint y: 138, endPoint x: 415, endPoint y: 133, distance: 61.5
click at [416, 133] on div "Class / Event name [DATE] Public Holiday Class / Event description Max. attende…" at bounding box center [566, 308] width 307 height 553
type input "0"
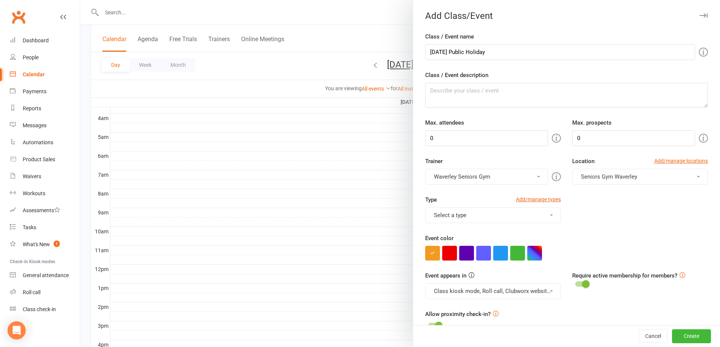
click at [450, 214] on button "Select a type" at bounding box center [493, 216] width 136 height 16
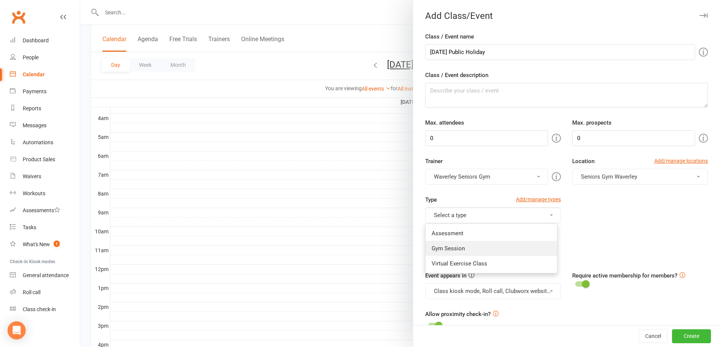
click at [450, 245] on link "Gym Session" at bounding box center [492, 248] width 132 height 15
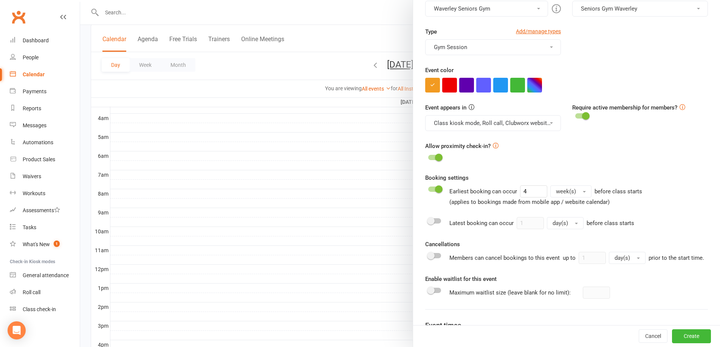
scroll to position [189, 0]
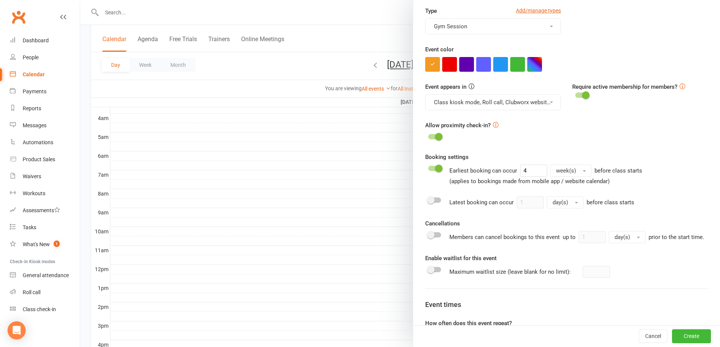
click at [430, 137] on div at bounding box center [434, 136] width 13 height 5
click at [428, 136] on input "checkbox" at bounding box center [428, 136] width 0 height 0
click at [430, 167] on div at bounding box center [434, 168] width 13 height 5
click at [428, 168] on input "checkbox" at bounding box center [428, 168] width 0 height 0
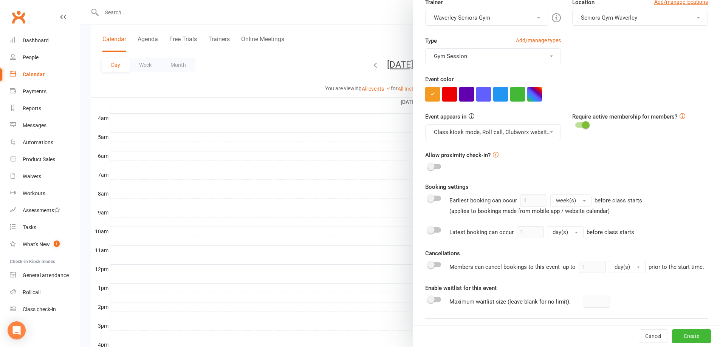
scroll to position [0, 0]
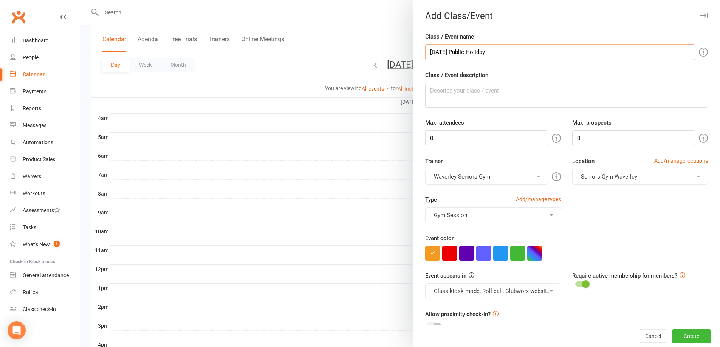
click at [500, 53] on input "[DATE] Public Holiday" at bounding box center [560, 52] width 270 height 16
click at [465, 91] on textarea "Class / Event description" at bounding box center [566, 95] width 283 height 25
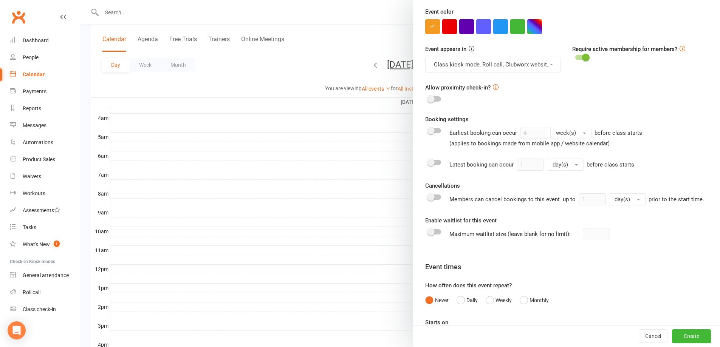
scroll to position [269, 0]
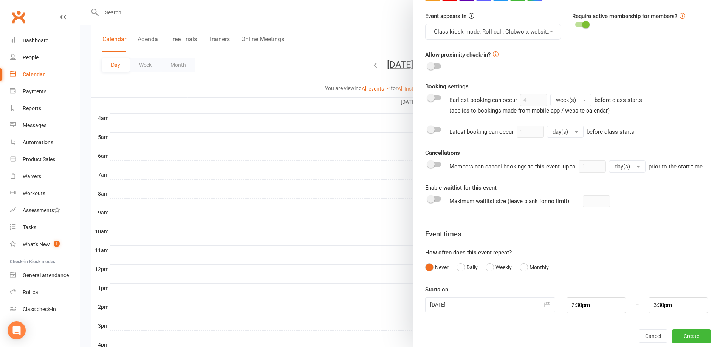
type textarea "Gym closed"
drag, startPoint x: 596, startPoint y: 307, endPoint x: 558, endPoint y: 299, distance: 38.5
click at [561, 299] on div "2:30pm 12:00am 12:15am 12:30am 12:45am 1:00am 1:15am 1:30am 1:45am 2:00am 2:15a…" at bounding box center [596, 306] width 71 height 16
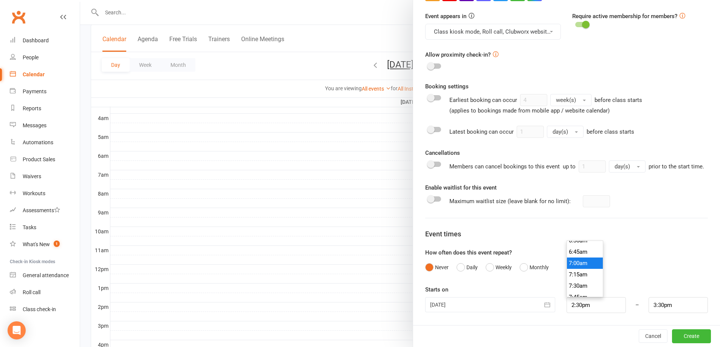
type input "7:00am"
click at [581, 264] on li "7:00am" at bounding box center [585, 263] width 36 height 11
click at [668, 306] on input "8:00am" at bounding box center [678, 306] width 59 height 16
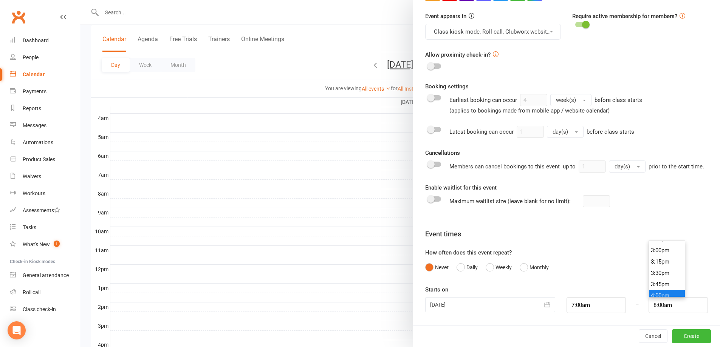
scroll to position [679, 0]
type input "4:00pm"
click at [654, 290] on li "4:00pm" at bounding box center [667, 293] width 36 height 11
click at [533, 303] on div at bounding box center [490, 305] width 130 height 15
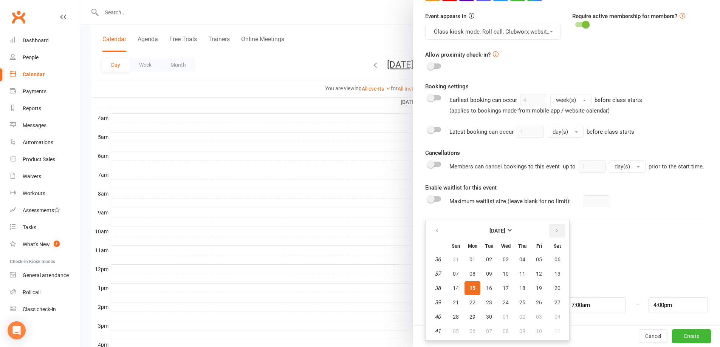
click at [554, 231] on icon "button" at bounding box center [556, 231] width 5 height 6
click at [470, 275] on span "06" at bounding box center [473, 274] width 6 height 6
type input "[DATE]"
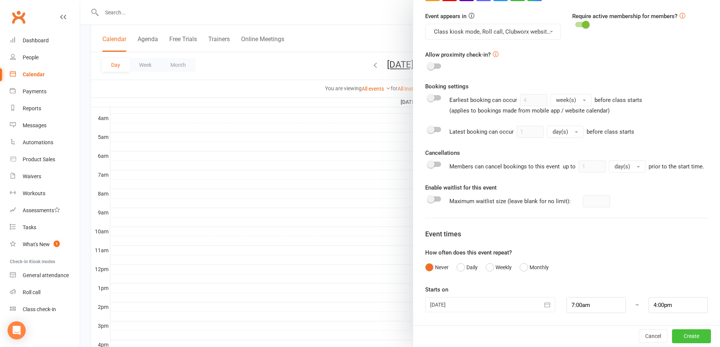
click at [679, 337] on button "Create" at bounding box center [691, 337] width 39 height 14
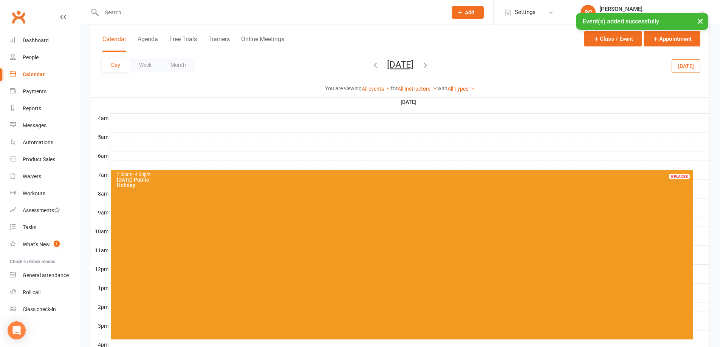
click at [36, 73] on div "Calendar" at bounding box center [34, 74] width 22 height 6
click at [179, 64] on button "Month" at bounding box center [178, 65] width 34 height 14
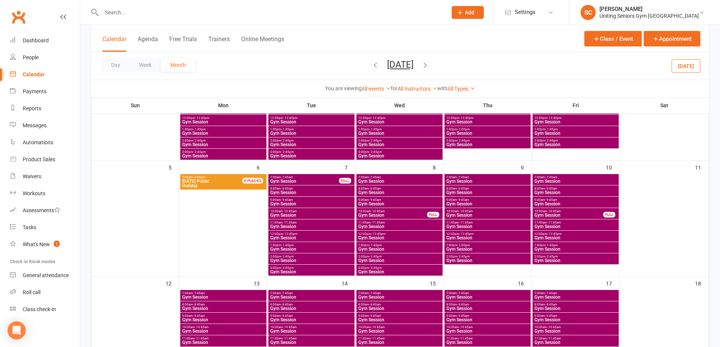
click at [235, 183] on span "[DATE] Public Holiday" at bounding box center [217, 183] width 70 height 9
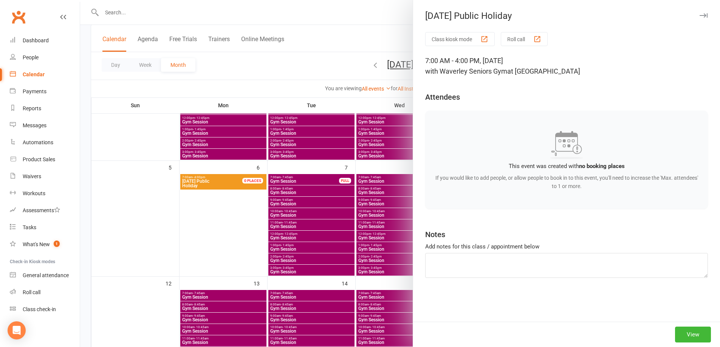
click at [286, 66] on div at bounding box center [400, 173] width 640 height 347
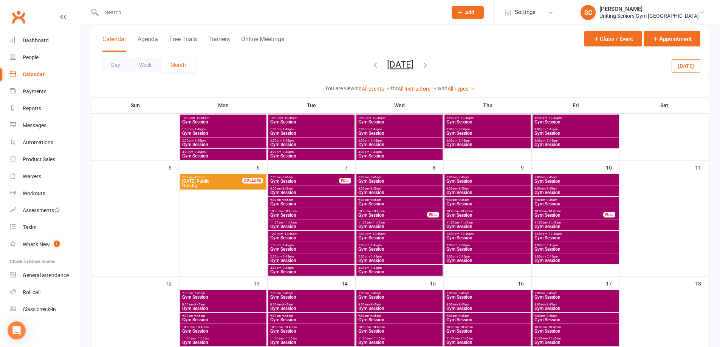
click at [231, 184] on span "[DATE] Public Holiday" at bounding box center [217, 183] width 70 height 9
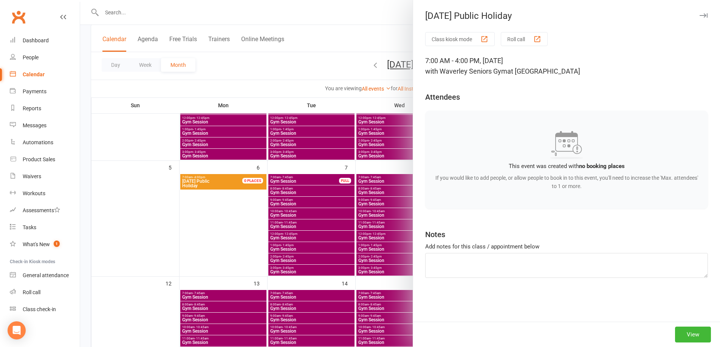
click at [319, 75] on div at bounding box center [400, 173] width 640 height 347
